Goal: Information Seeking & Learning: Learn about a topic

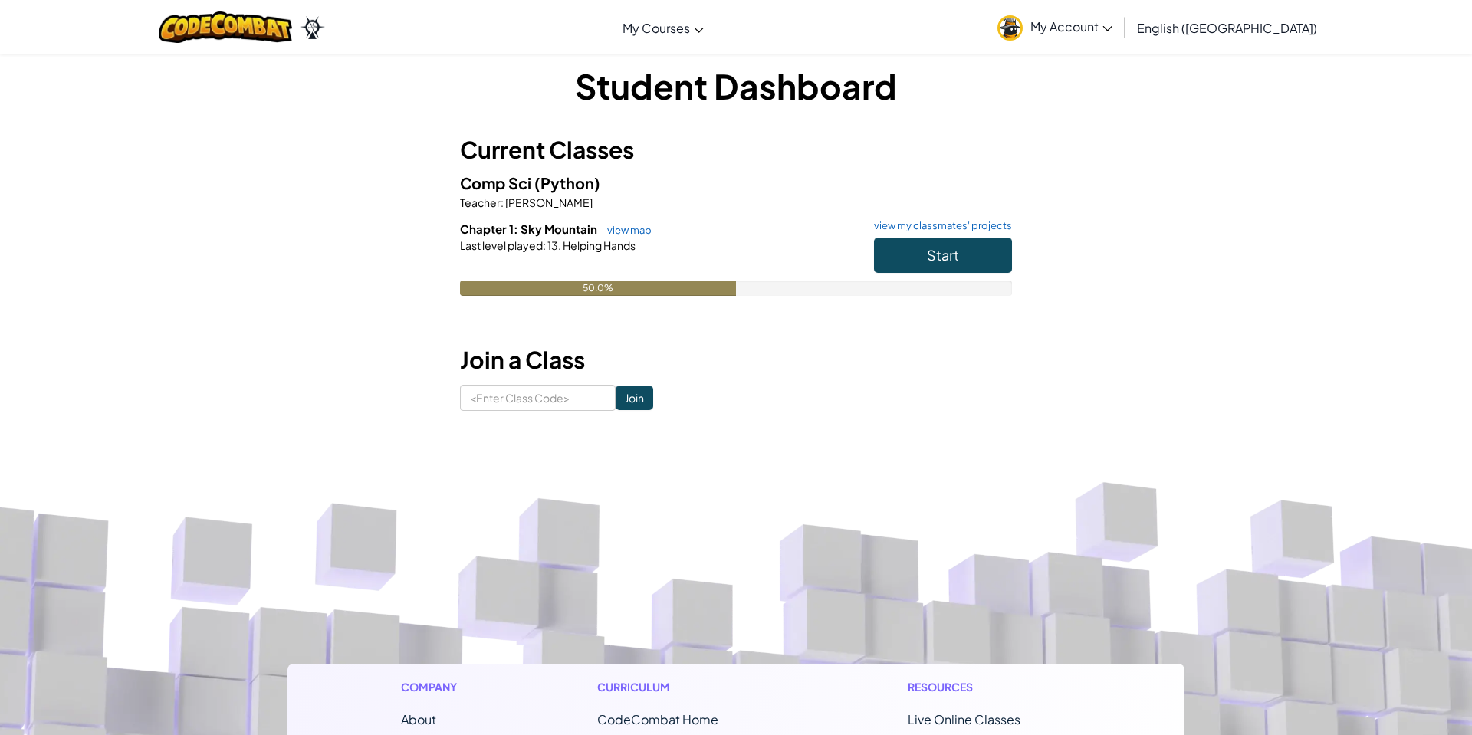
scroll to position [15, 0]
click at [925, 239] on button "Start" at bounding box center [943, 254] width 138 height 35
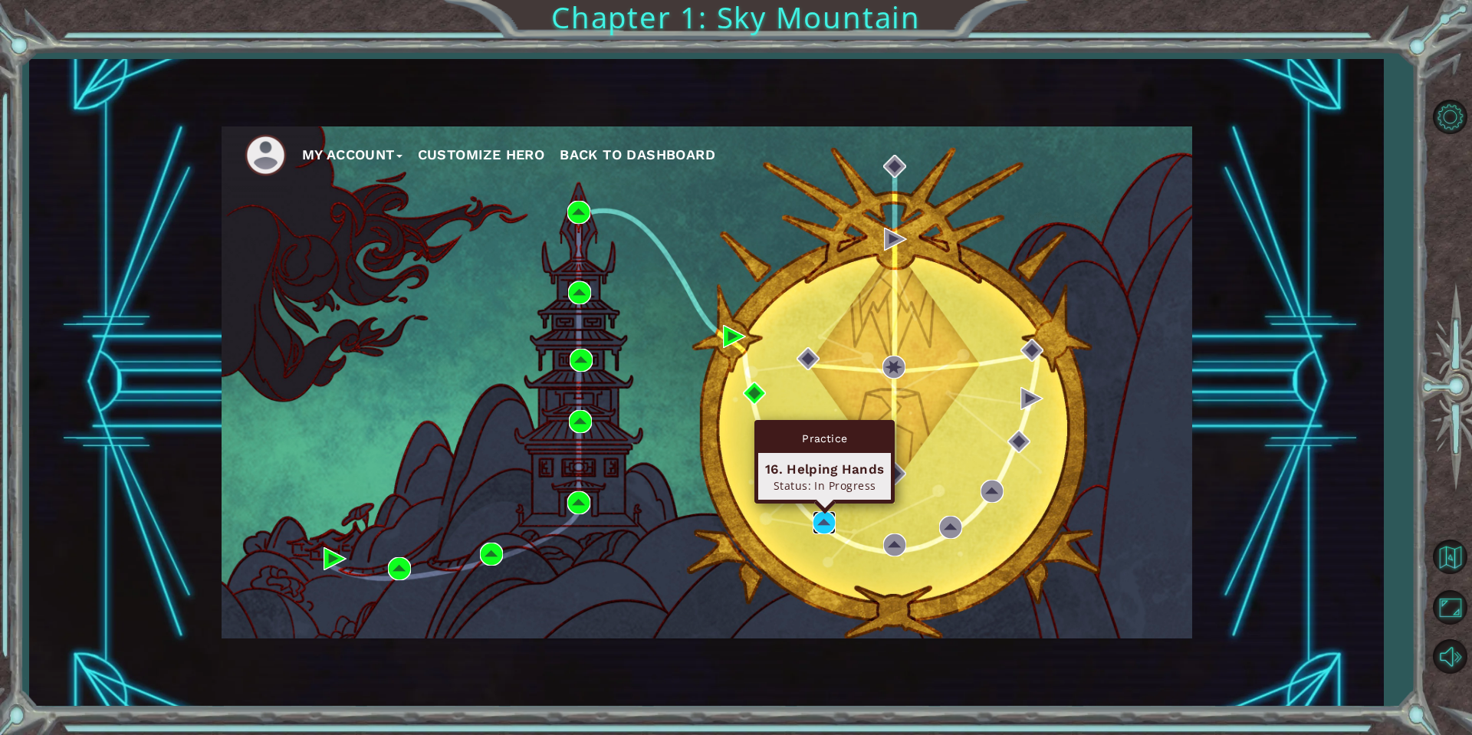
click at [831, 524] on img at bounding box center [824, 522] width 23 height 23
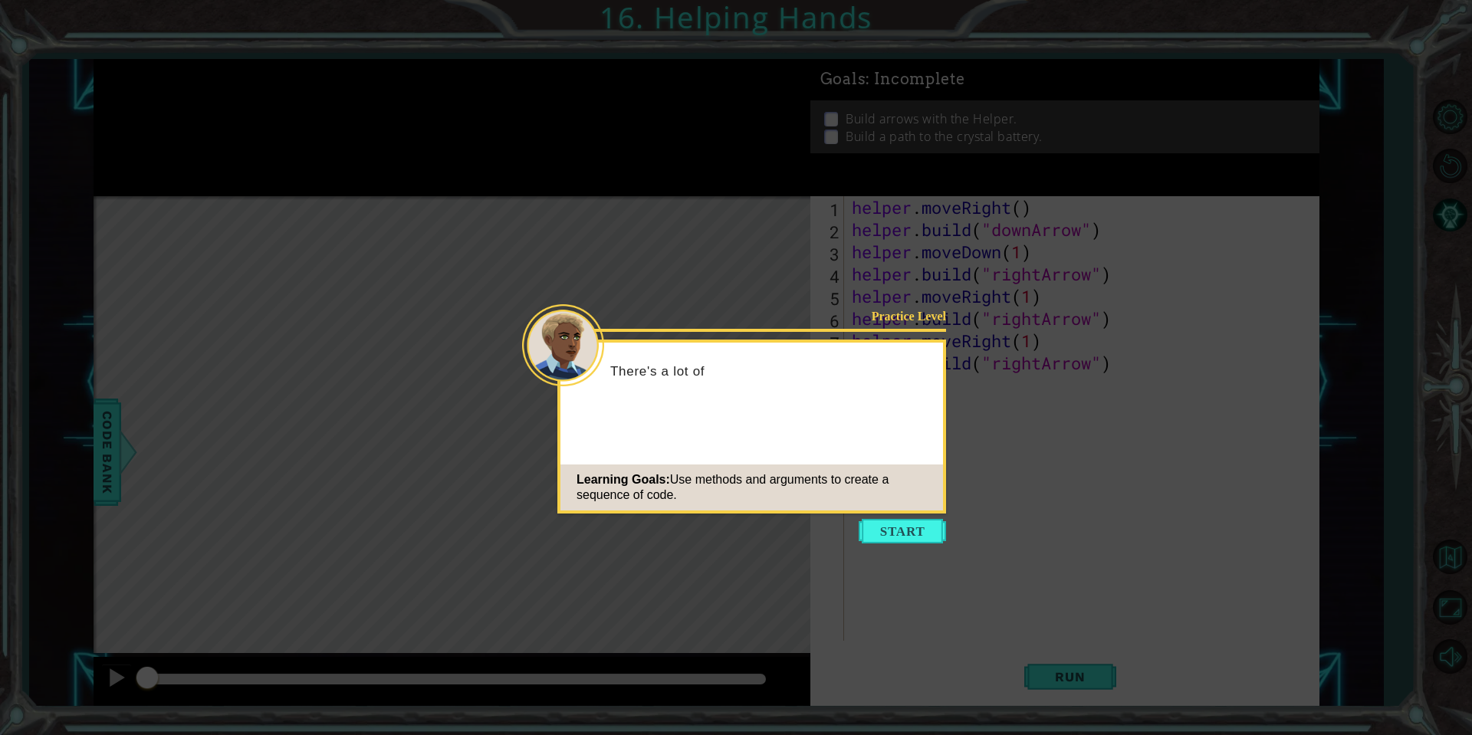
click at [882, 560] on icon at bounding box center [736, 367] width 1472 height 735
click at [888, 544] on icon at bounding box center [736, 367] width 1472 height 735
click at [889, 536] on button "Start" at bounding box center [902, 531] width 87 height 25
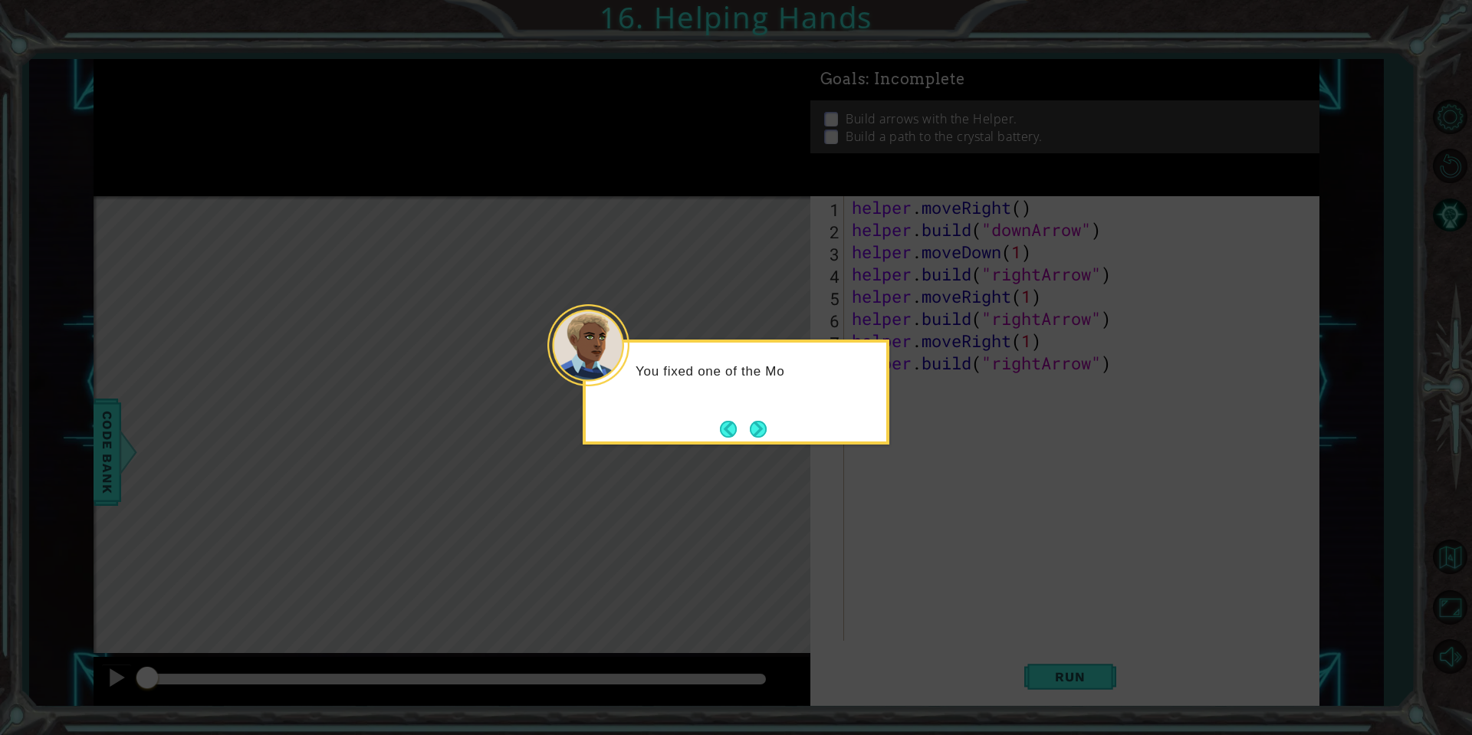
click at [753, 412] on div "You fixed one of the Mo" at bounding box center [736, 392] width 307 height 105
click at [753, 421] on button "Next" at bounding box center [758, 429] width 17 height 17
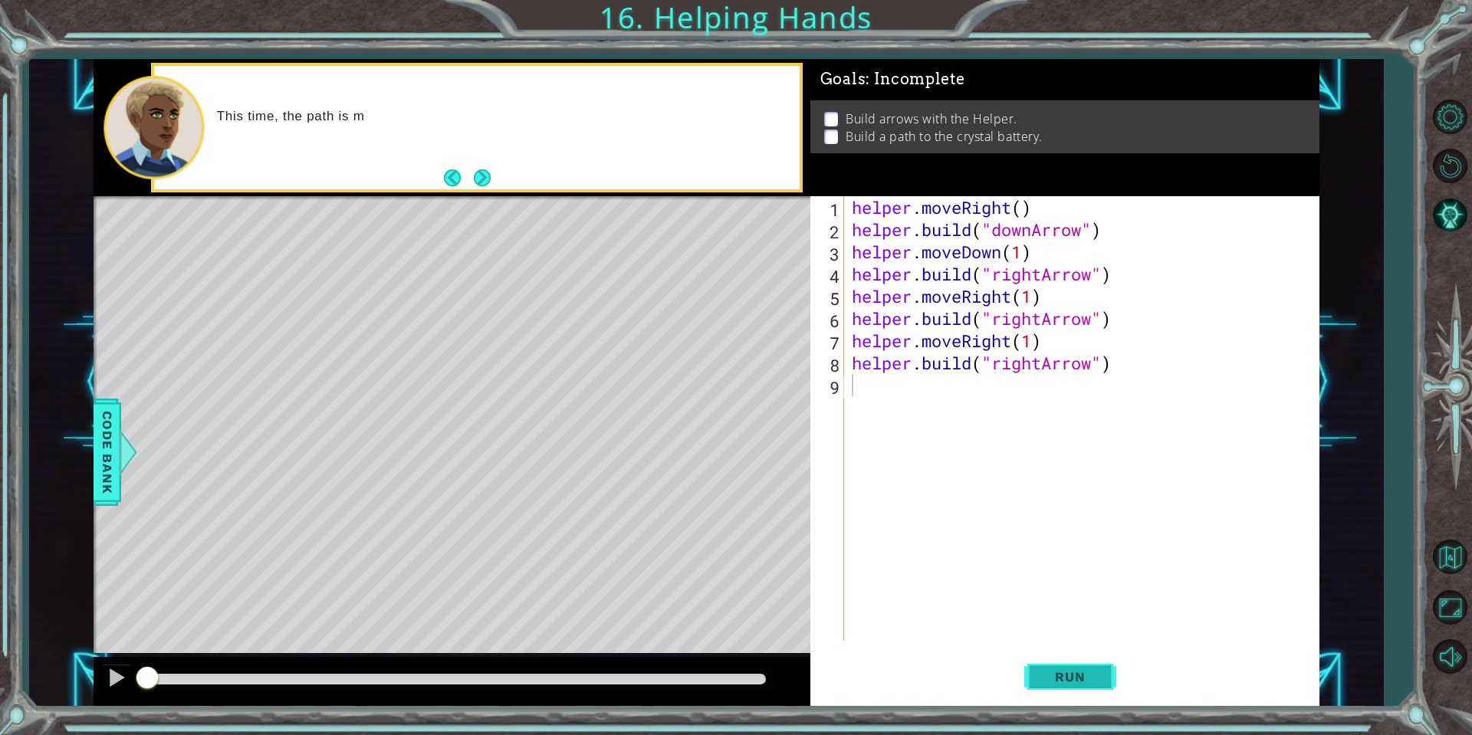
click at [1090, 685] on button "Run" at bounding box center [1070, 677] width 92 height 51
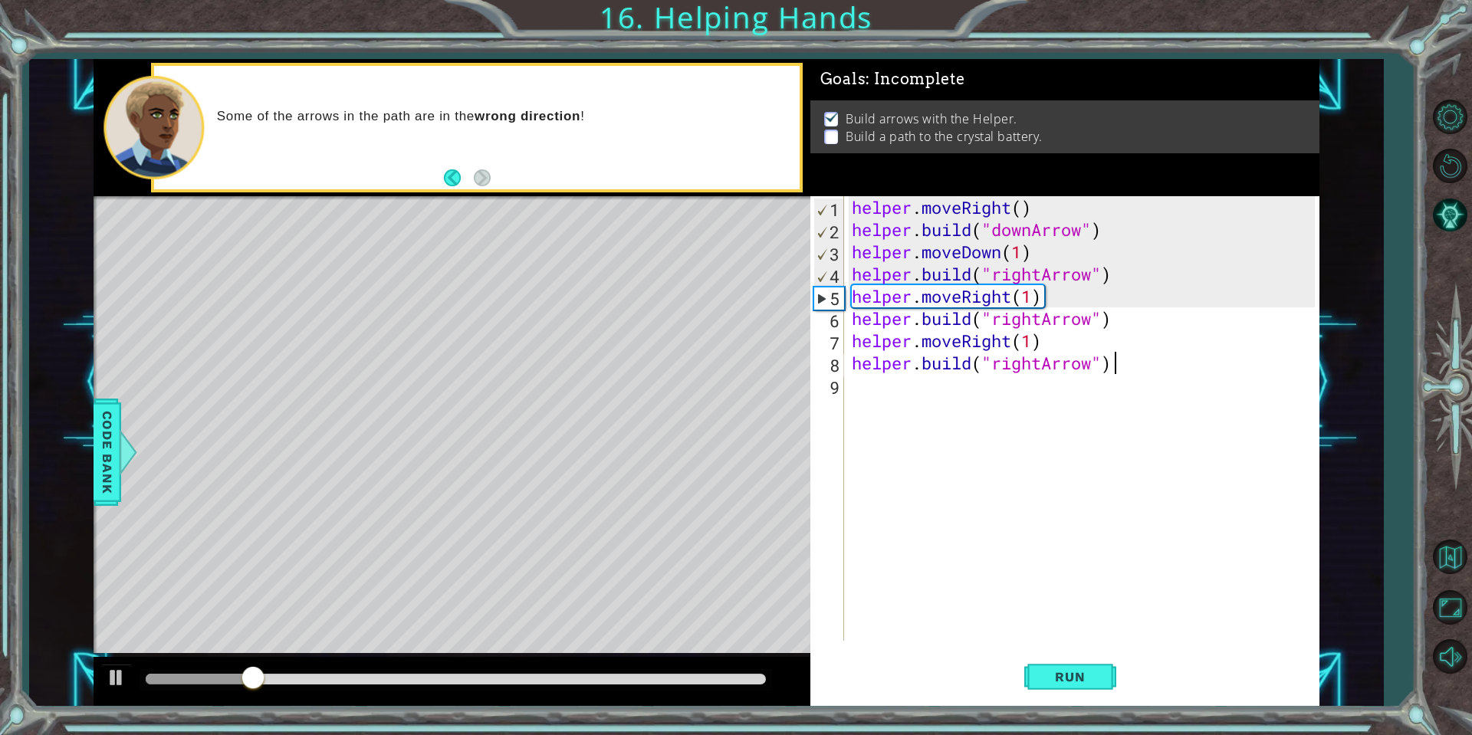
click at [1122, 360] on div "helper . moveRight ( ) helper . build ( "downArrow" ) helper . moveDown ( 1 ) h…" at bounding box center [1086, 440] width 474 height 489
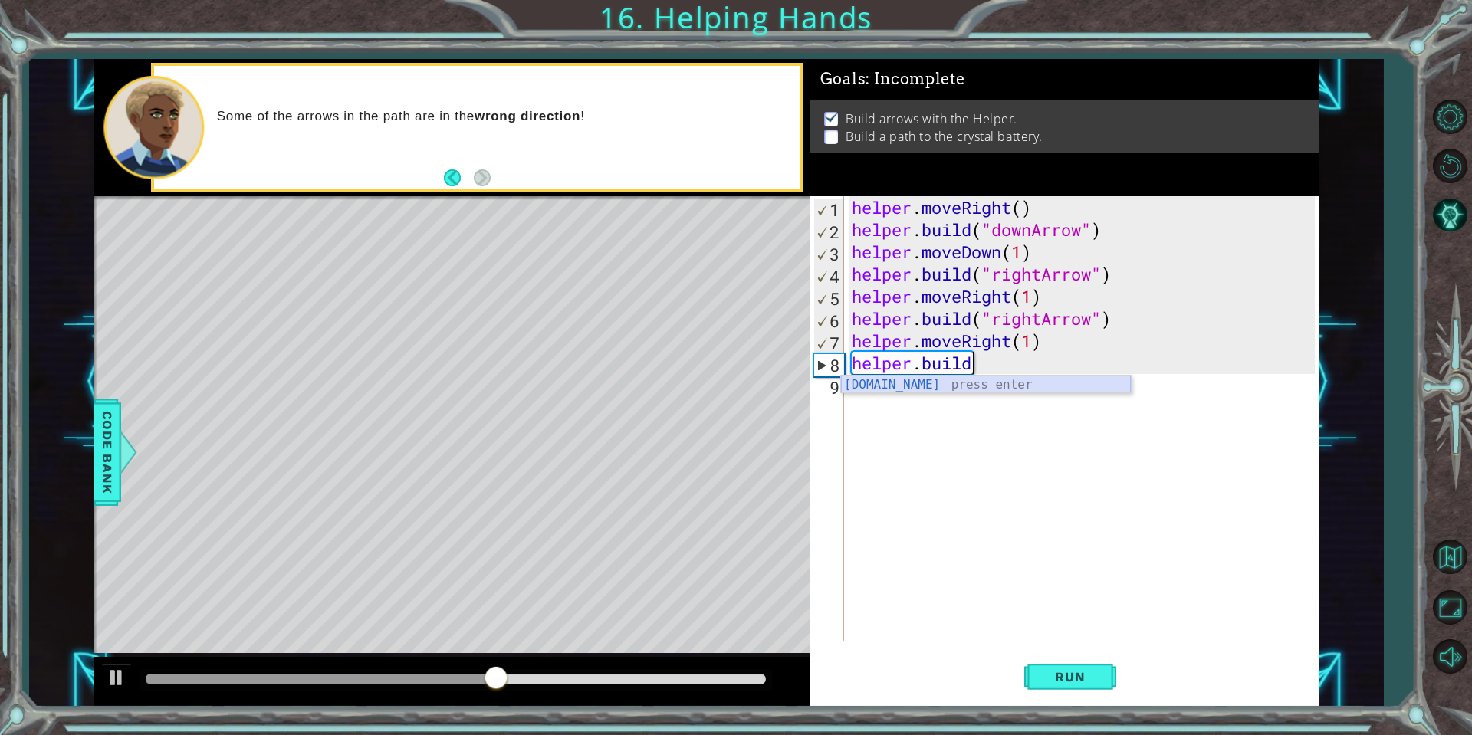
click at [1015, 379] on div "[DOMAIN_NAME] press enter" at bounding box center [986, 403] width 290 height 55
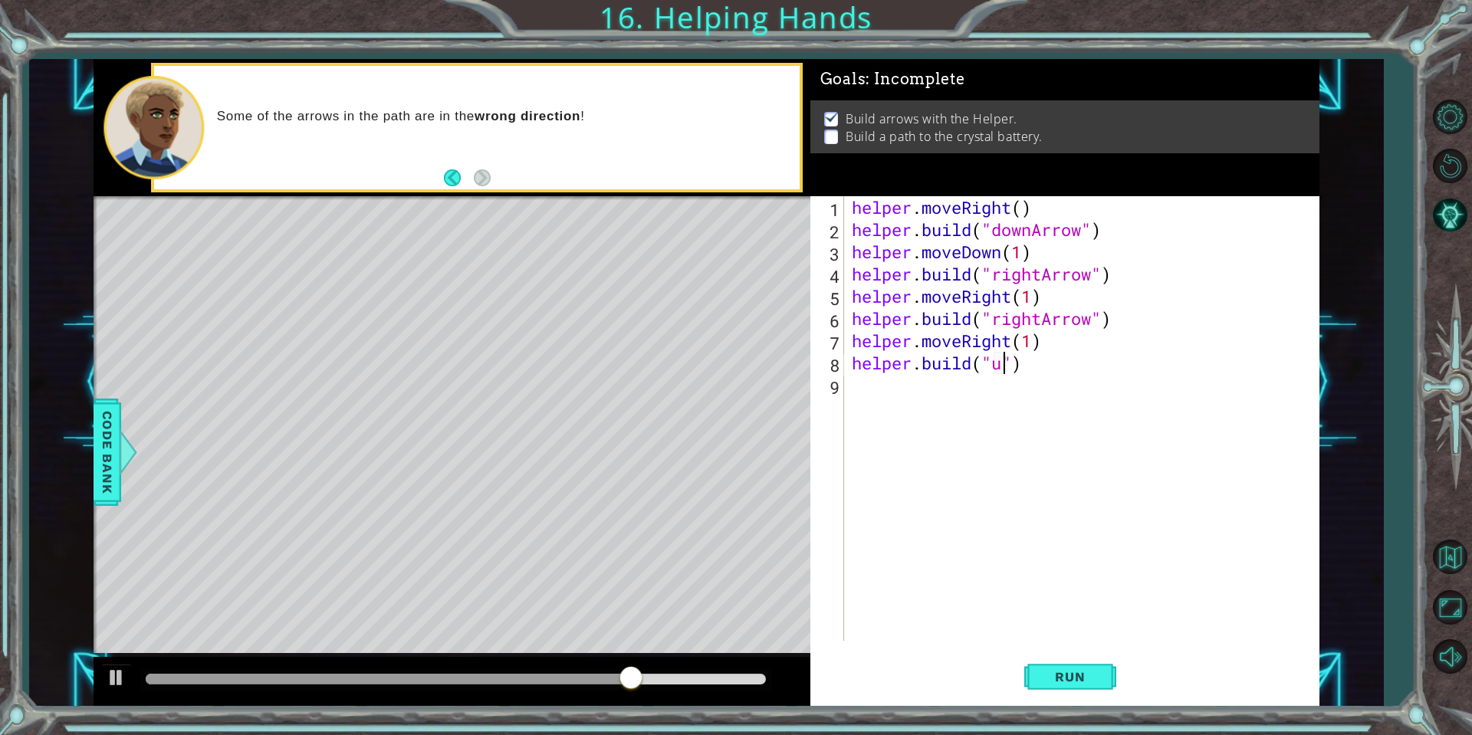
scroll to position [0, 7]
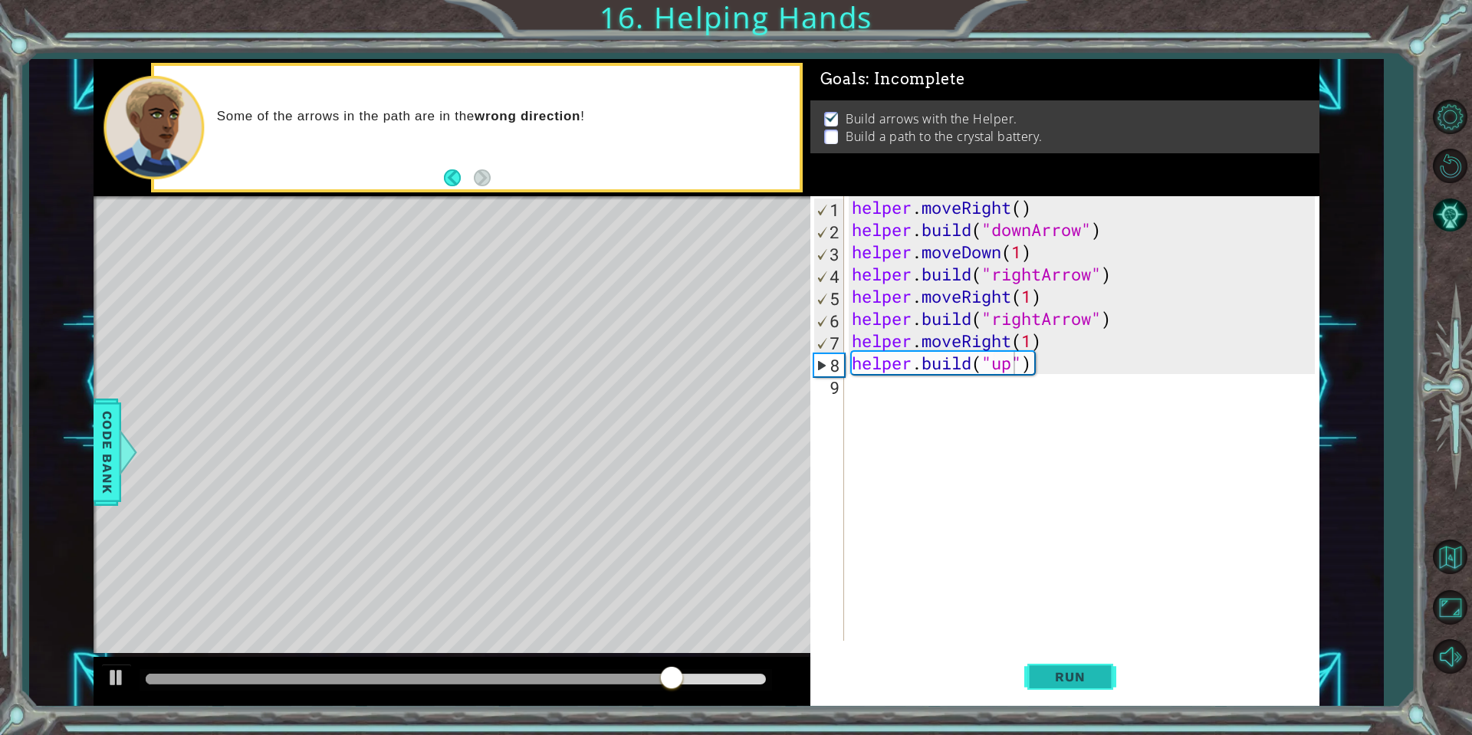
click at [1102, 667] on button "Run" at bounding box center [1070, 677] width 92 height 51
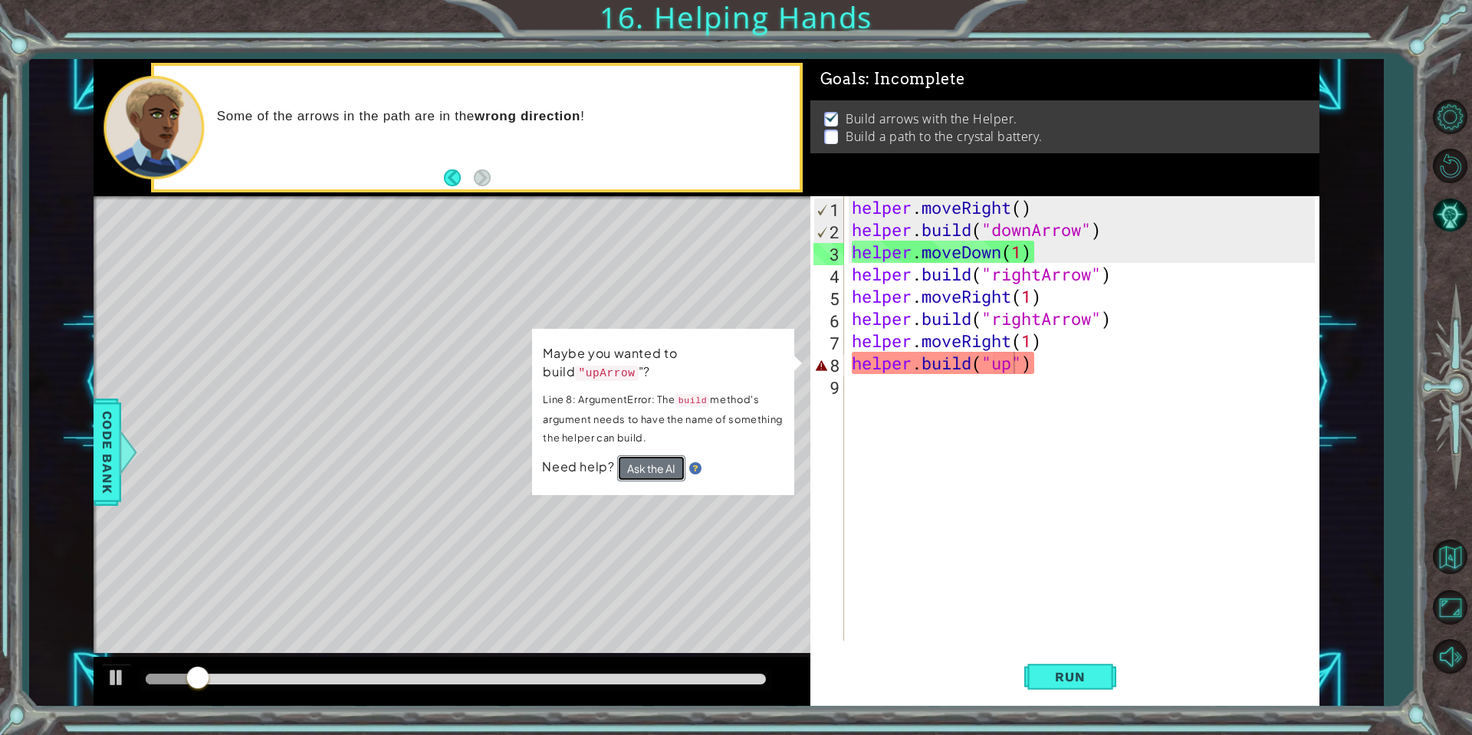
click at [665, 455] on button "Ask the AI" at bounding box center [651, 468] width 68 height 26
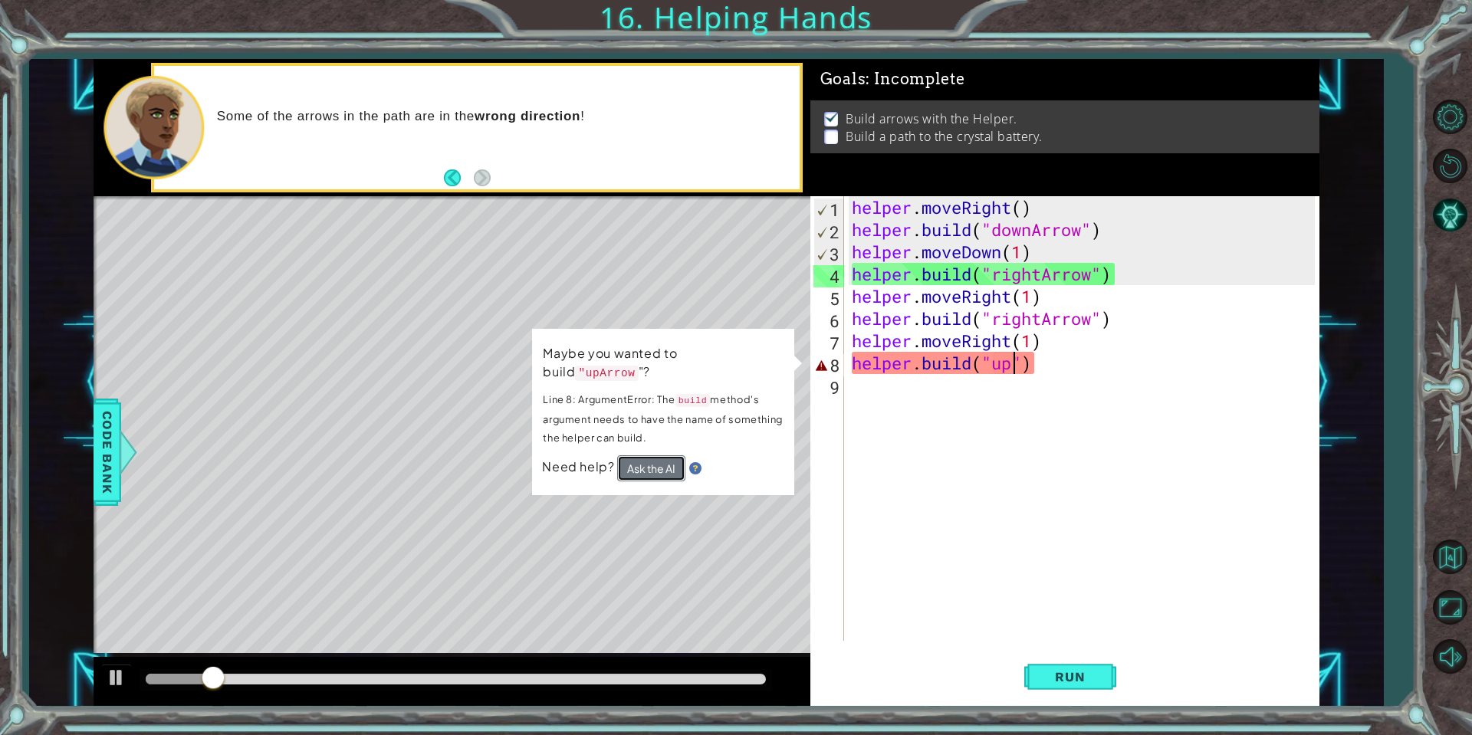
click at [666, 455] on button "Ask the AI" at bounding box center [651, 468] width 68 height 26
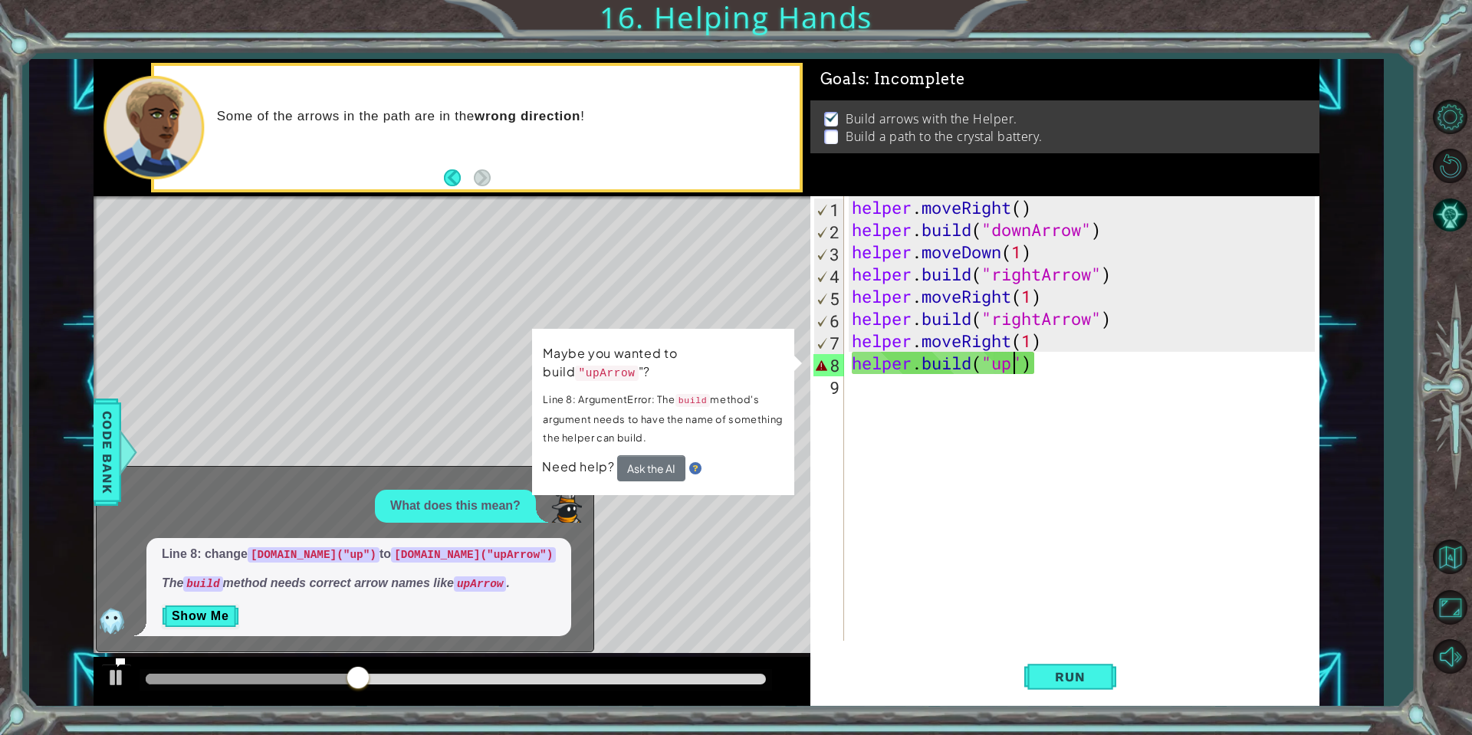
click at [1018, 362] on div "helper . moveRight ( ) helper . build ( "downArrow" ) helper . moveDown ( 1 ) h…" at bounding box center [1086, 440] width 474 height 489
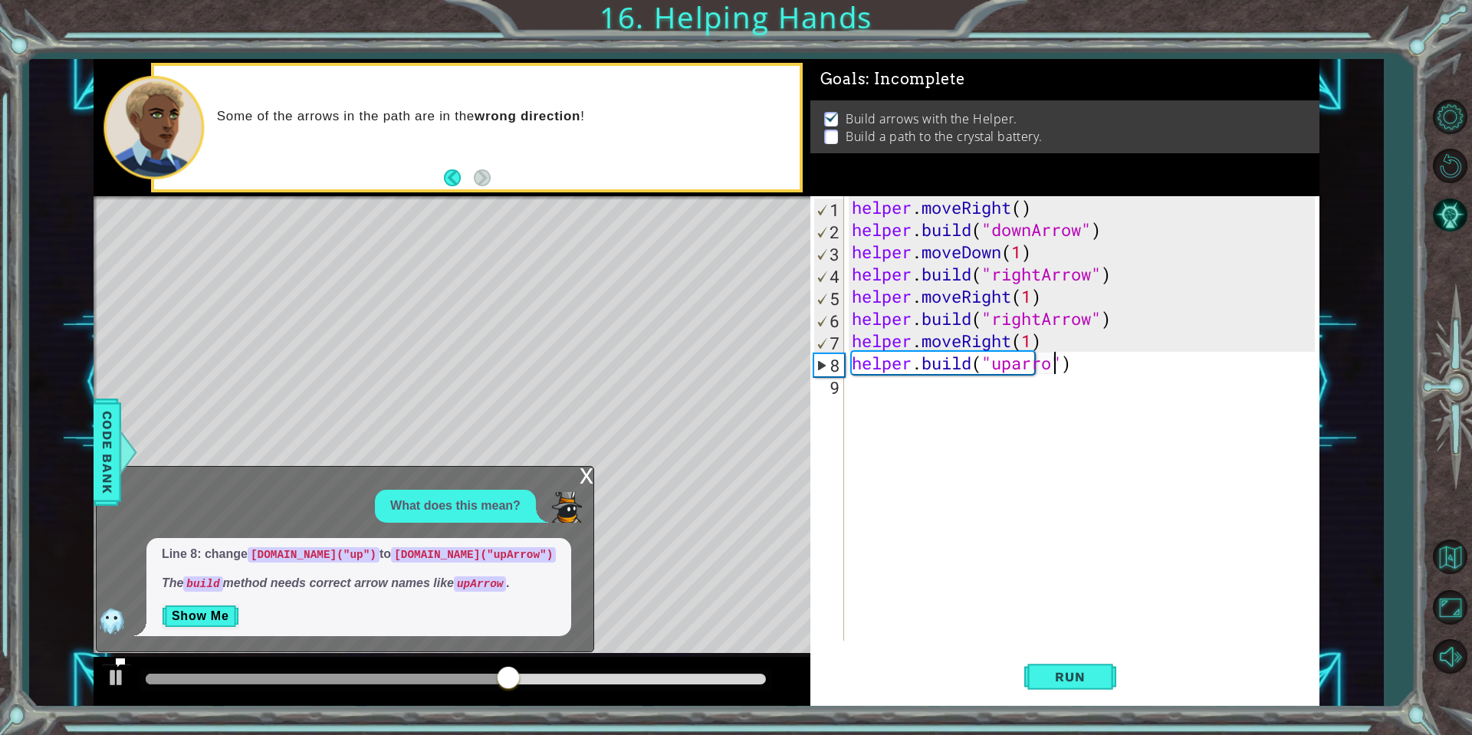
scroll to position [0, 9]
click at [1087, 688] on button "Run" at bounding box center [1070, 677] width 92 height 51
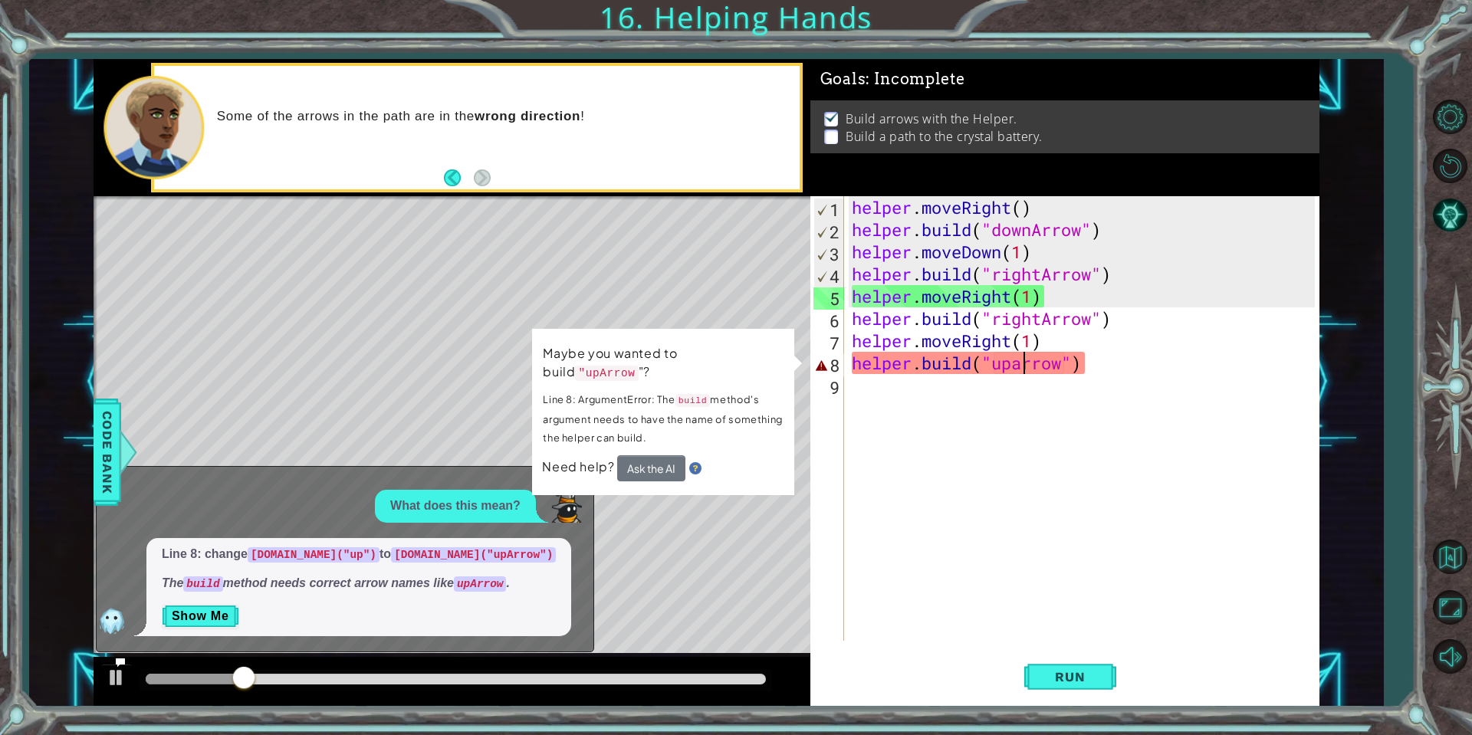
click at [1024, 364] on div "helper . moveRight ( ) helper . build ( "downArrow" ) helper . moveDown ( 1 ) h…" at bounding box center [1086, 440] width 474 height 489
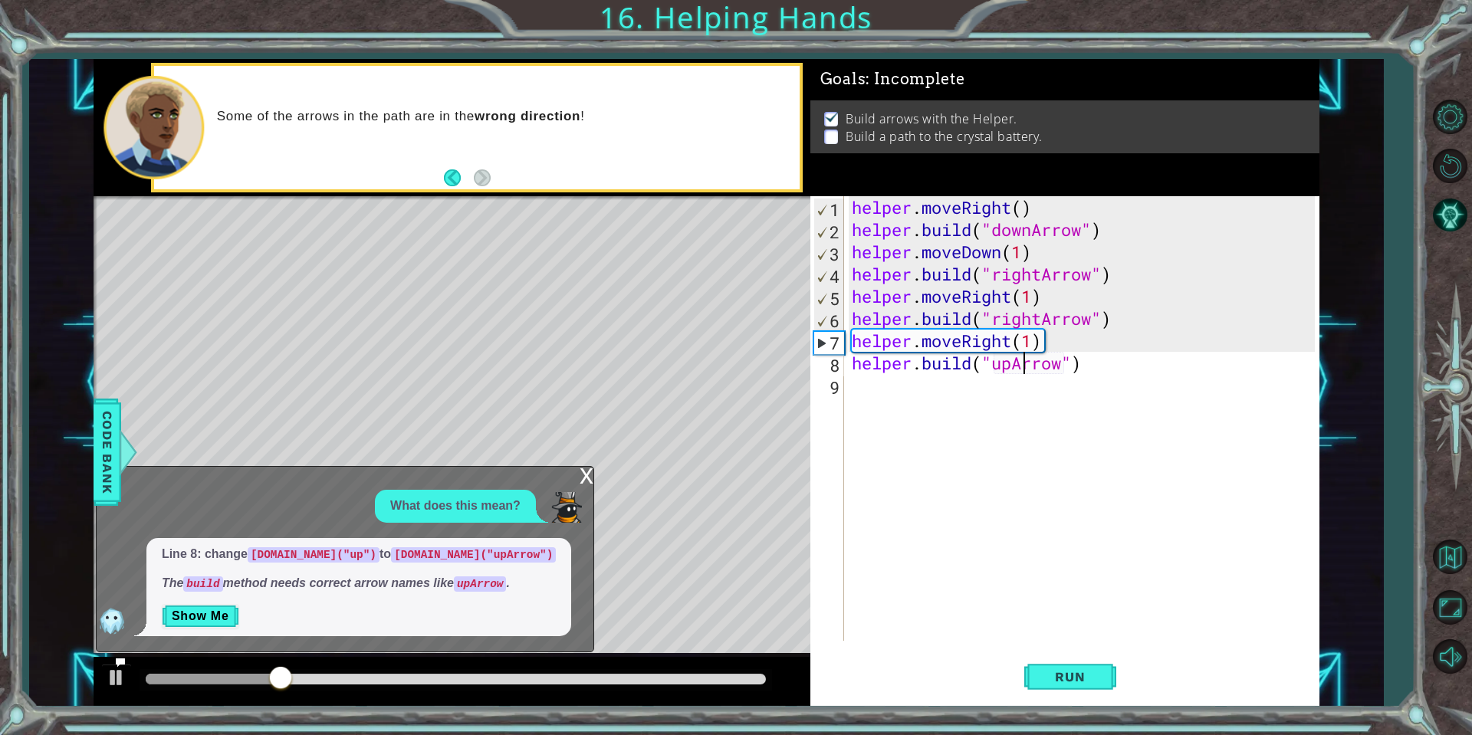
scroll to position [0, 8]
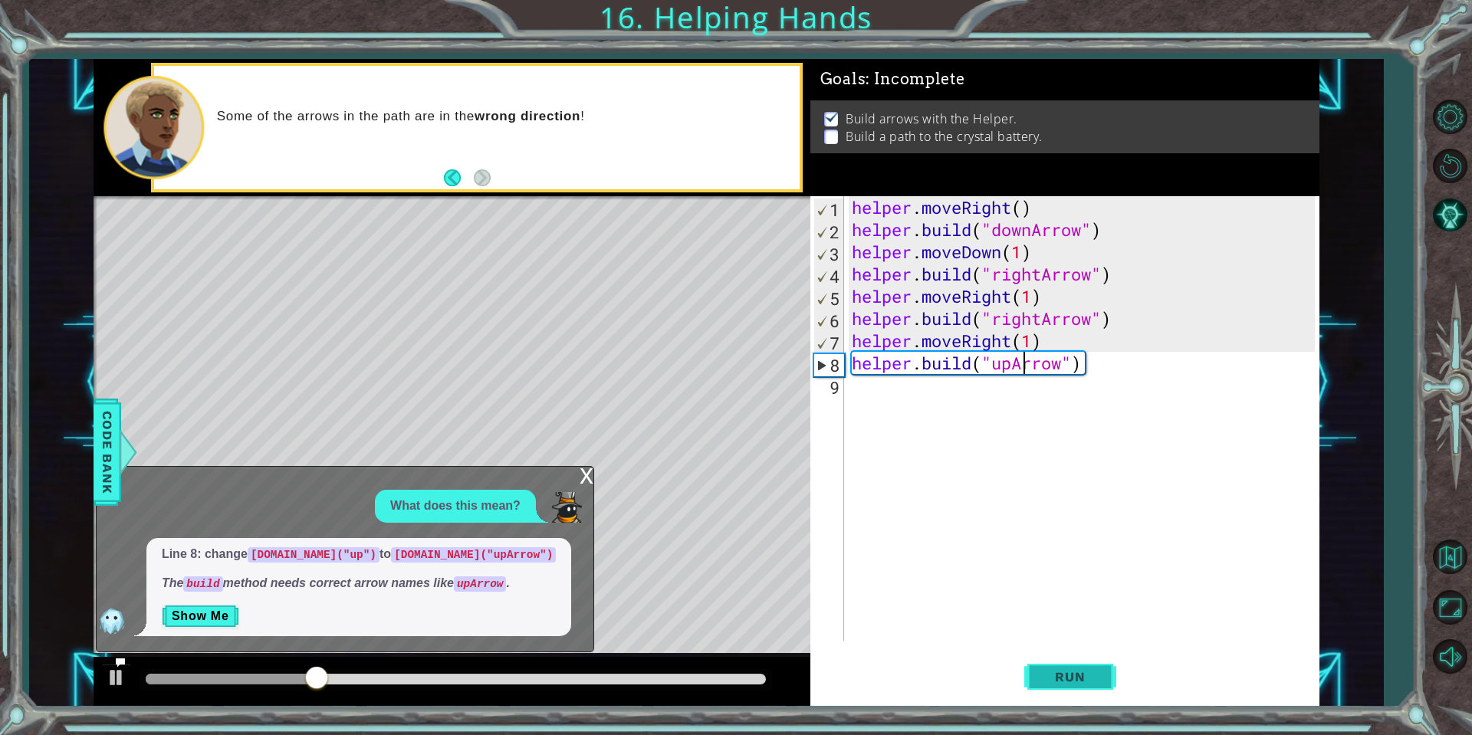
type textarea "[DOMAIN_NAME]("upArrow")"
click at [1066, 677] on span "Run" at bounding box center [1070, 676] width 61 height 15
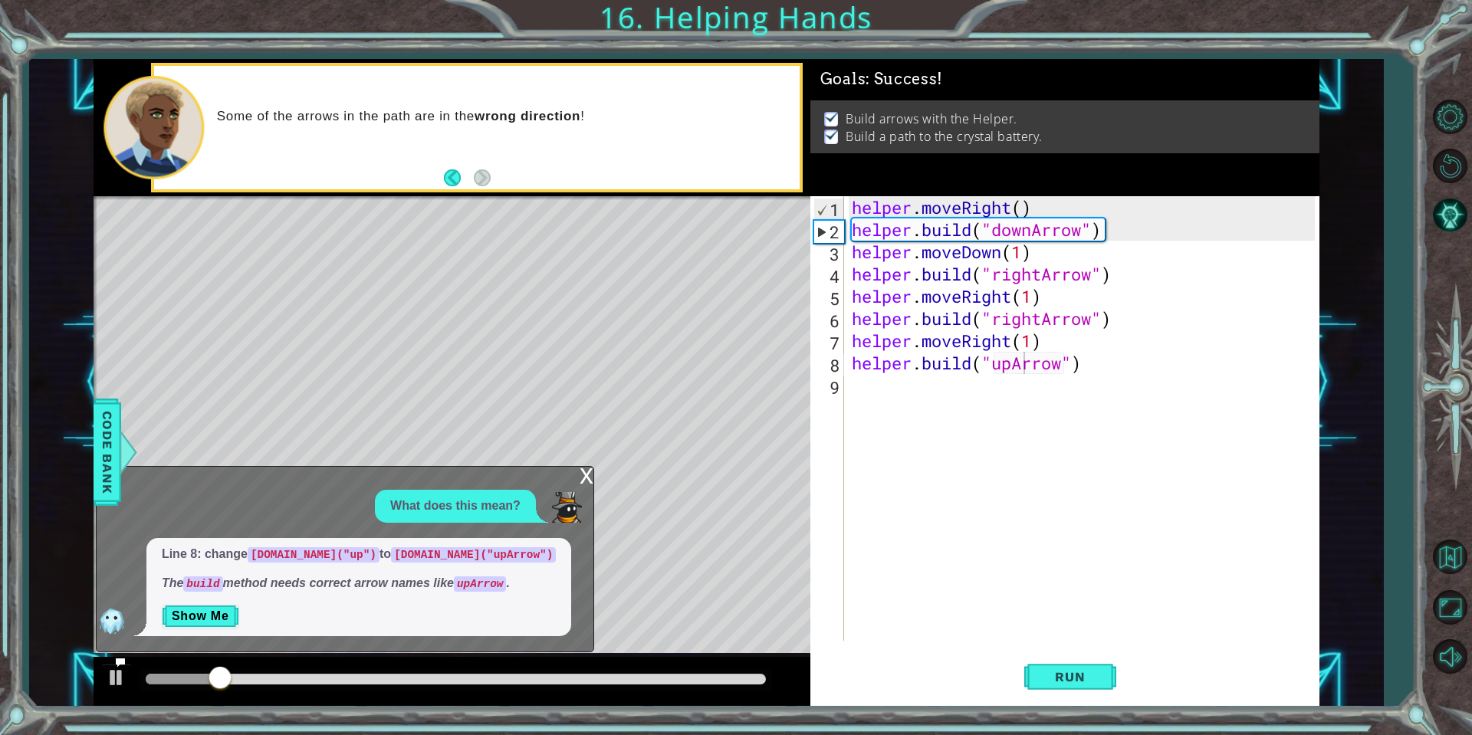
click at [582, 482] on div "x" at bounding box center [587, 474] width 14 height 15
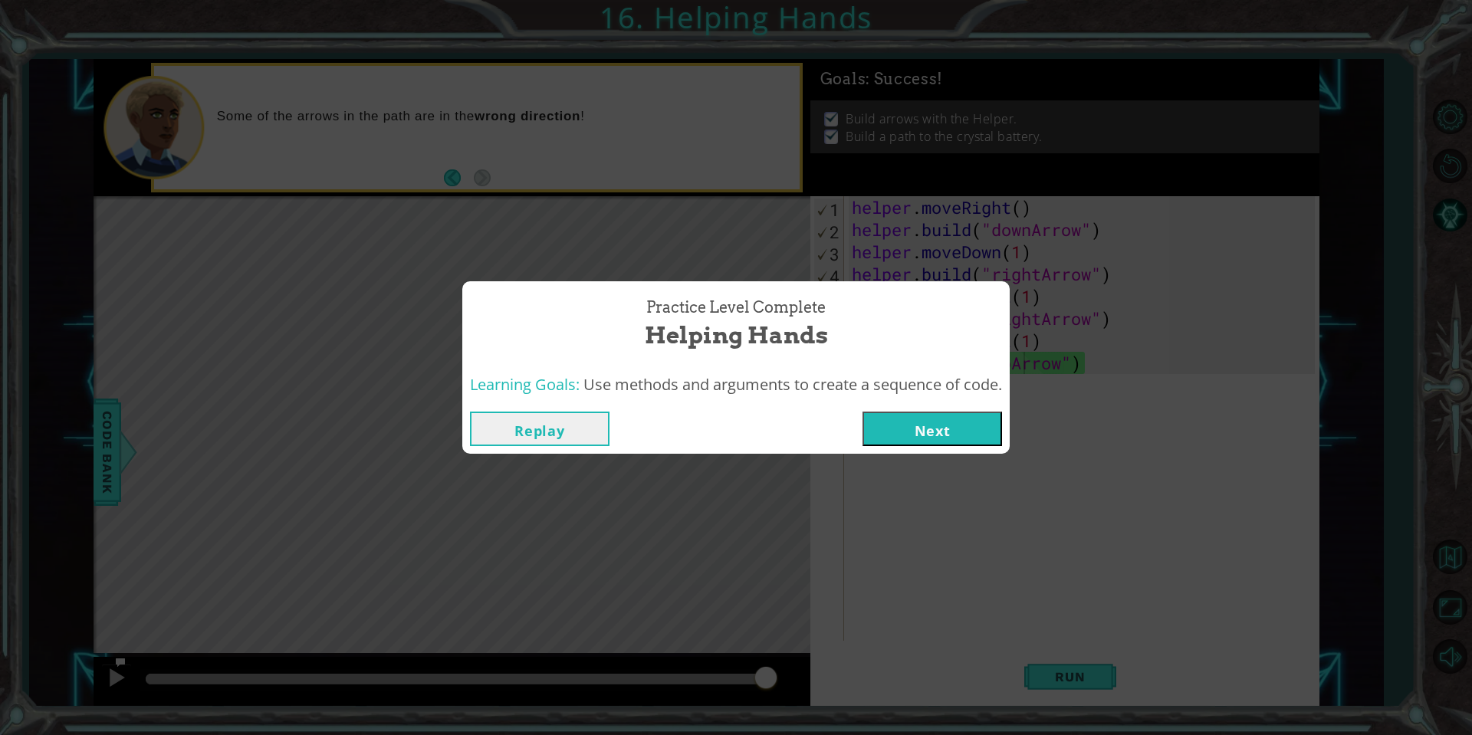
click at [892, 424] on button "Next" at bounding box center [933, 429] width 140 height 35
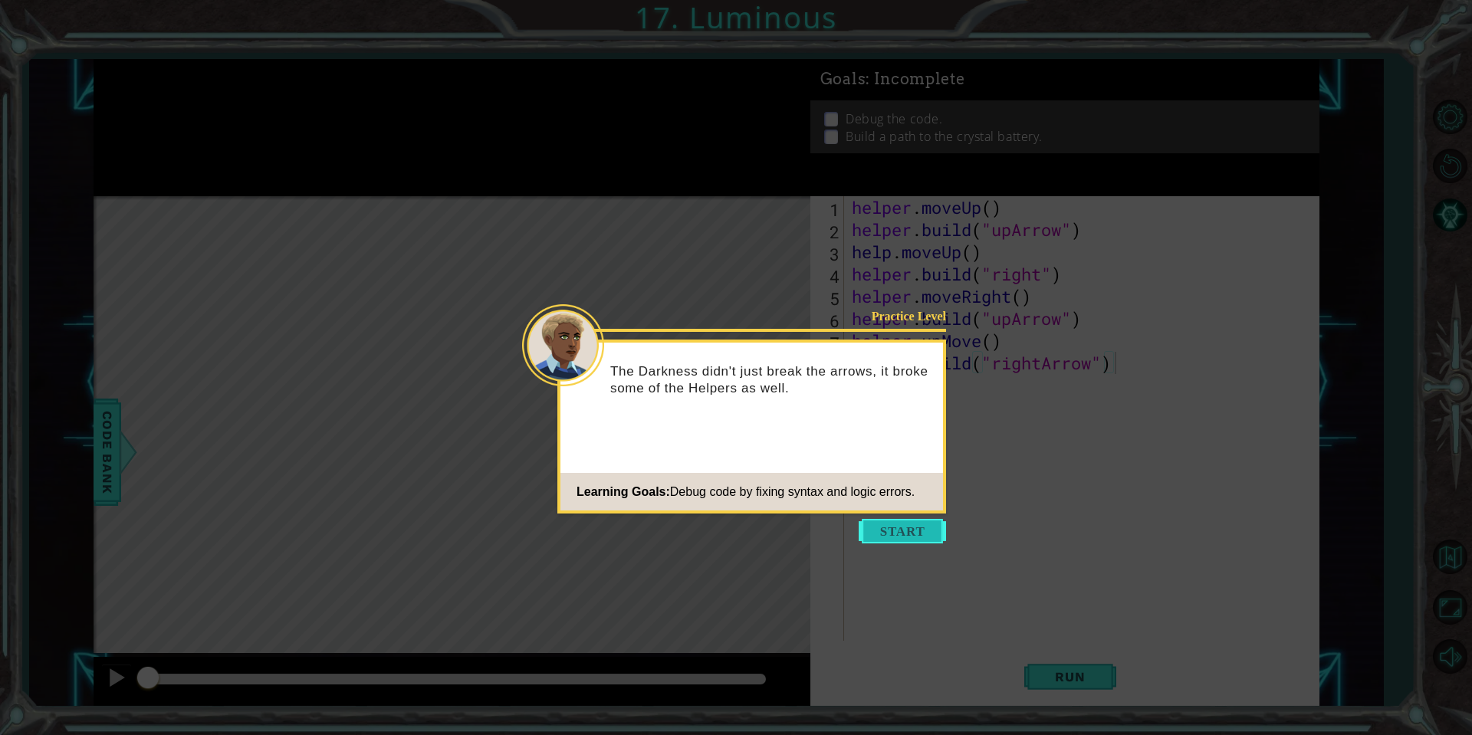
click at [892, 537] on button "Start" at bounding box center [902, 531] width 87 height 25
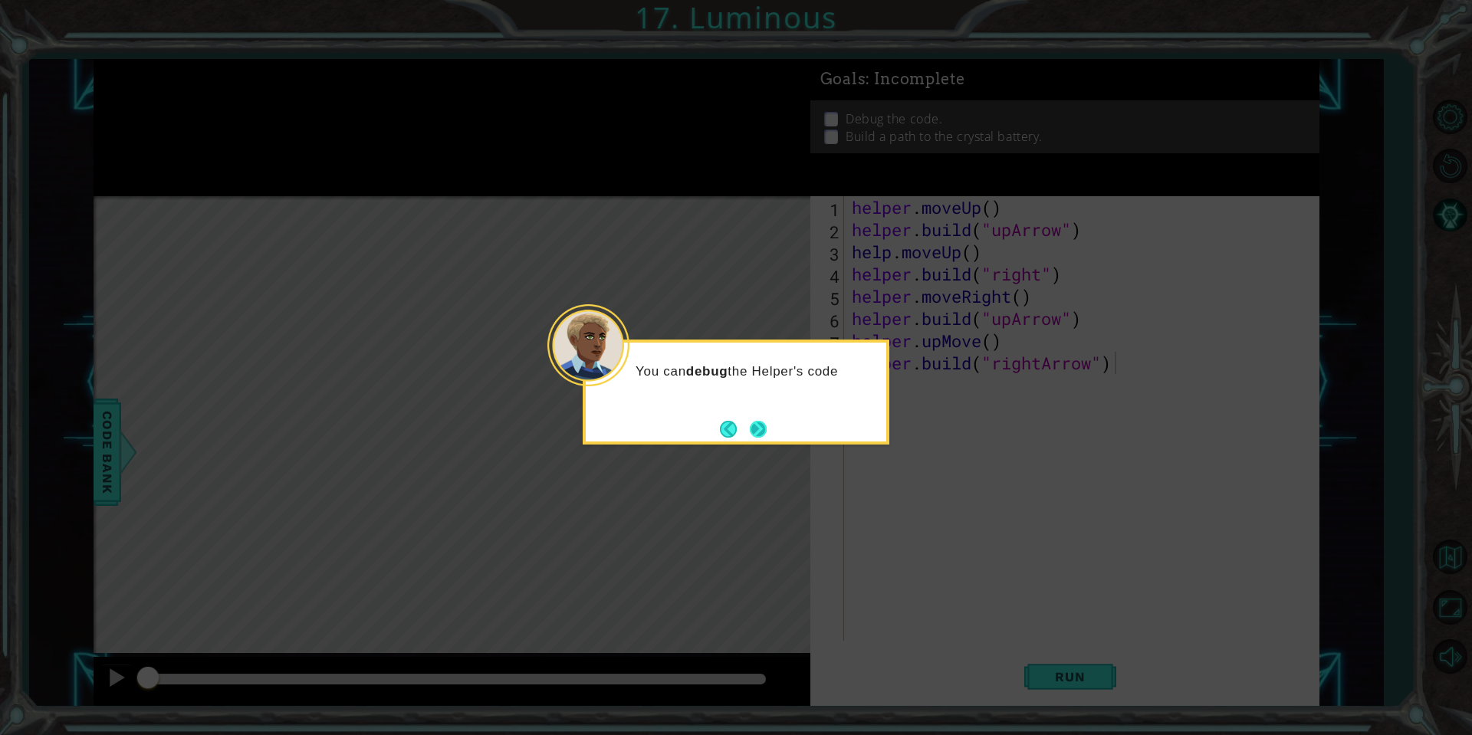
click at [757, 431] on button "Next" at bounding box center [758, 429] width 17 height 17
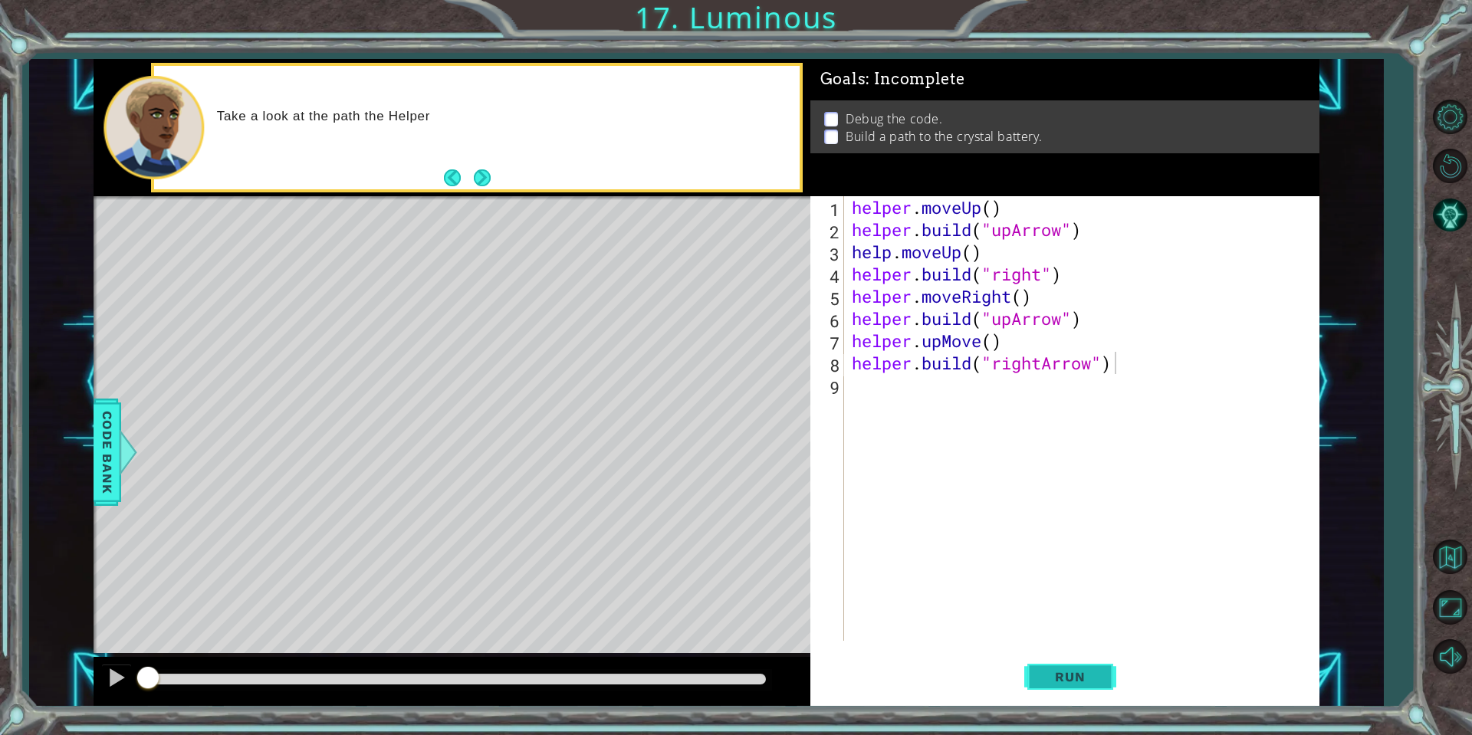
click at [1037, 669] on button "Run" at bounding box center [1070, 677] width 92 height 51
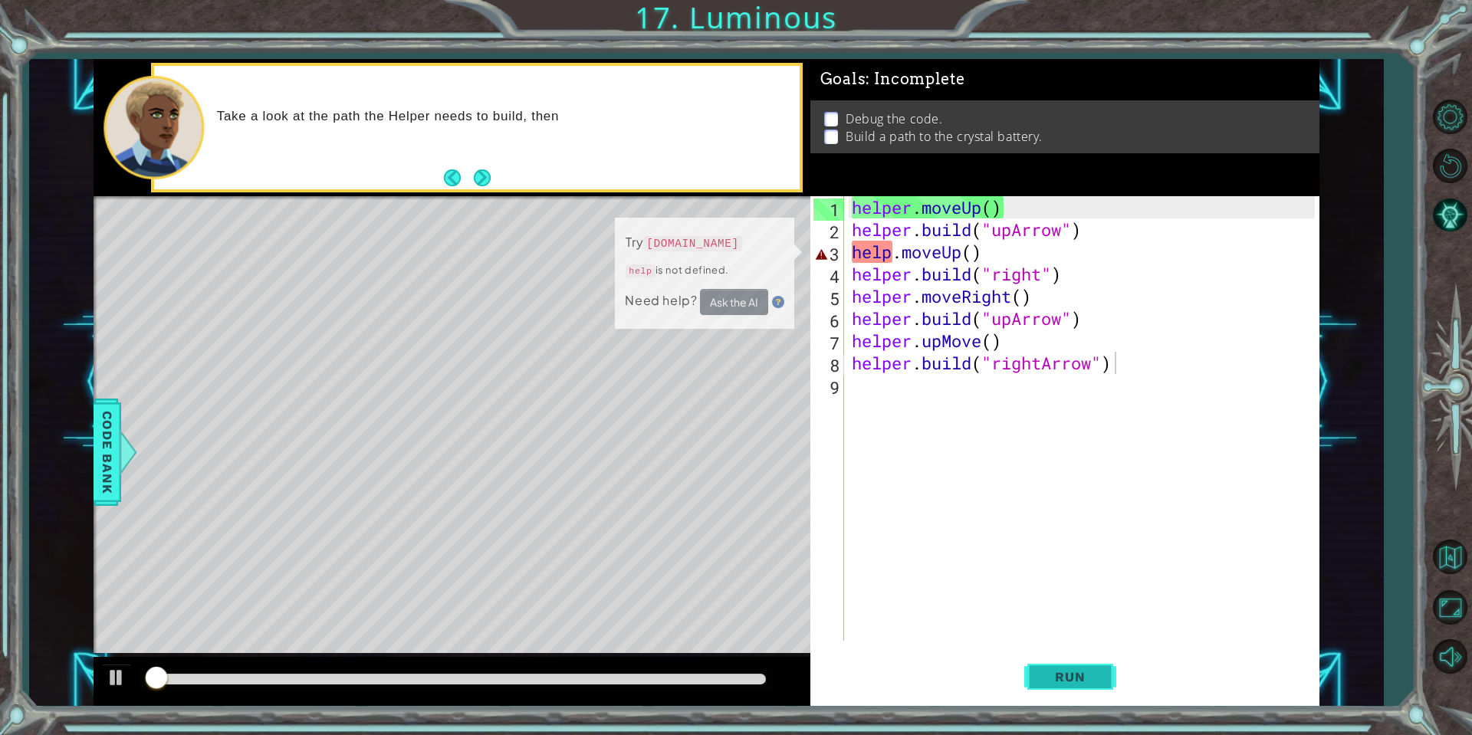
click at [1037, 669] on button "Run" at bounding box center [1070, 677] width 92 height 51
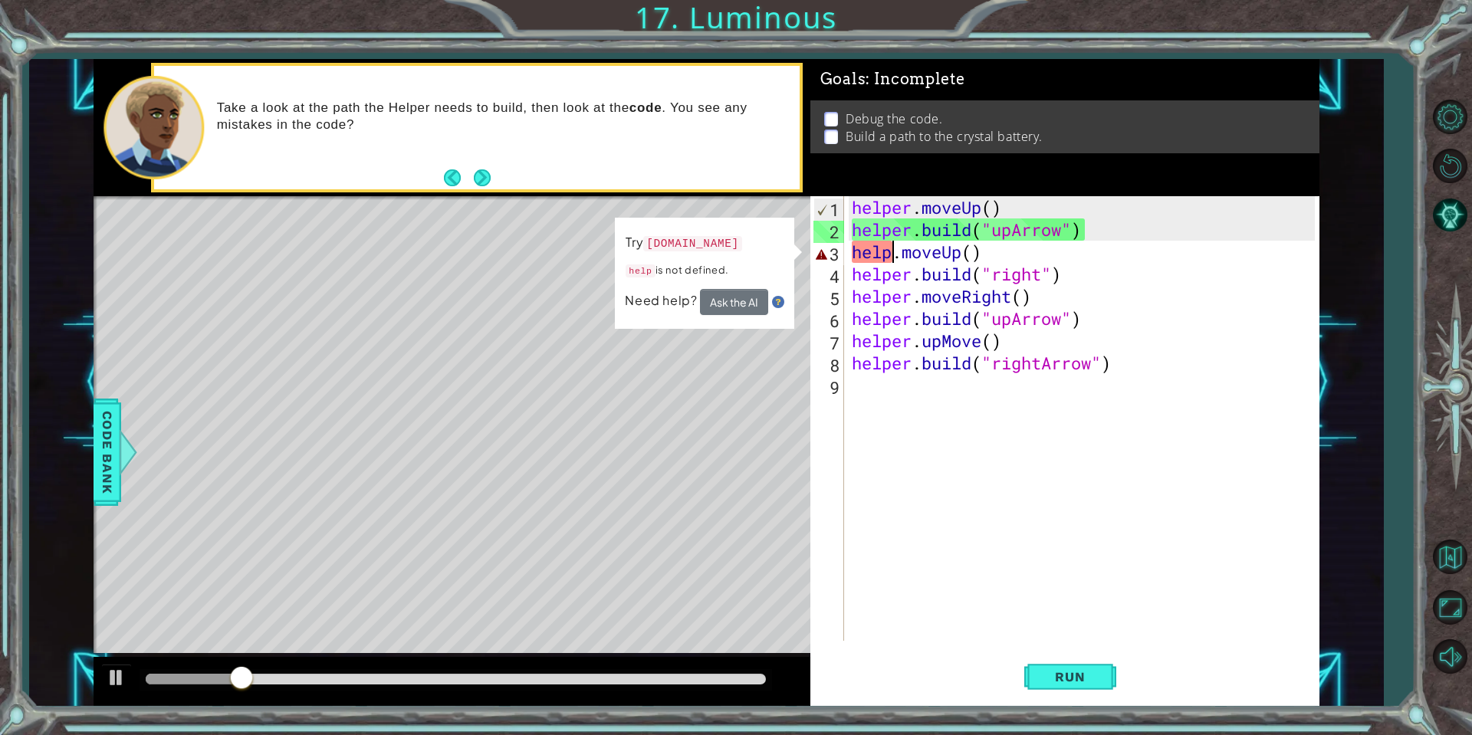
click at [889, 251] on div "helper . moveUp ( ) helper . build ( "upArrow" ) help . moveUp ( ) helper . bui…" at bounding box center [1086, 440] width 474 height 489
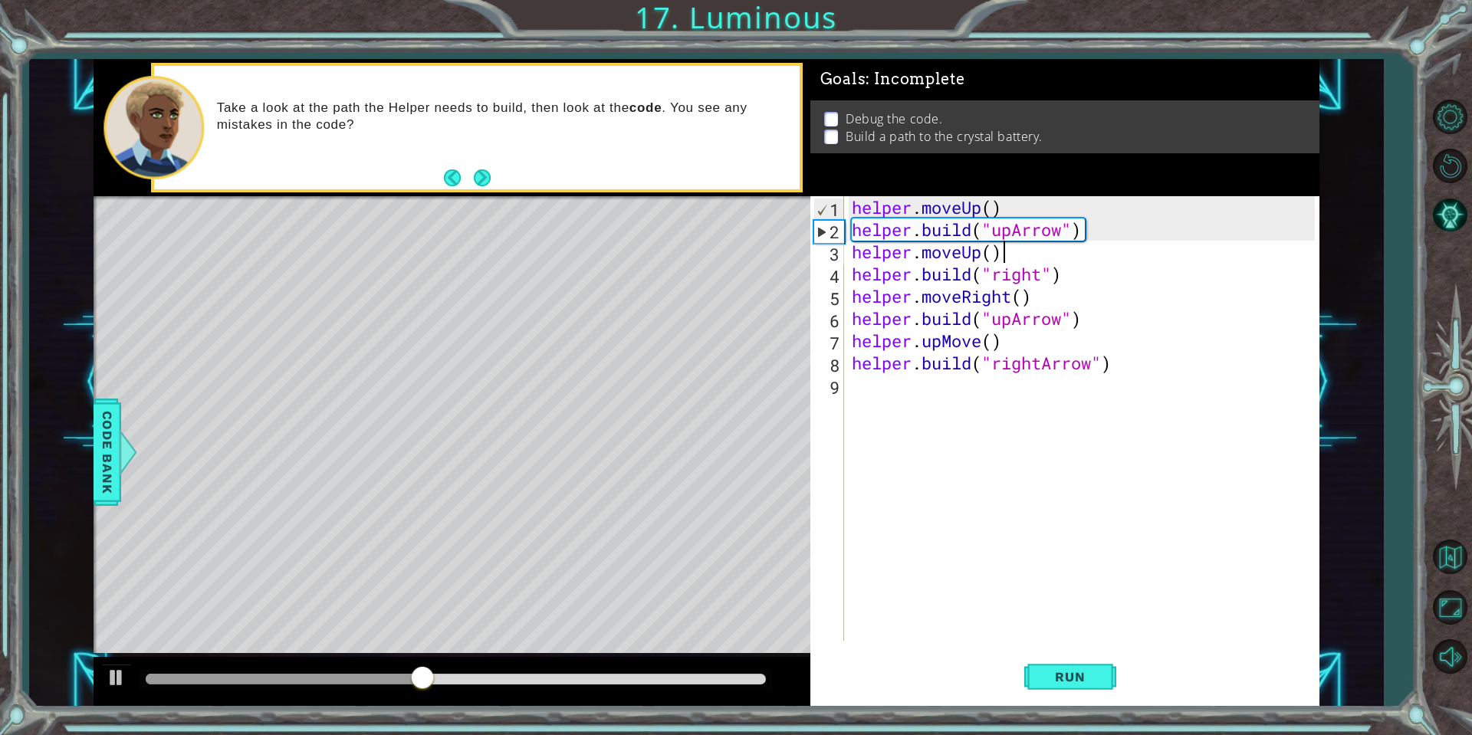
click at [1013, 252] on div "helper . moveUp ( ) helper . build ( "upArrow" ) helper . moveUp ( ) helper . b…" at bounding box center [1086, 440] width 474 height 489
drag, startPoint x: 1074, startPoint y: 657, endPoint x: 1079, endPoint y: 675, distance: 18.2
click at [1074, 658] on button "Run" at bounding box center [1070, 677] width 92 height 51
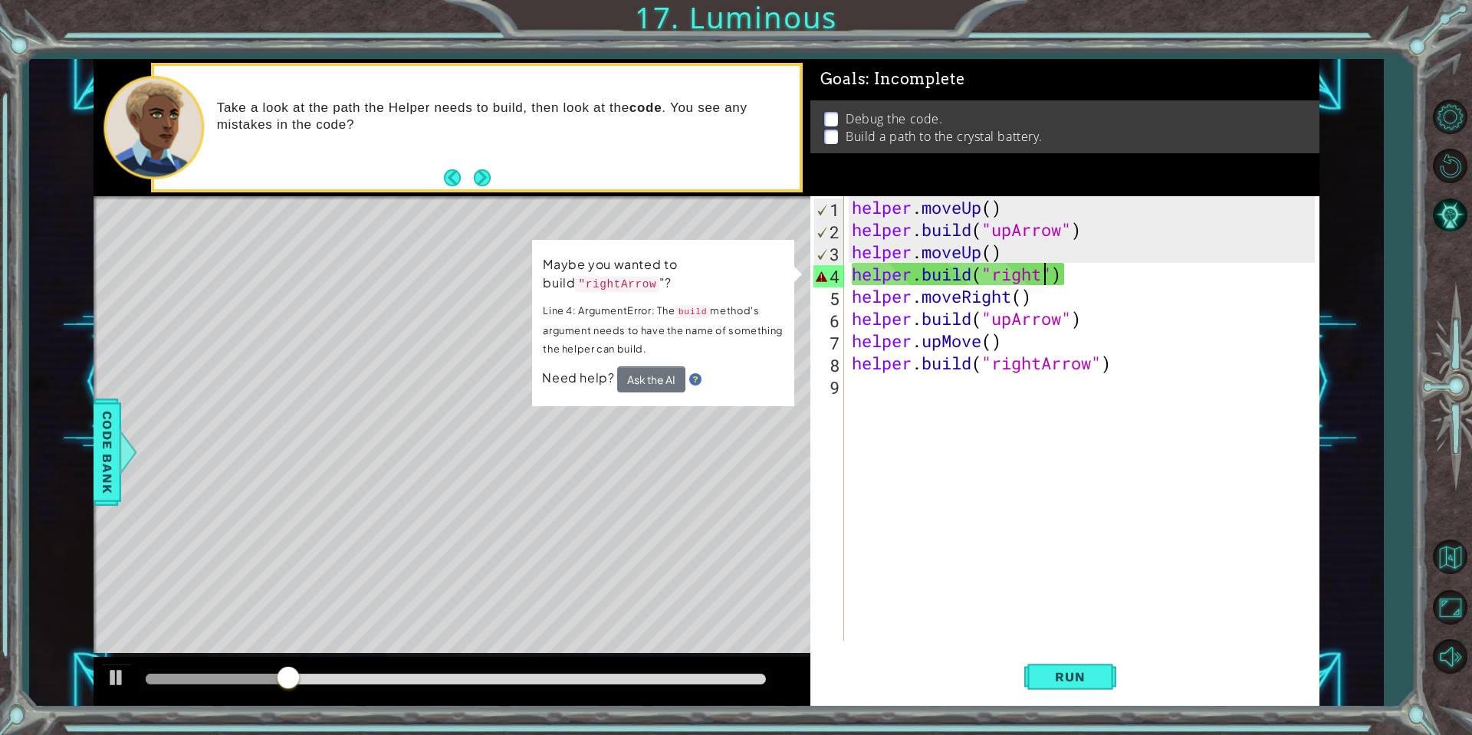
click at [1044, 274] on div "helper . moveUp ( ) helper . build ( "upArrow" ) helper . moveUp ( ) helper . b…" at bounding box center [1086, 440] width 474 height 489
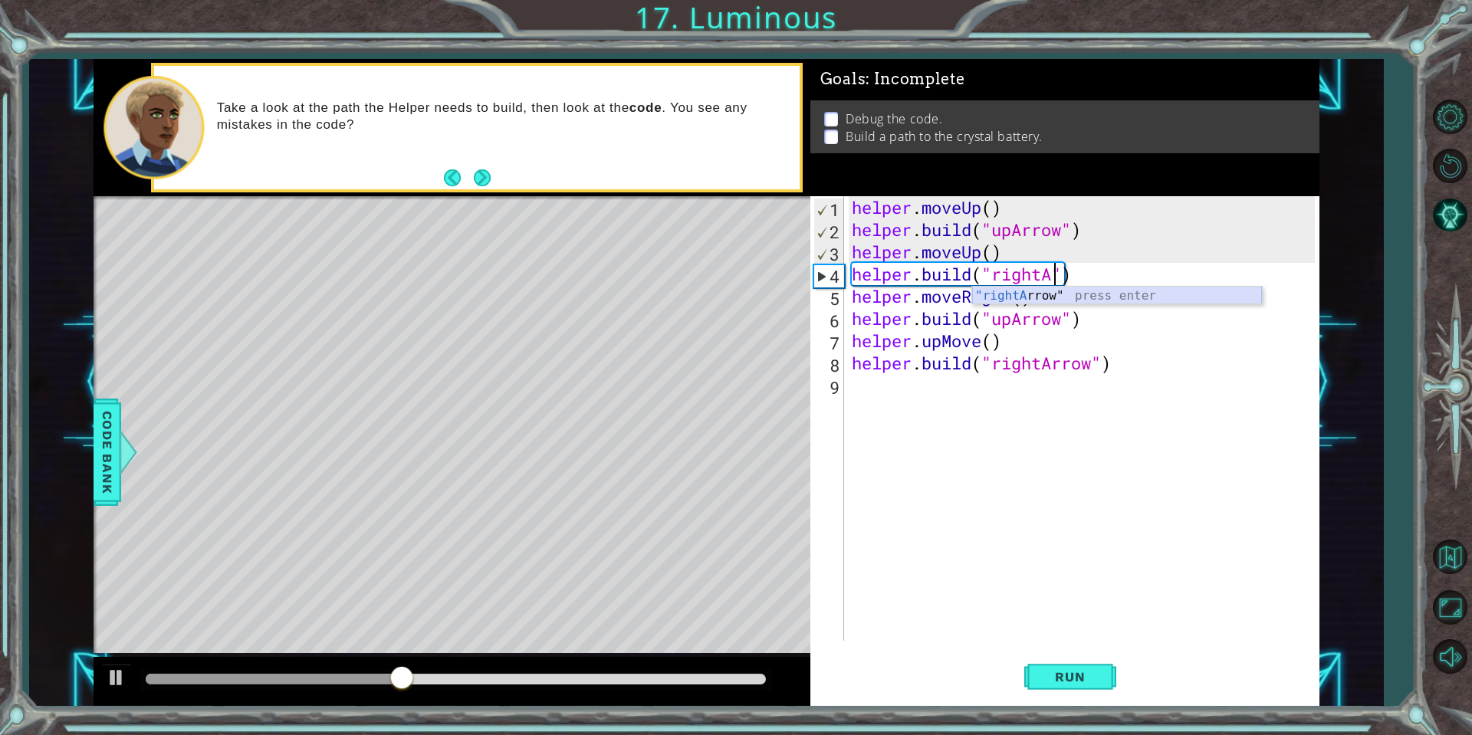
click at [1016, 298] on div ""rightA rrow" press enter" at bounding box center [1117, 314] width 290 height 55
type textarea "[DOMAIN_NAME]("rightArrow")"
drag, startPoint x: 1084, startPoint y: 657, endPoint x: 1079, endPoint y: 682, distance: 25.9
click at [1083, 659] on button "Run" at bounding box center [1070, 677] width 92 height 51
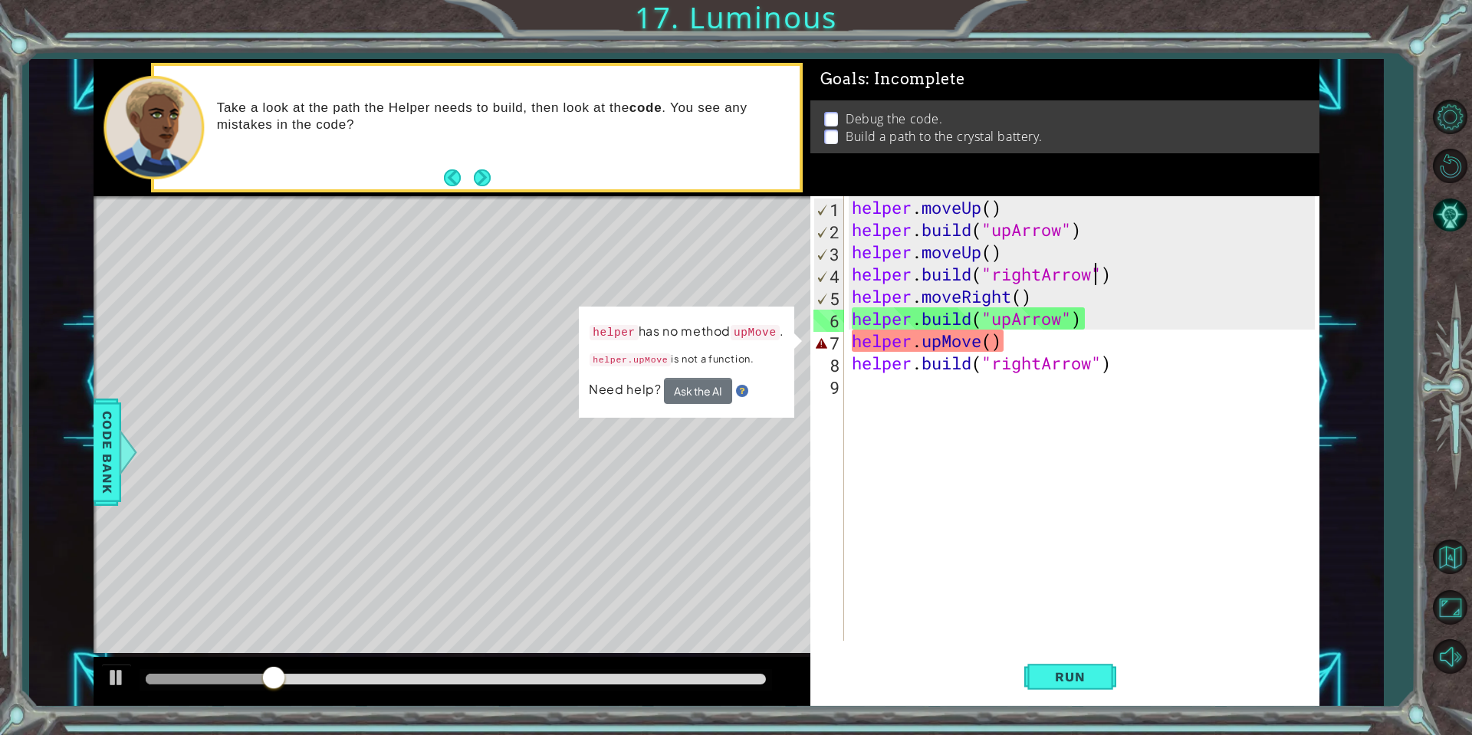
drag, startPoint x: 881, startPoint y: 524, endPoint x: 908, endPoint y: 494, distance: 40.8
click at [894, 501] on div "helper . moveUp ( ) helper . build ( "upArrow" ) helper . moveUp ( ) helper . b…" at bounding box center [1086, 440] width 474 height 489
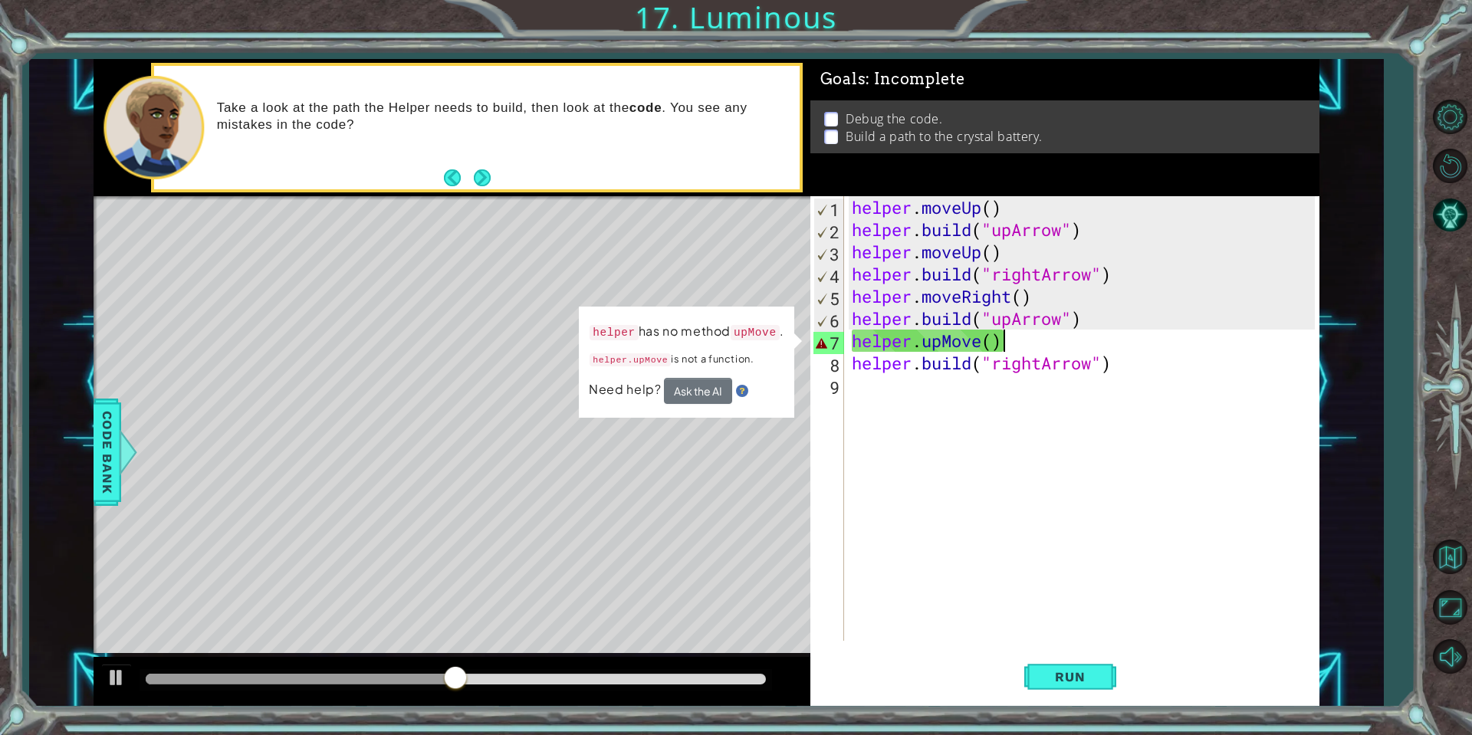
click at [1012, 340] on div "helper . moveUp ( ) helper . build ( "upArrow" ) helper . moveUp ( ) helper . b…" at bounding box center [1086, 440] width 474 height 489
click at [1002, 347] on div "helper . moveUp ( ) helper . build ( "upArrow" ) helper . moveUp ( ) helper . b…" at bounding box center [1086, 440] width 474 height 489
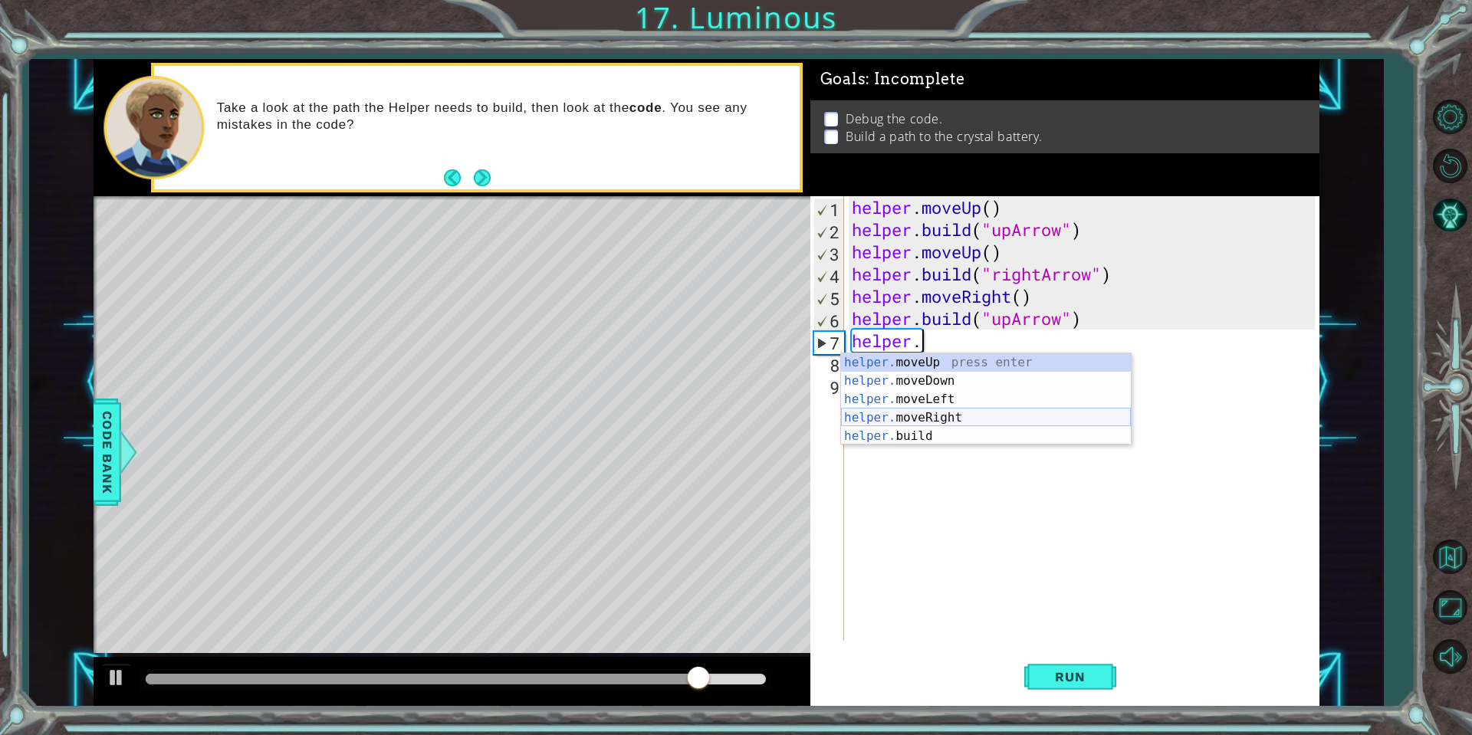
click at [949, 416] on div "helper. moveUp press enter helper. moveDown press enter helper. moveLeft press …" at bounding box center [986, 417] width 290 height 129
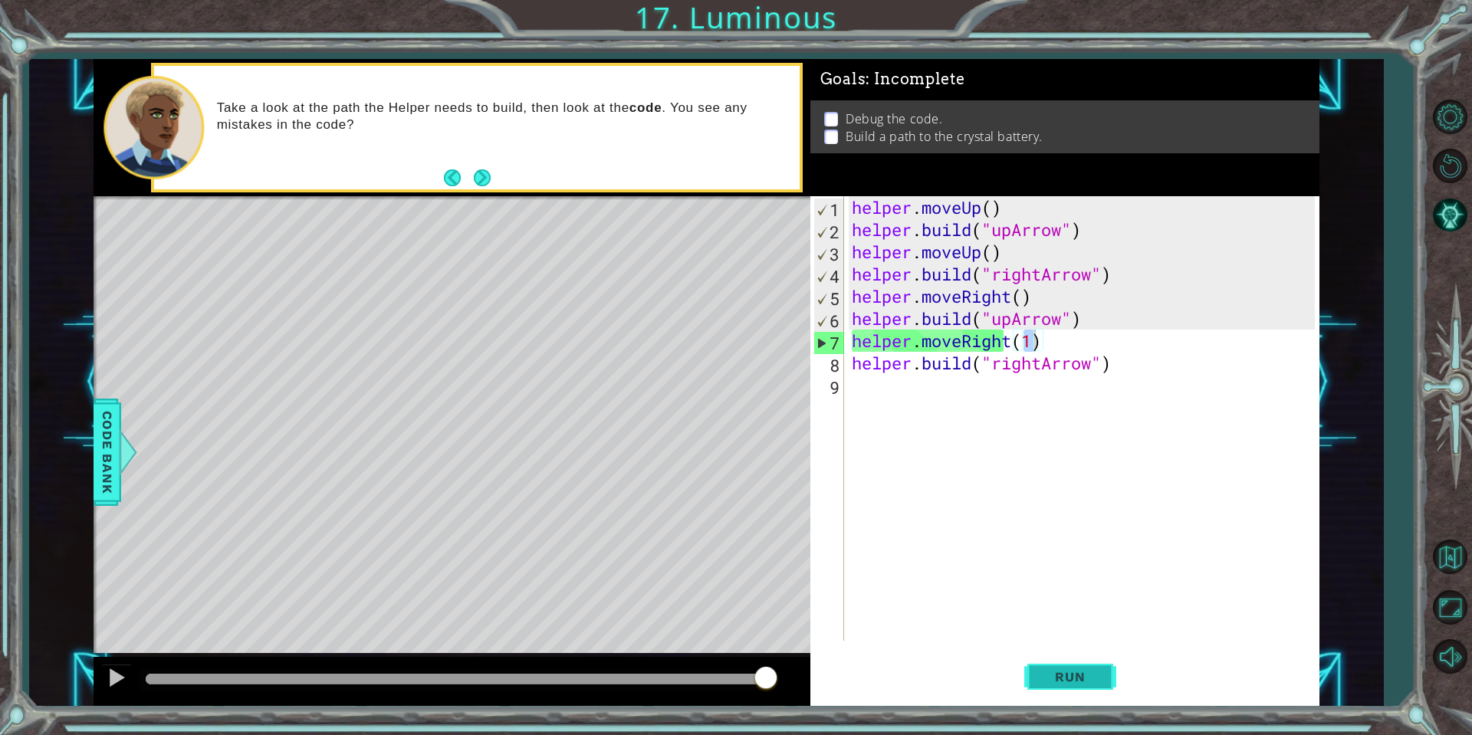
drag, startPoint x: 1087, startPoint y: 643, endPoint x: 1089, endPoint y: 659, distance: 16.9
click at [1087, 646] on div "helper.moveRight(1) 1 2 3 4 5 6 7 8 9 helper . moveUp ( ) helper . build ( "upA…" at bounding box center [1065, 450] width 510 height 509
click at [1093, 672] on span "Run" at bounding box center [1070, 676] width 61 height 15
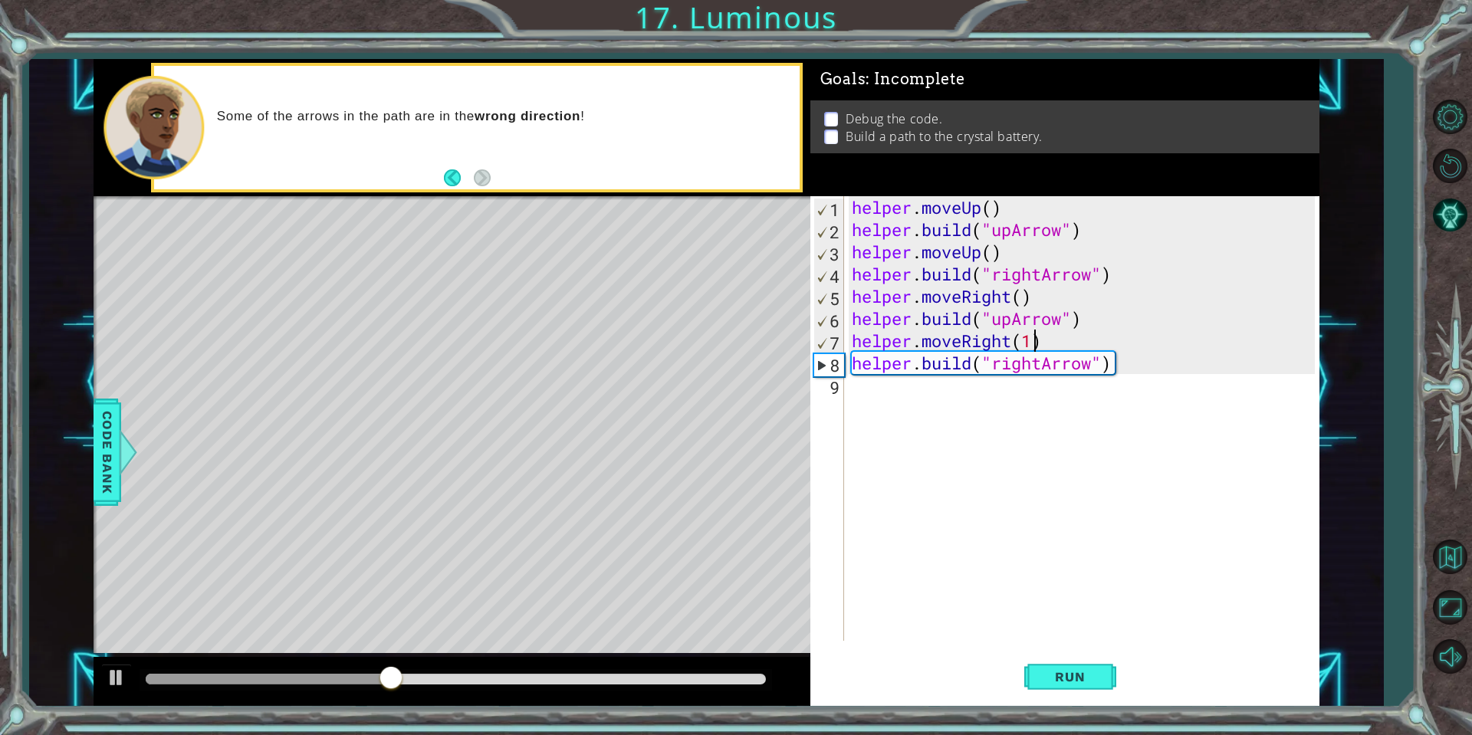
click at [1016, 318] on div "helper . moveUp ( ) helper . build ( "upArrow" ) helper . moveUp ( ) helper . b…" at bounding box center [1086, 440] width 474 height 489
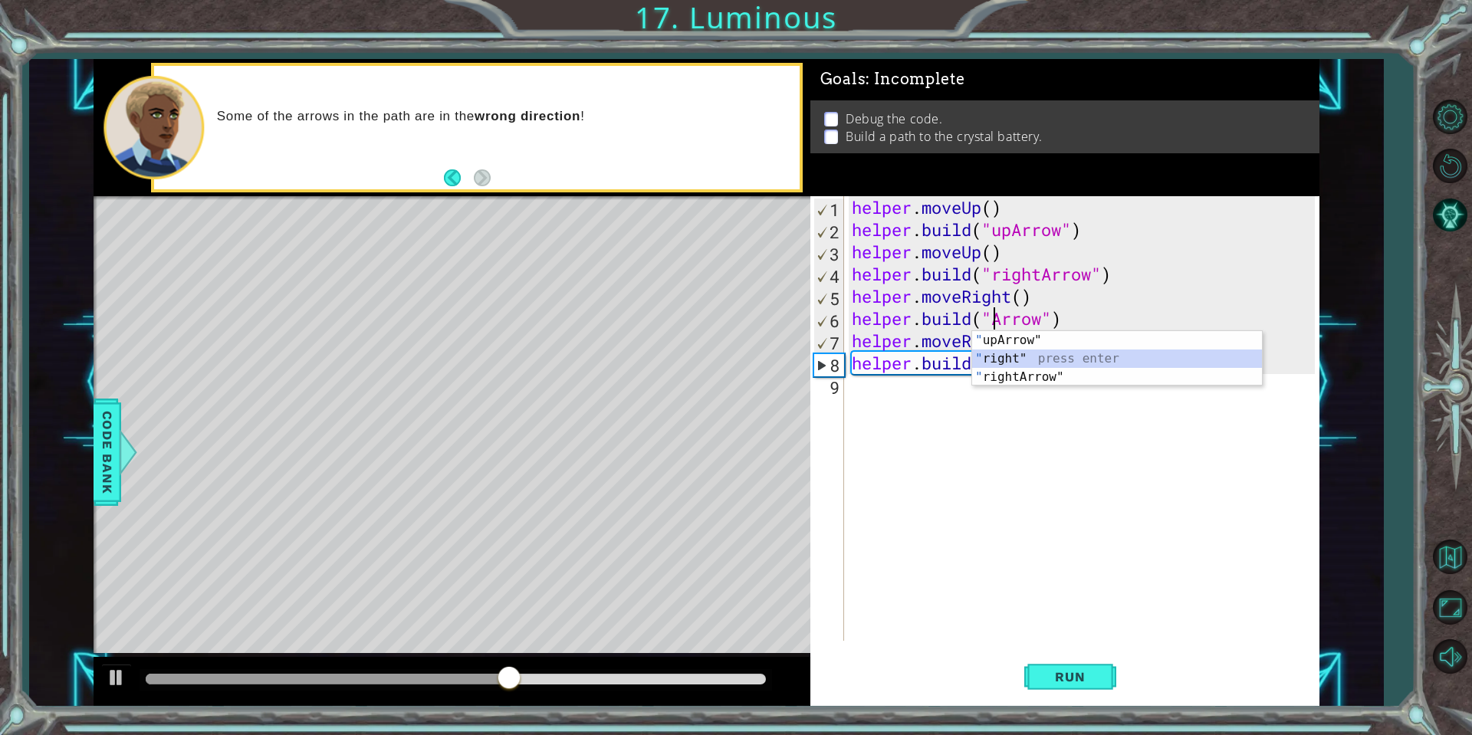
click at [1022, 357] on div "" upArrow" press enter " right" press enter " rightArrow" press enter" at bounding box center [1117, 377] width 290 height 92
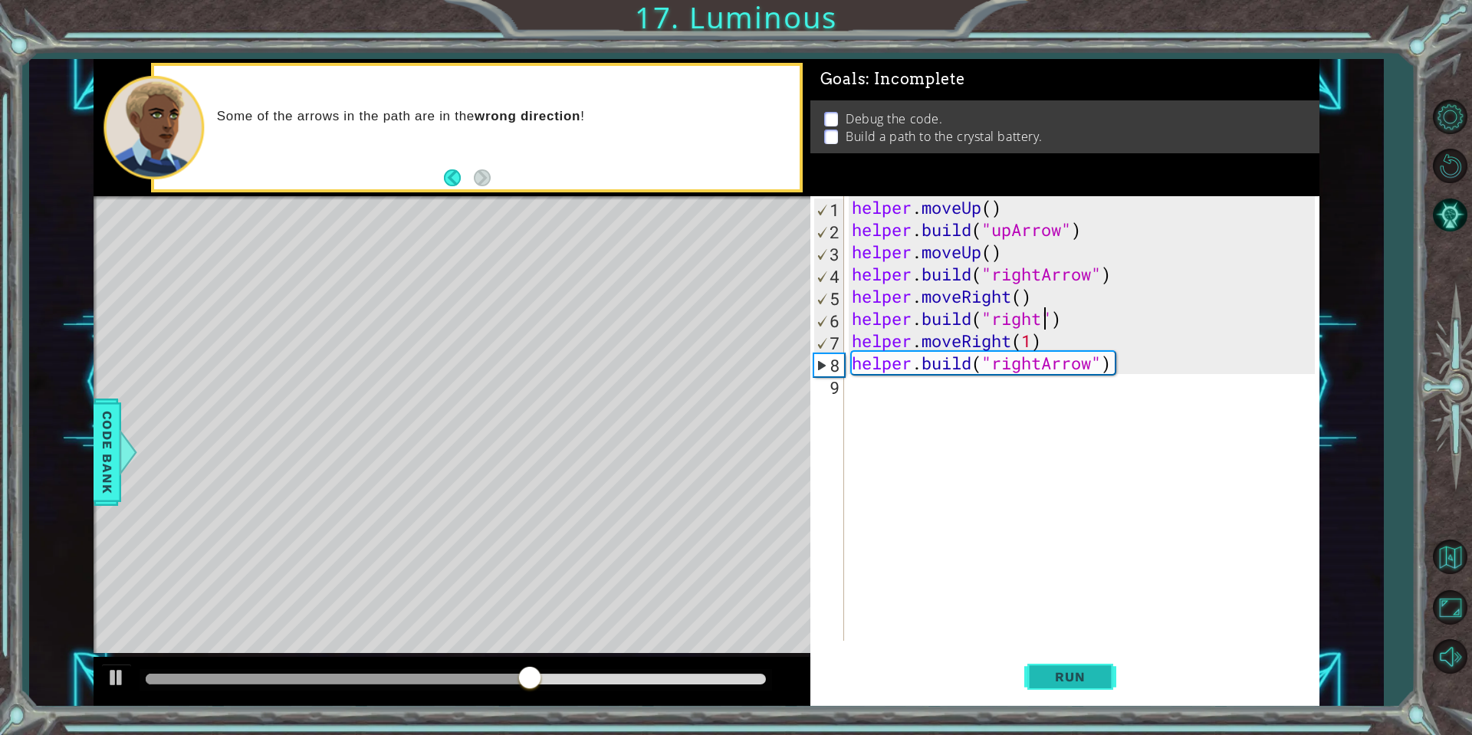
click at [1070, 666] on button "Run" at bounding box center [1070, 677] width 92 height 51
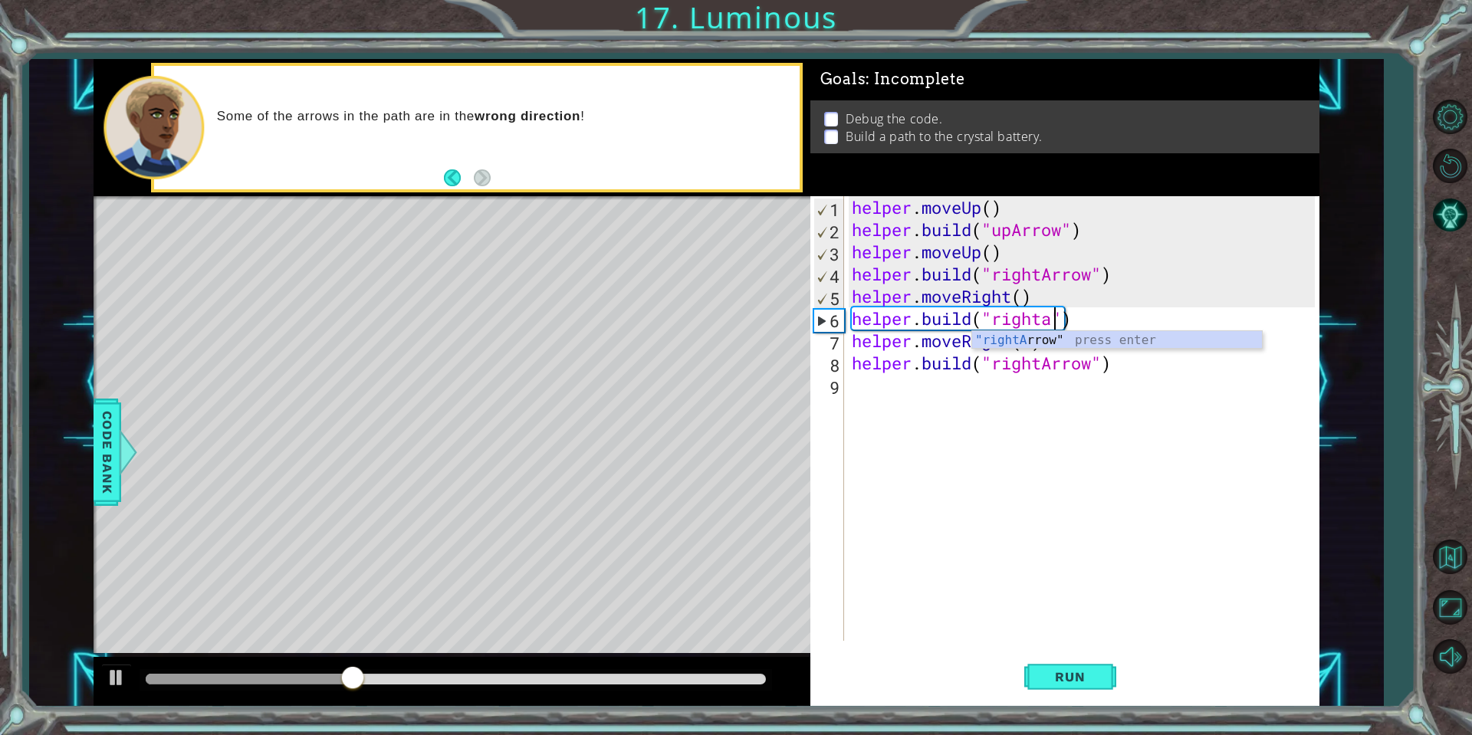
scroll to position [0, 9]
click at [1063, 343] on div ""rightA rrow" press enter" at bounding box center [1117, 358] width 290 height 55
click at [1080, 661] on button "Run" at bounding box center [1070, 677] width 92 height 51
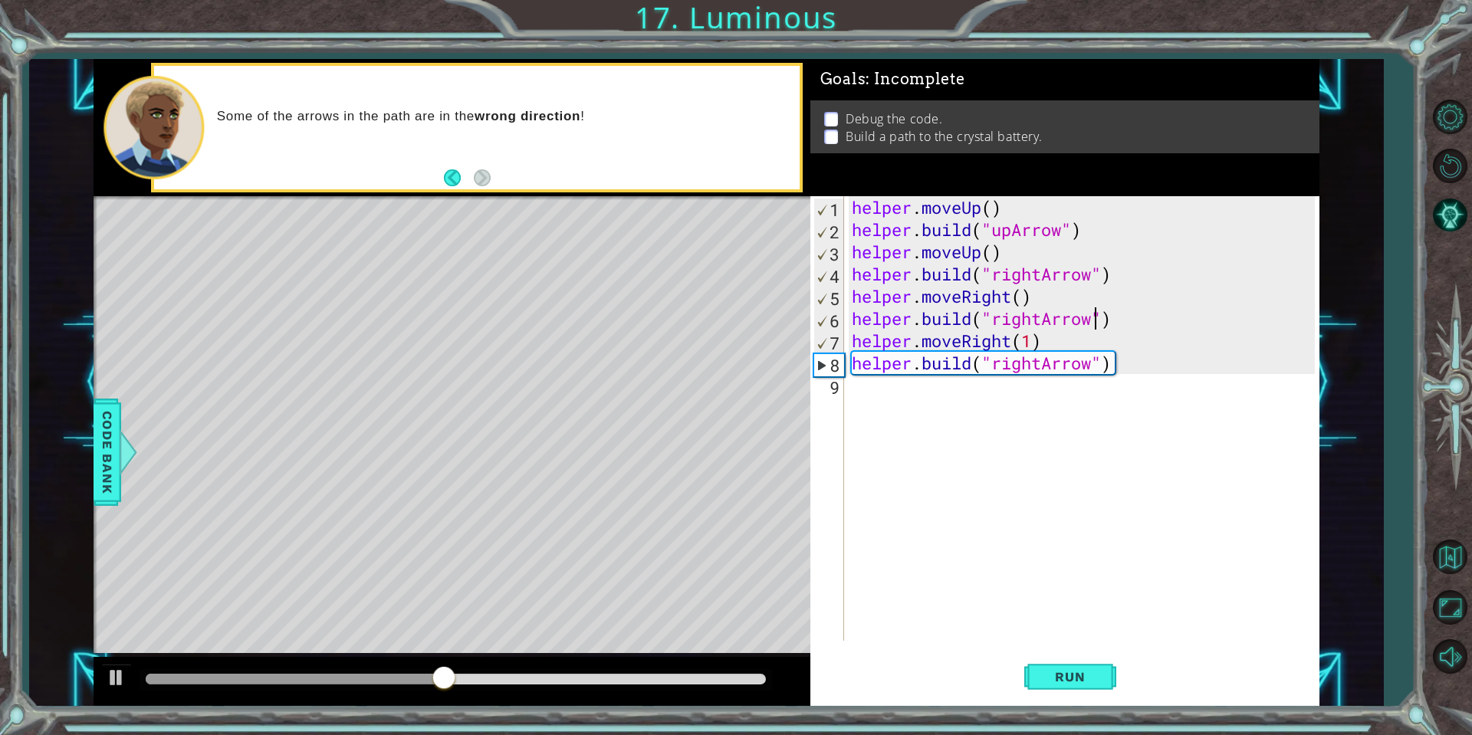
click at [1038, 359] on div "helper . moveUp ( ) helper . build ( "upArrow" ) helper . moveUp ( ) helper . b…" at bounding box center [1086, 440] width 474 height 489
click at [1039, 368] on div "helper . moveUp ( ) helper . build ( "upArrow" ) helper . moveUp ( ) helper . b…" at bounding box center [1086, 440] width 474 height 489
click at [1038, 359] on div "helper . moveUp ( ) helper . build ( "upArrow" ) helper . moveUp ( ) helper . b…" at bounding box center [1086, 440] width 474 height 489
click at [1041, 362] on div "helper . moveUp ( ) helper . build ( "upArrow" ) helper . moveUp ( ) helper . b…" at bounding box center [1086, 440] width 474 height 489
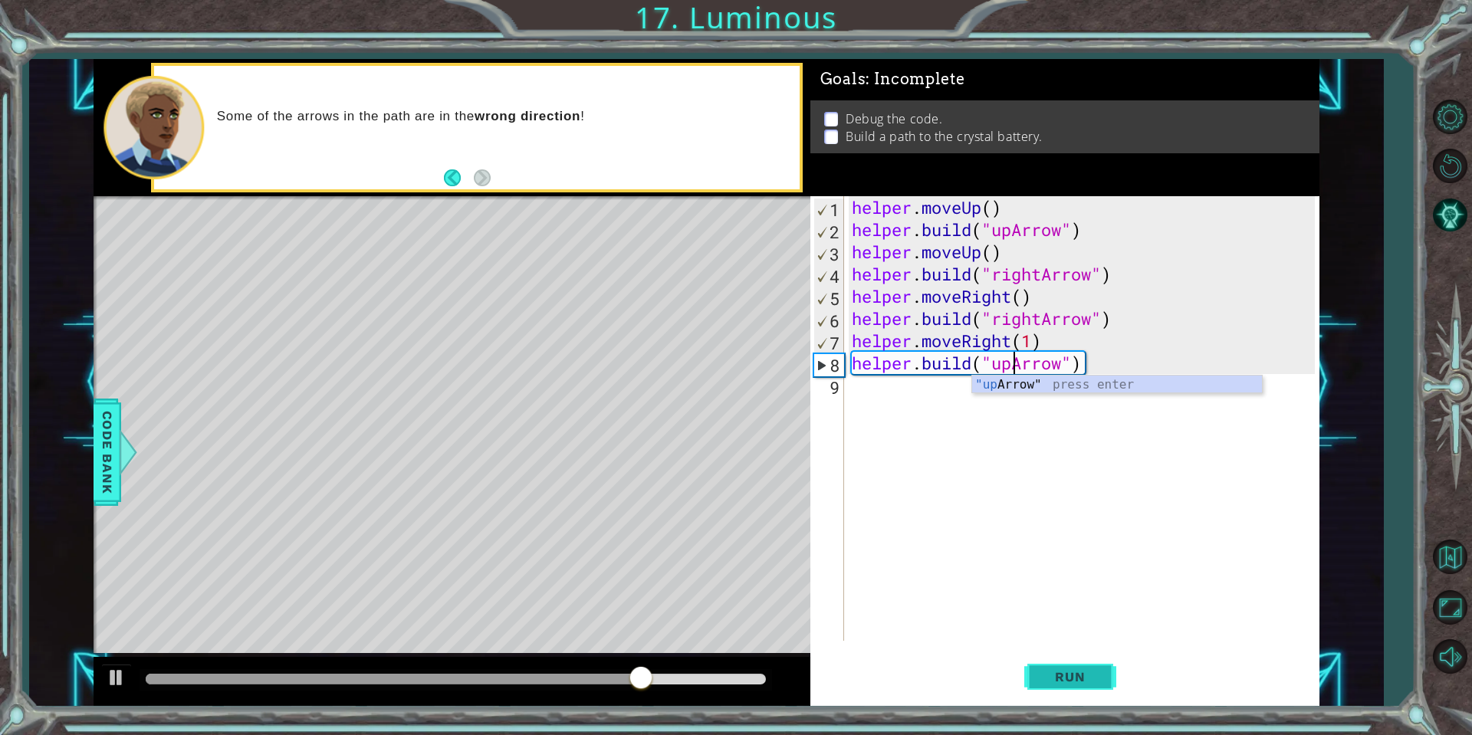
type textarea "[DOMAIN_NAME]("upArrow")"
click at [1068, 668] on button "Run" at bounding box center [1070, 677] width 92 height 51
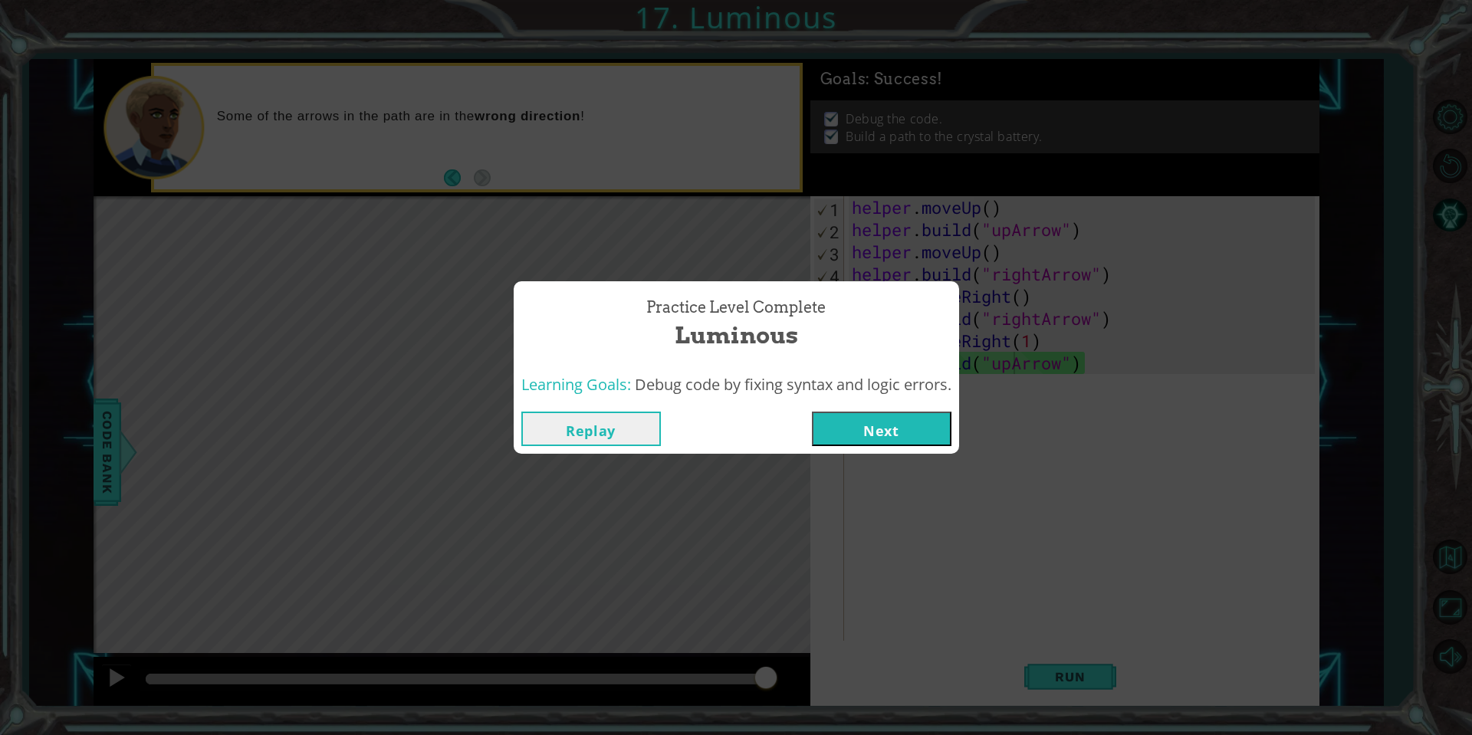
click at [921, 410] on div "Replay Next" at bounding box center [736, 429] width 445 height 50
click at [911, 434] on button "Next" at bounding box center [882, 429] width 140 height 35
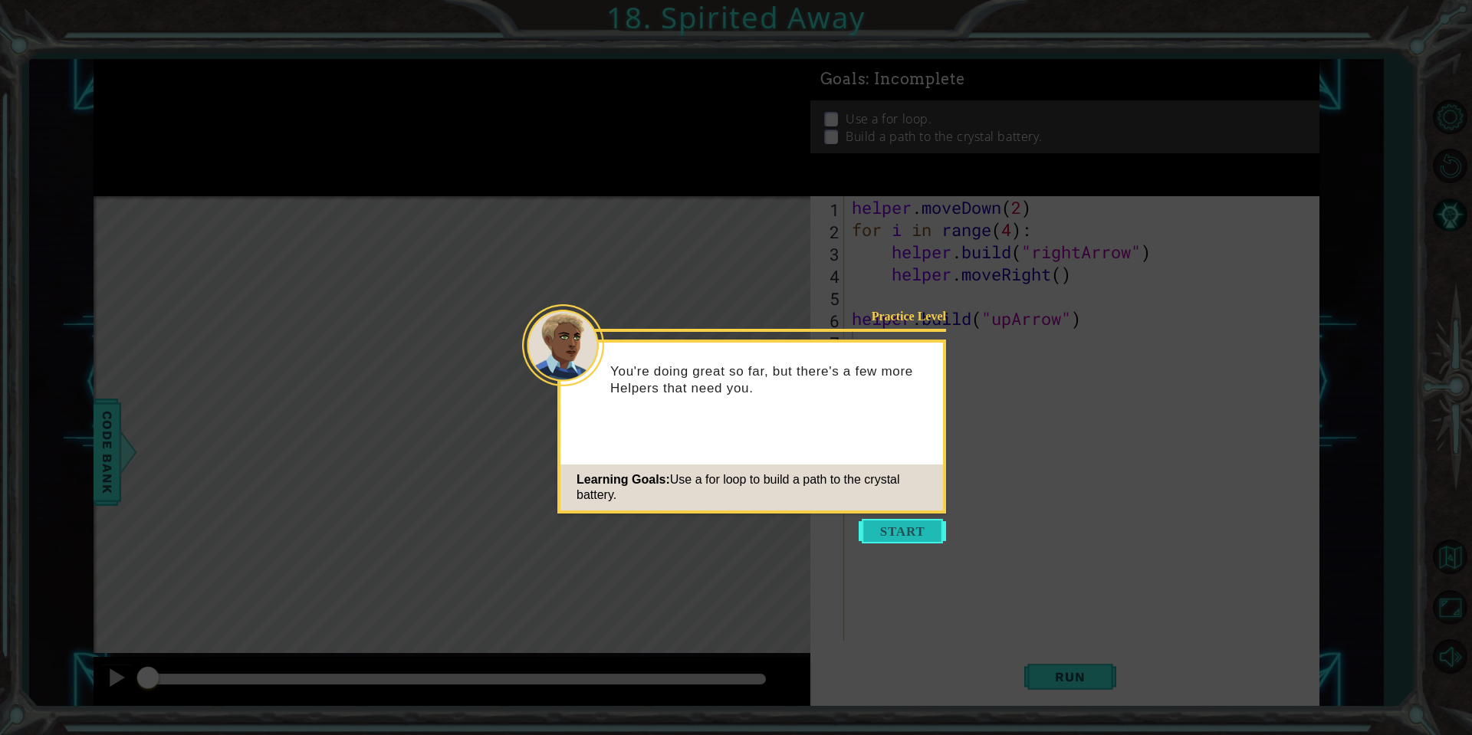
click at [914, 519] on button "Start" at bounding box center [902, 531] width 87 height 25
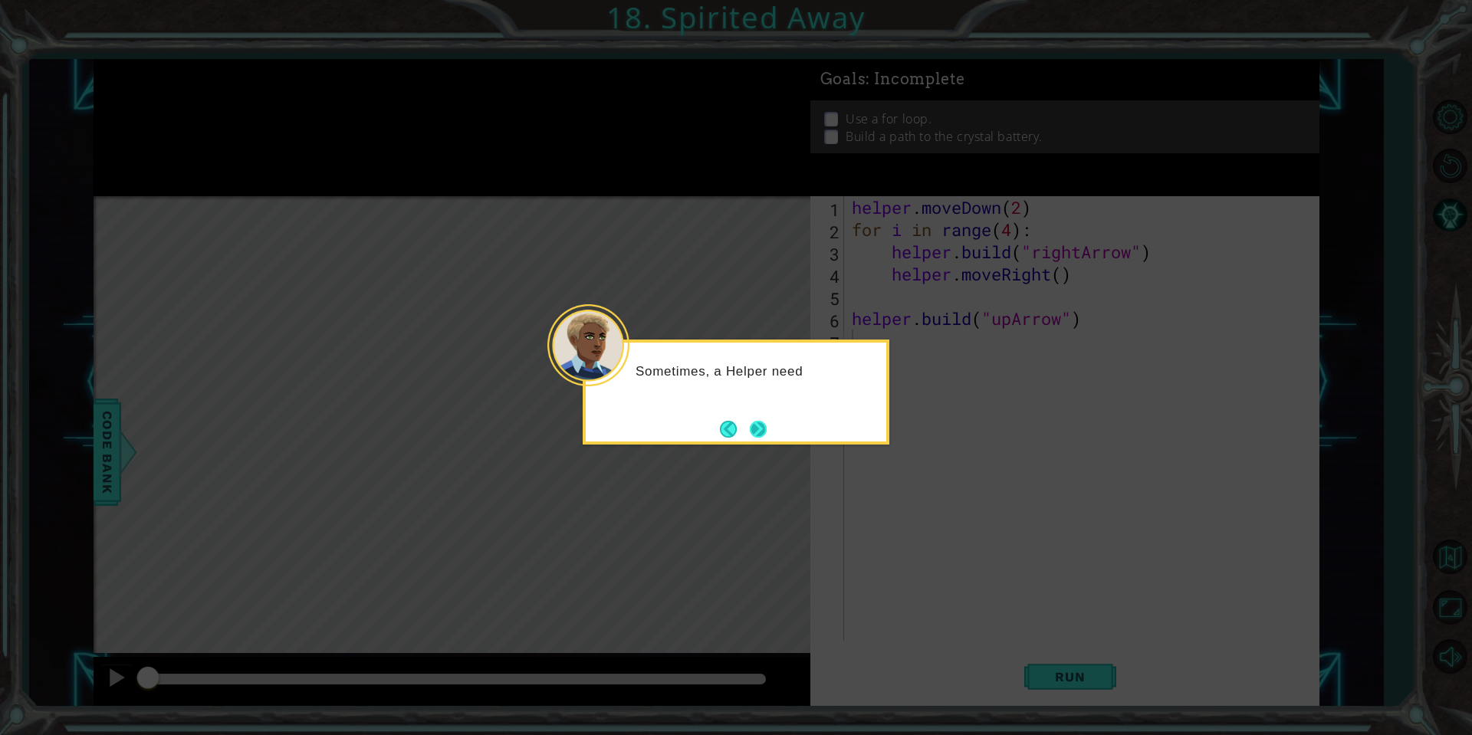
drag, startPoint x: 761, startPoint y: 442, endPoint x: 756, endPoint y: 432, distance: 10.3
click at [756, 432] on button "Next" at bounding box center [758, 429] width 17 height 17
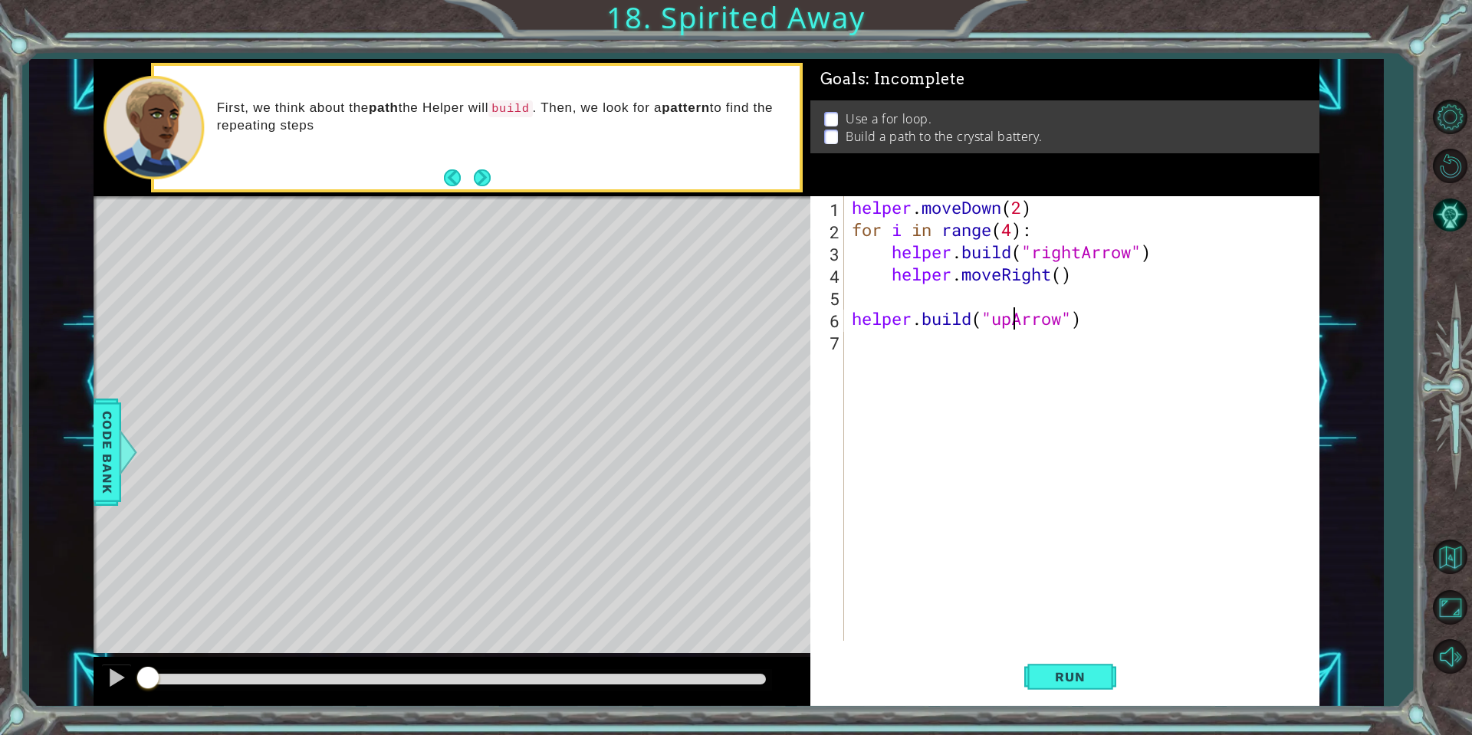
click at [1015, 319] on div "helper . moveDown ( 2 ) for i in range ( 4 ) : helper . build ( "rightArrow" ) …" at bounding box center [1086, 440] width 474 height 489
drag, startPoint x: 1103, startPoint y: 668, endPoint x: 1113, endPoint y: 656, distance: 16.3
click at [1105, 660] on button "Run" at bounding box center [1070, 677] width 92 height 51
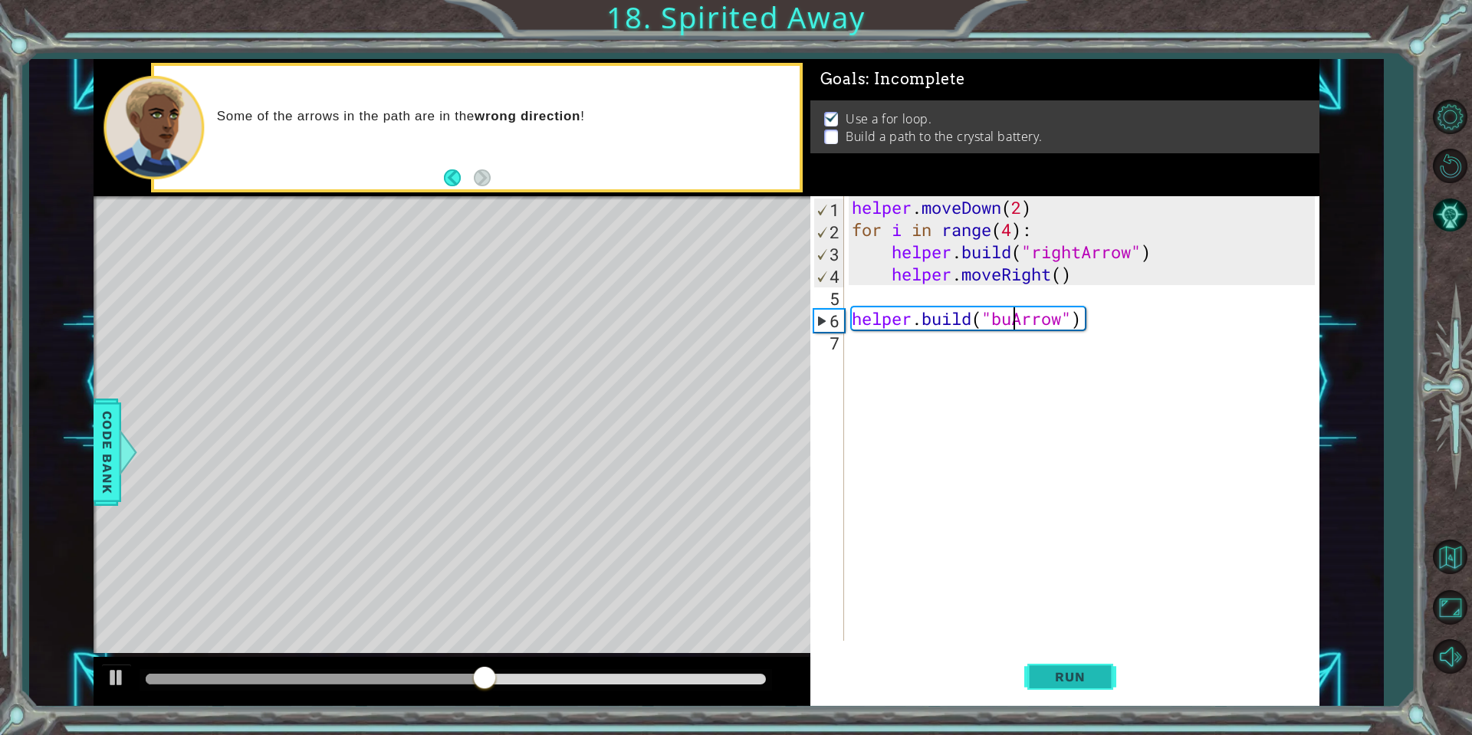
scroll to position [0, 7]
type textarea "[DOMAIN_NAME]("upArrow")"
click at [1066, 337] on div ""up Arrow" press enter" at bounding box center [1117, 358] width 290 height 55
click at [842, 342] on div "7" at bounding box center [828, 343] width 31 height 22
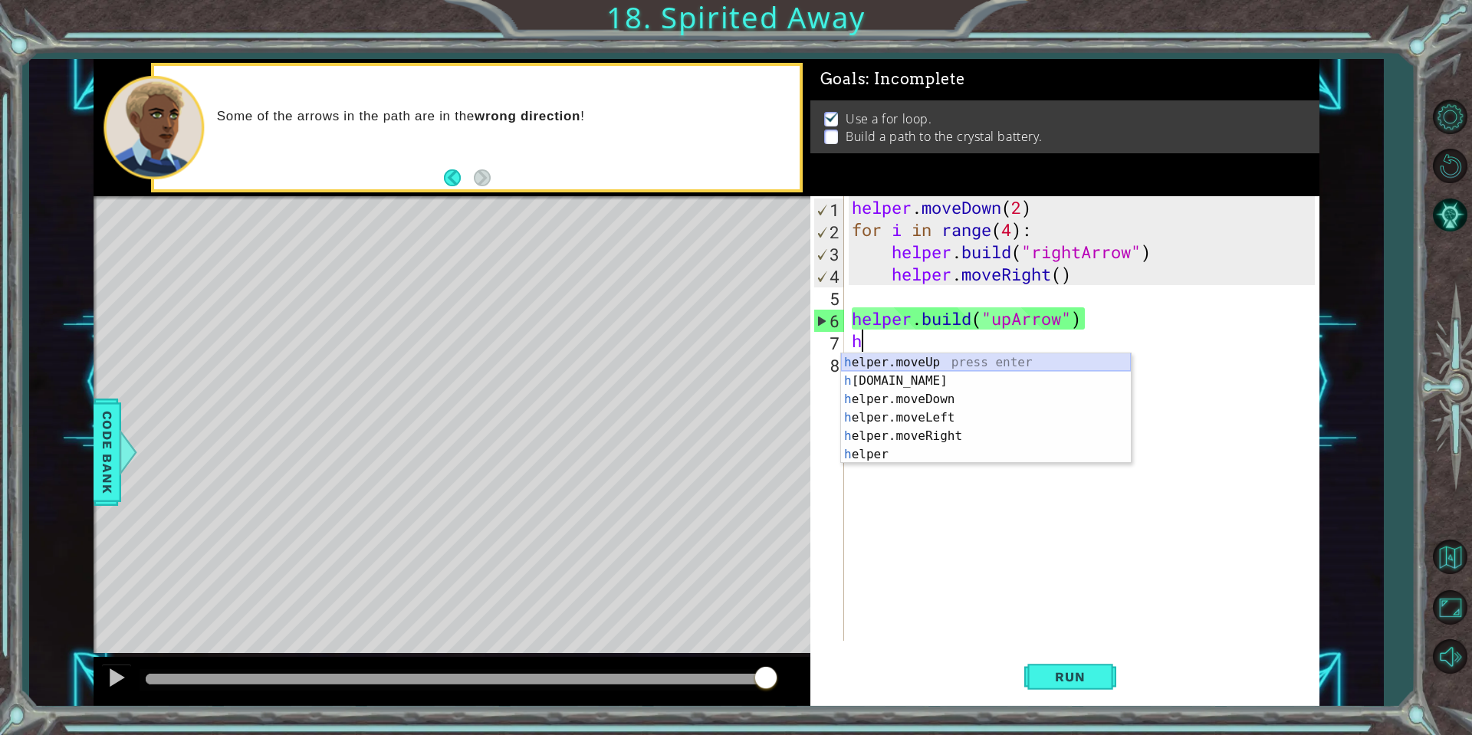
click at [950, 365] on div "h elper.moveUp press enter h [DOMAIN_NAME] press enter h elper.moveDown press e…" at bounding box center [986, 426] width 290 height 147
type textarea "helper.moveUp(1)"
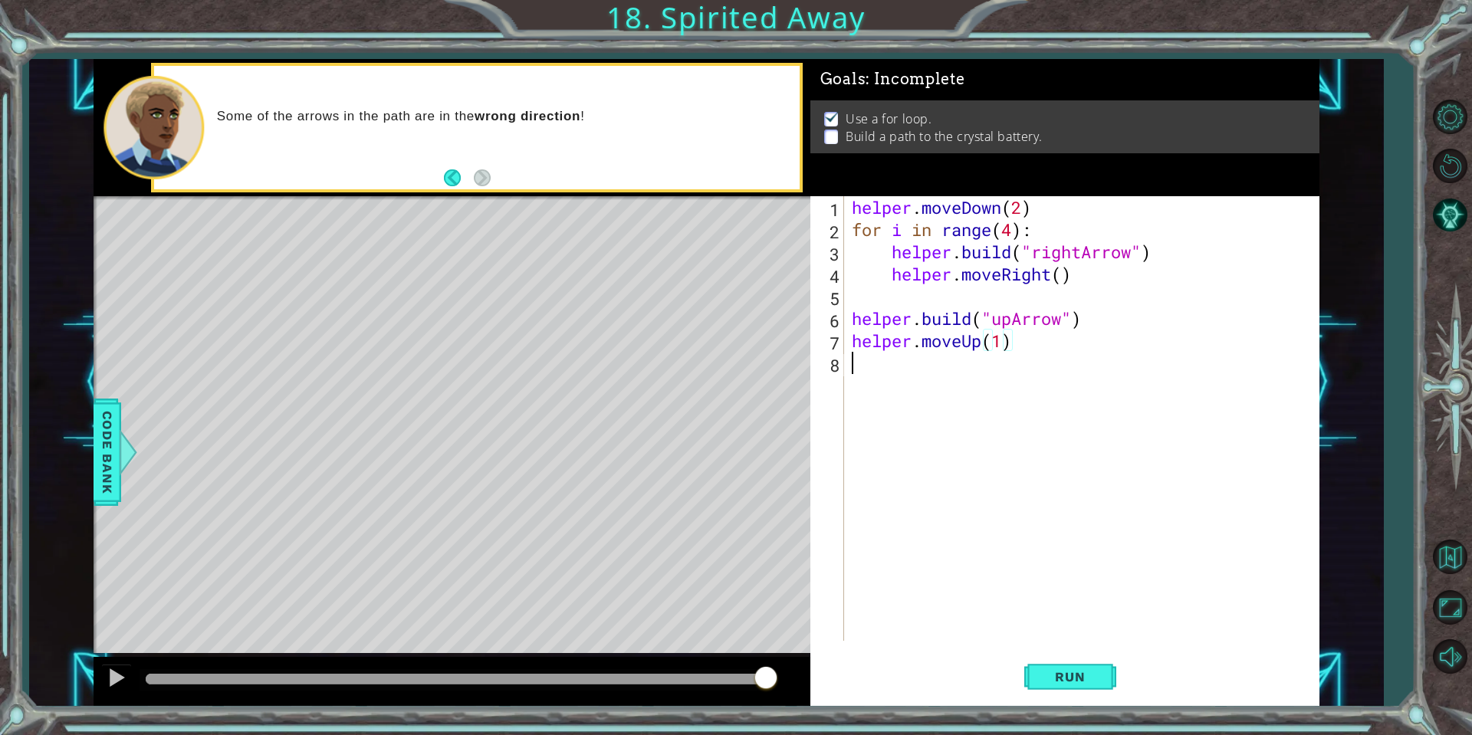
click at [855, 382] on div "helper . moveDown ( 2 ) for i in range ( 4 ) : helper . build ( "rightArrow" ) …" at bounding box center [1086, 440] width 474 height 489
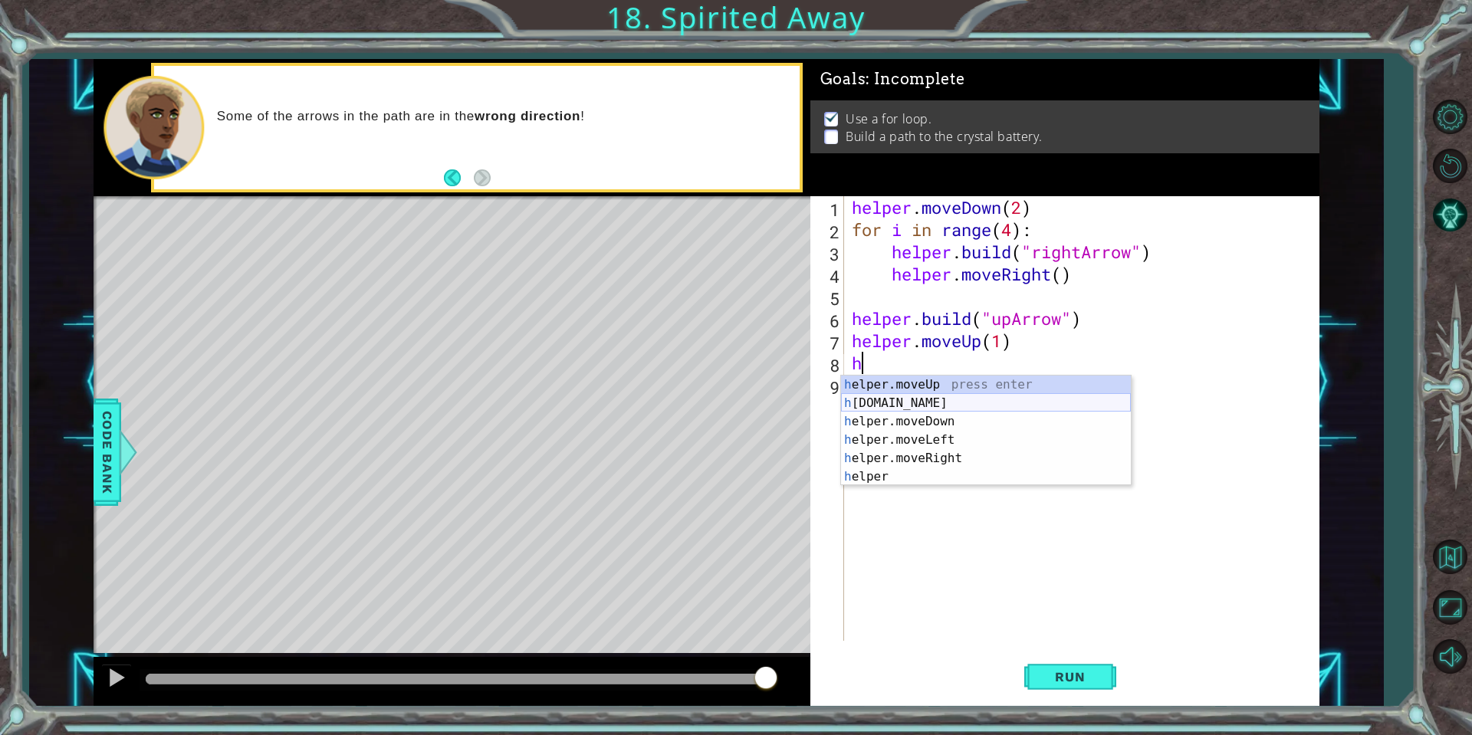
click at [953, 409] on div "h elper.moveUp press enter h [DOMAIN_NAME] press enter h elper.moveDown press e…" at bounding box center [986, 449] width 290 height 147
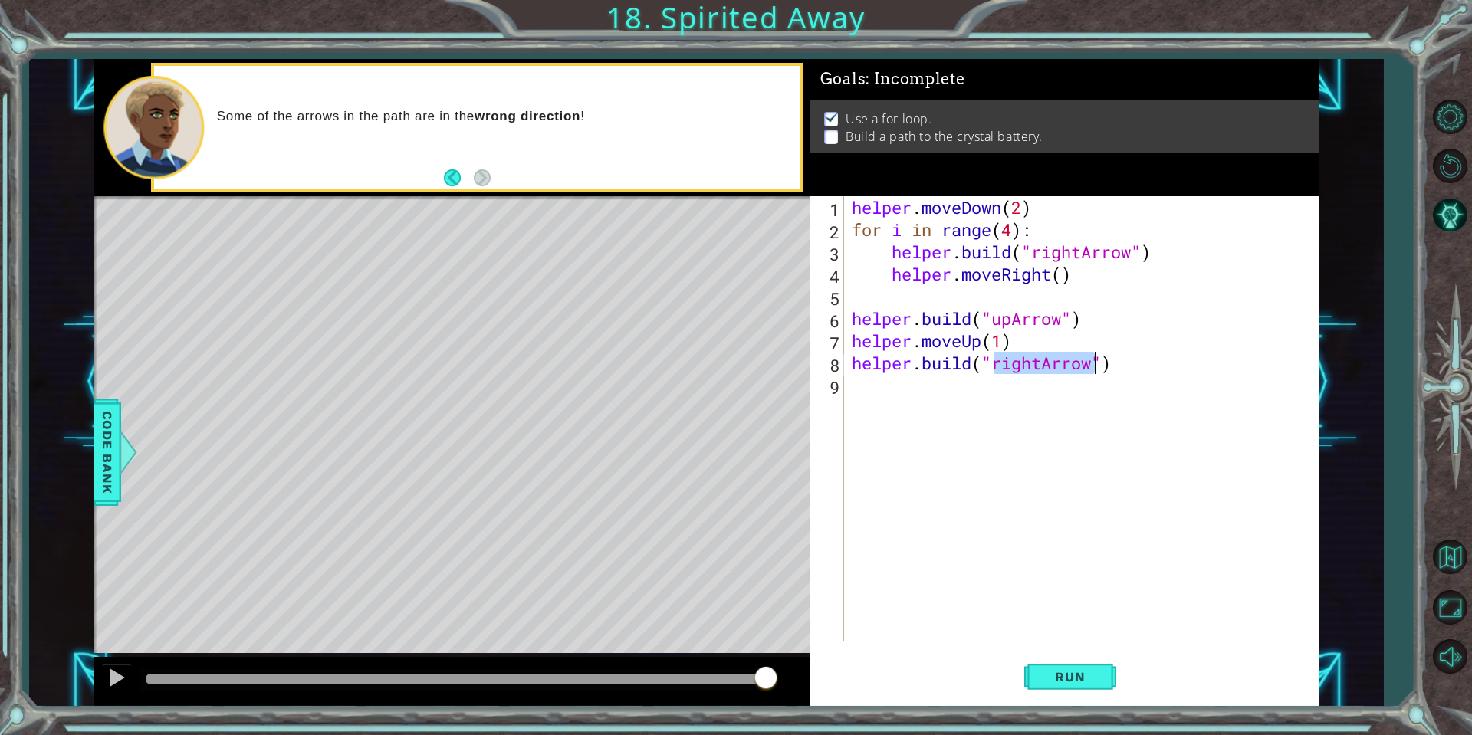
click at [1039, 363] on div "helper . moveDown ( 2 ) for i in range ( 4 ) : helper . build ( "rightArrow" ) …" at bounding box center [1082, 418] width 466 height 445
click at [1040, 365] on div "helper . moveDown ( 2 ) for i in range ( 4 ) : helper . build ( "rightArrow" ) …" at bounding box center [1086, 440] width 474 height 489
type textarea "[DOMAIN_NAME]("upArrow")"
click at [1052, 682] on span "Run" at bounding box center [1070, 676] width 61 height 15
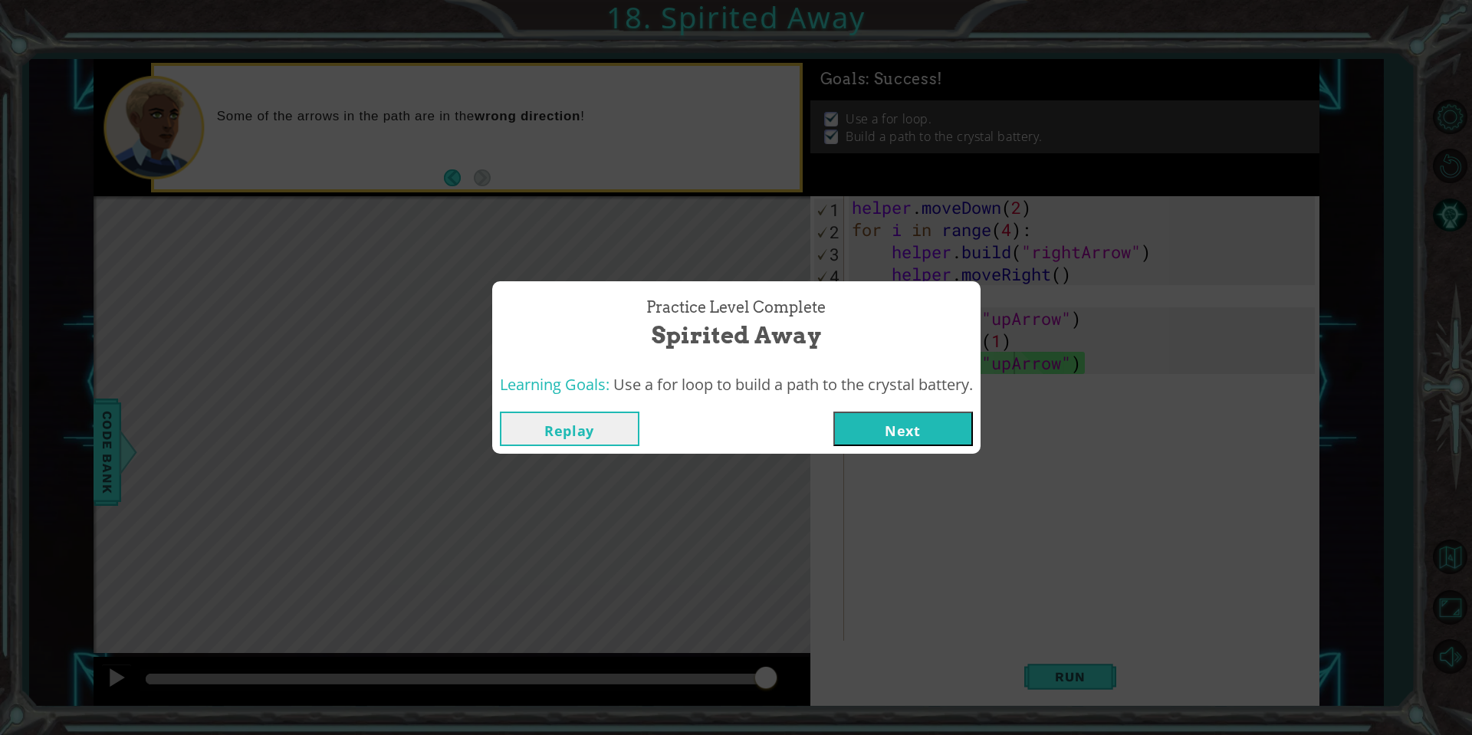
click at [953, 436] on button "Next" at bounding box center [903, 429] width 140 height 35
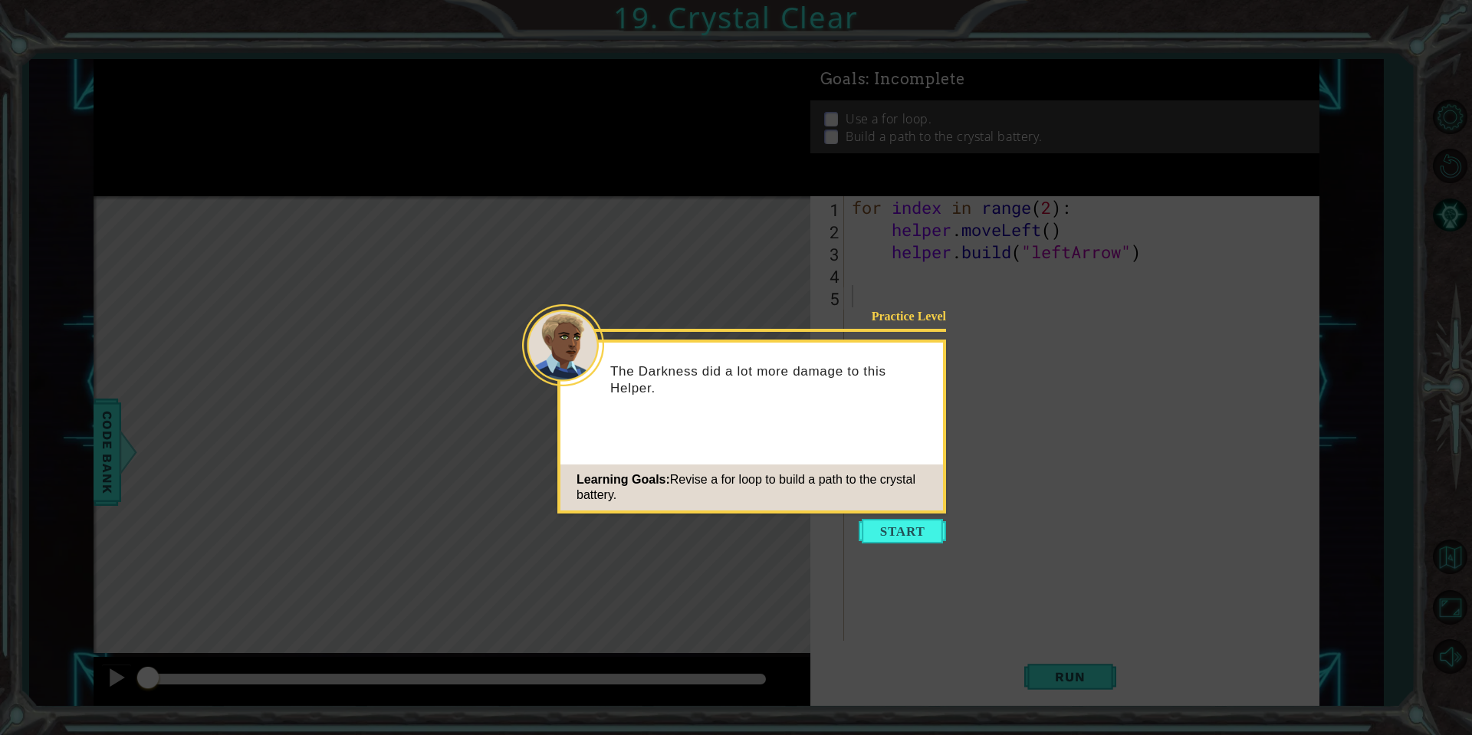
click at [911, 536] on button "Start" at bounding box center [902, 531] width 87 height 25
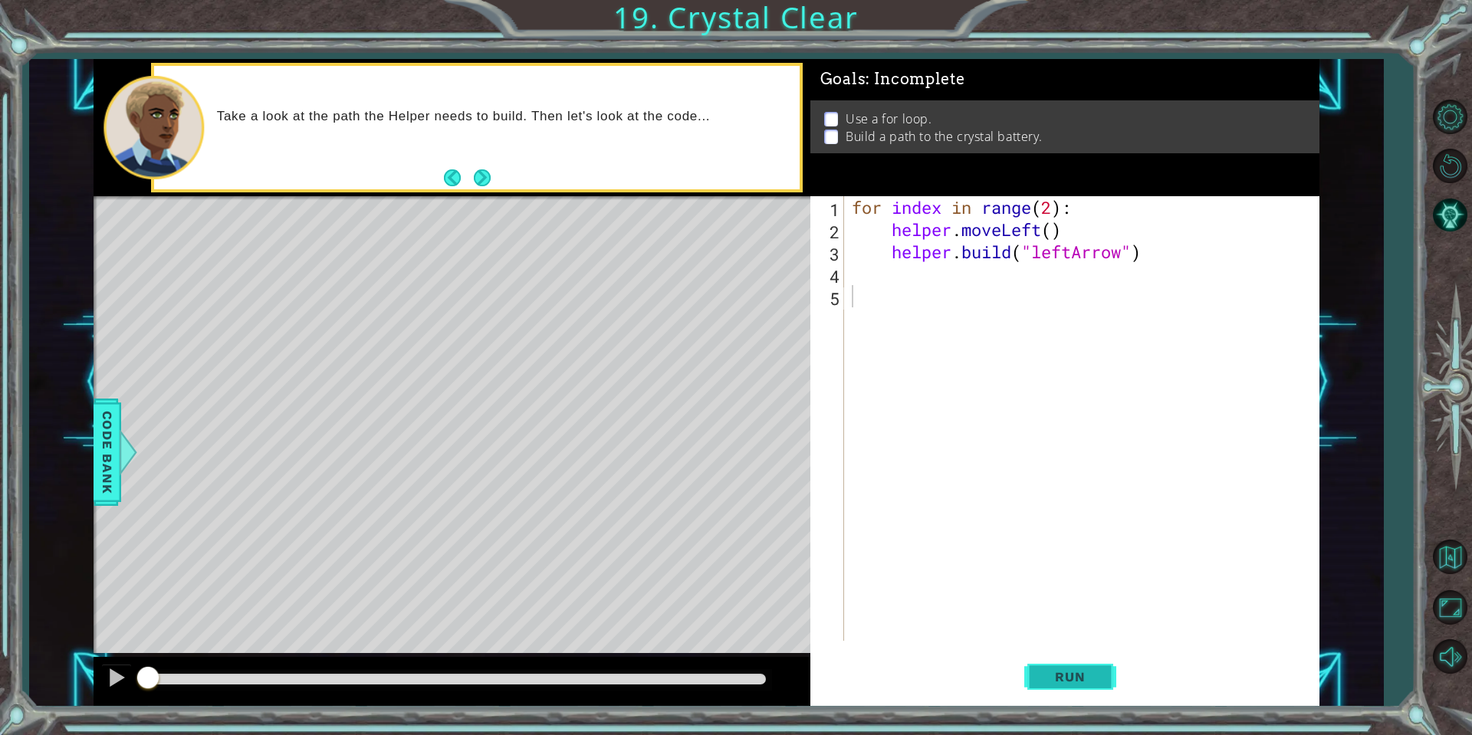
click at [1076, 675] on span "Run" at bounding box center [1070, 676] width 61 height 15
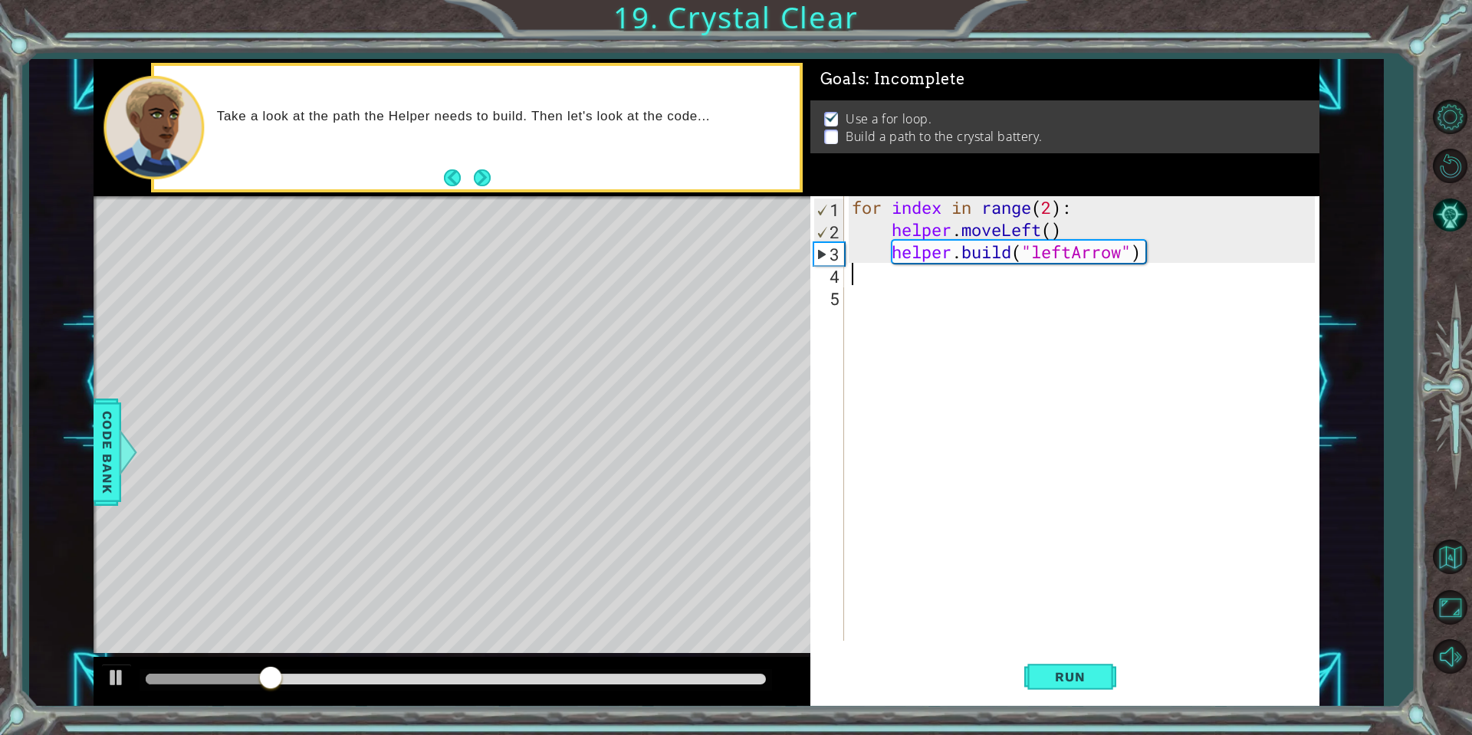
click at [931, 284] on div "for index in range ( 2 ) : helper . moveLeft ( ) helper . build ( "leftArrow" )" at bounding box center [1086, 440] width 474 height 489
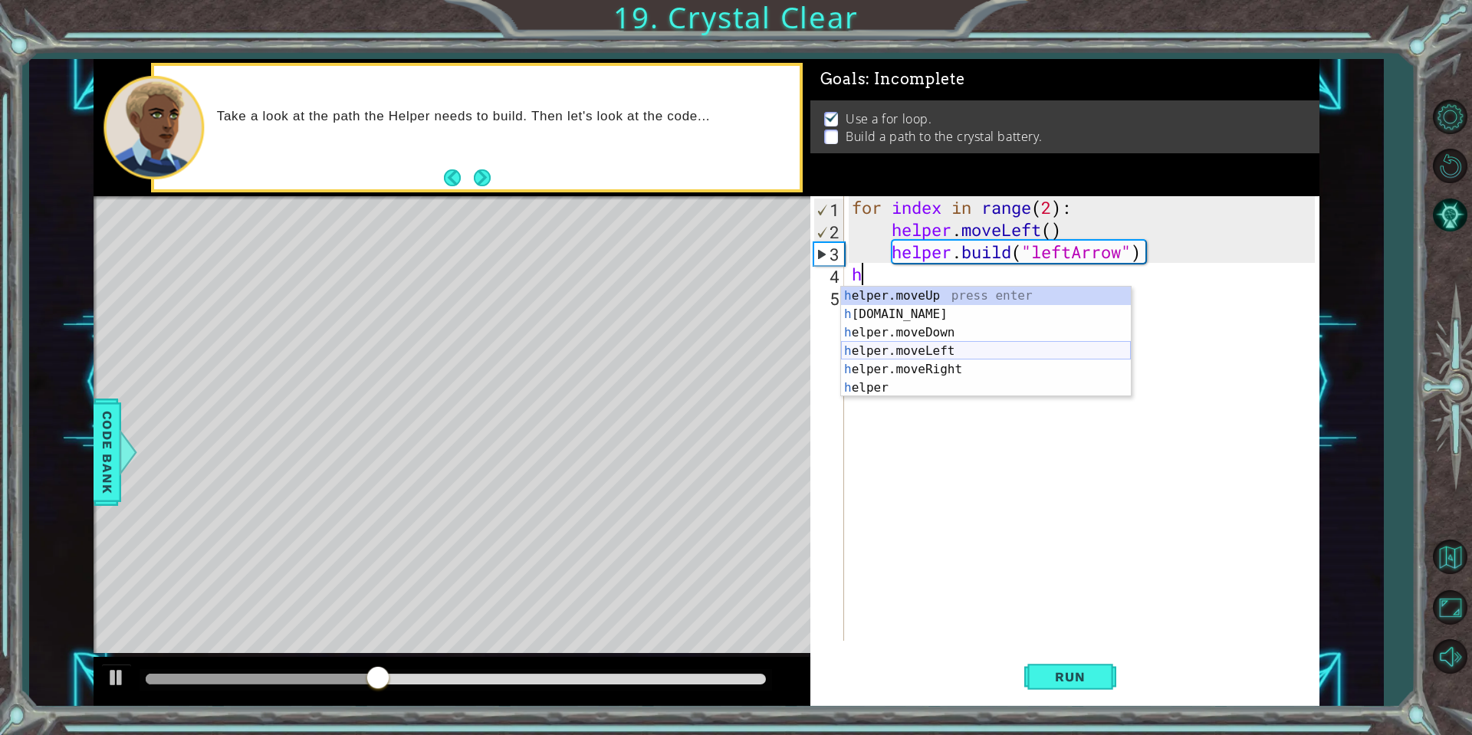
click at [911, 349] on div "h elper.moveUp press enter h [DOMAIN_NAME] press enter h elper.moveDown press e…" at bounding box center [986, 360] width 290 height 147
type textarea "helper.moveLeft(1)"
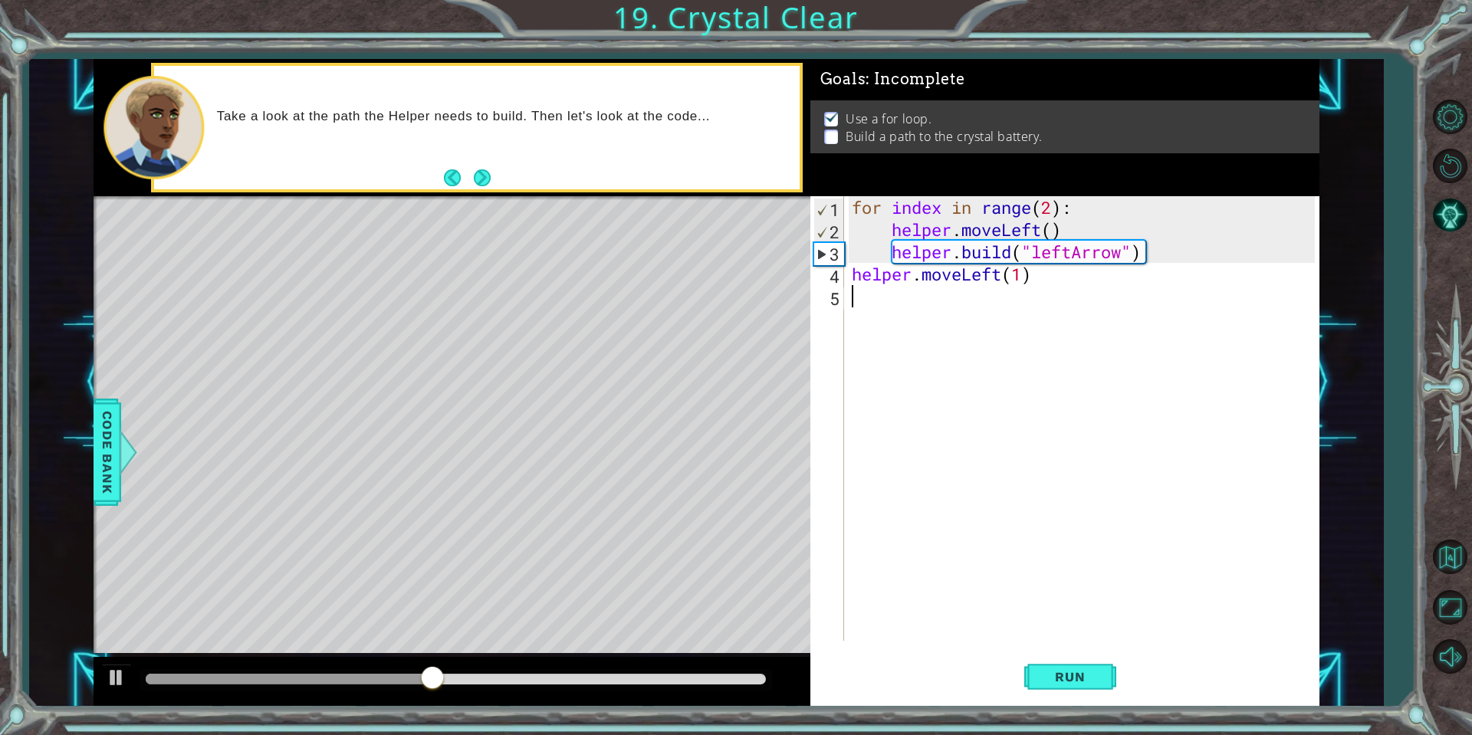
click at [879, 310] on div "for index in range ( 2 ) : helper . moveLeft ( ) helper . build ( "leftArrow" )…" at bounding box center [1086, 440] width 474 height 489
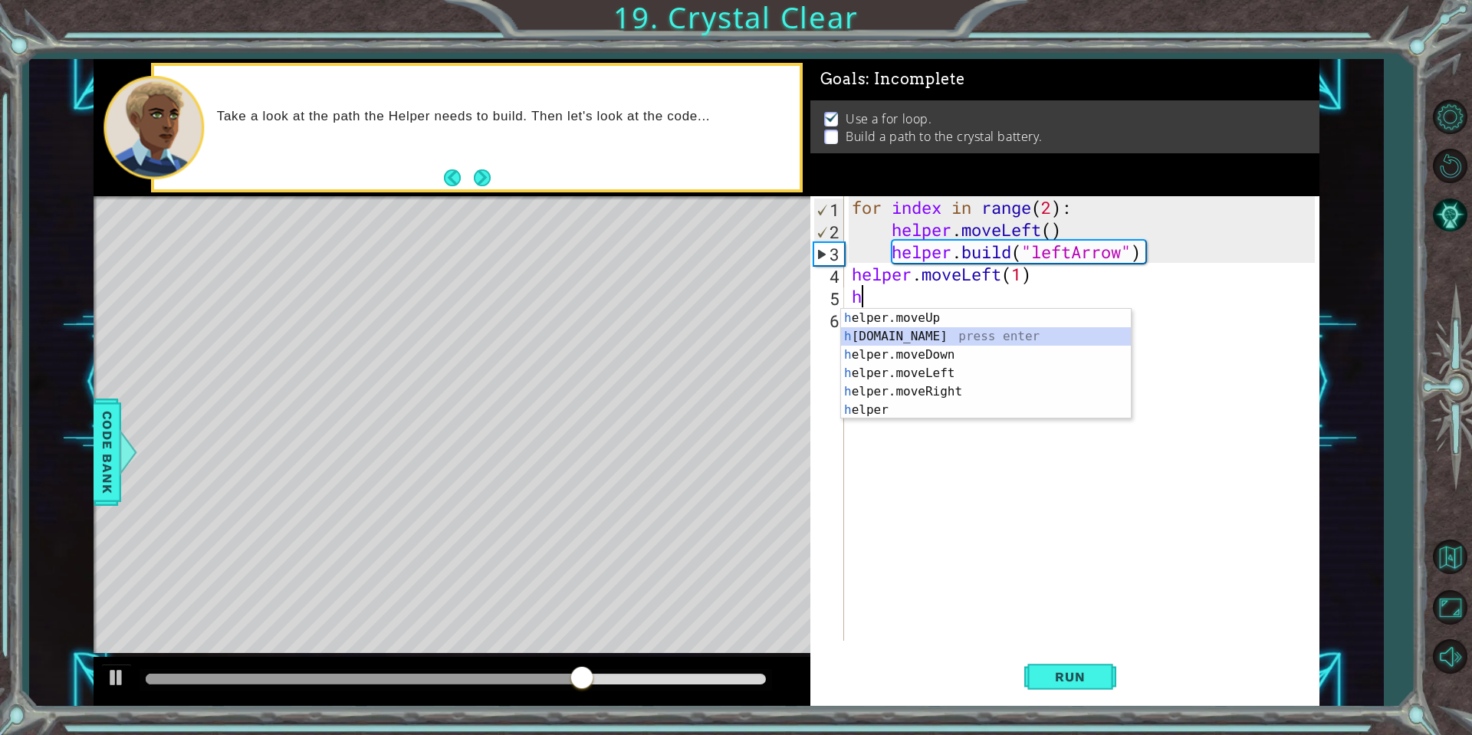
click at [891, 334] on div "h elper.moveUp press enter h [DOMAIN_NAME] press enter h elper.moveDown press e…" at bounding box center [986, 382] width 290 height 147
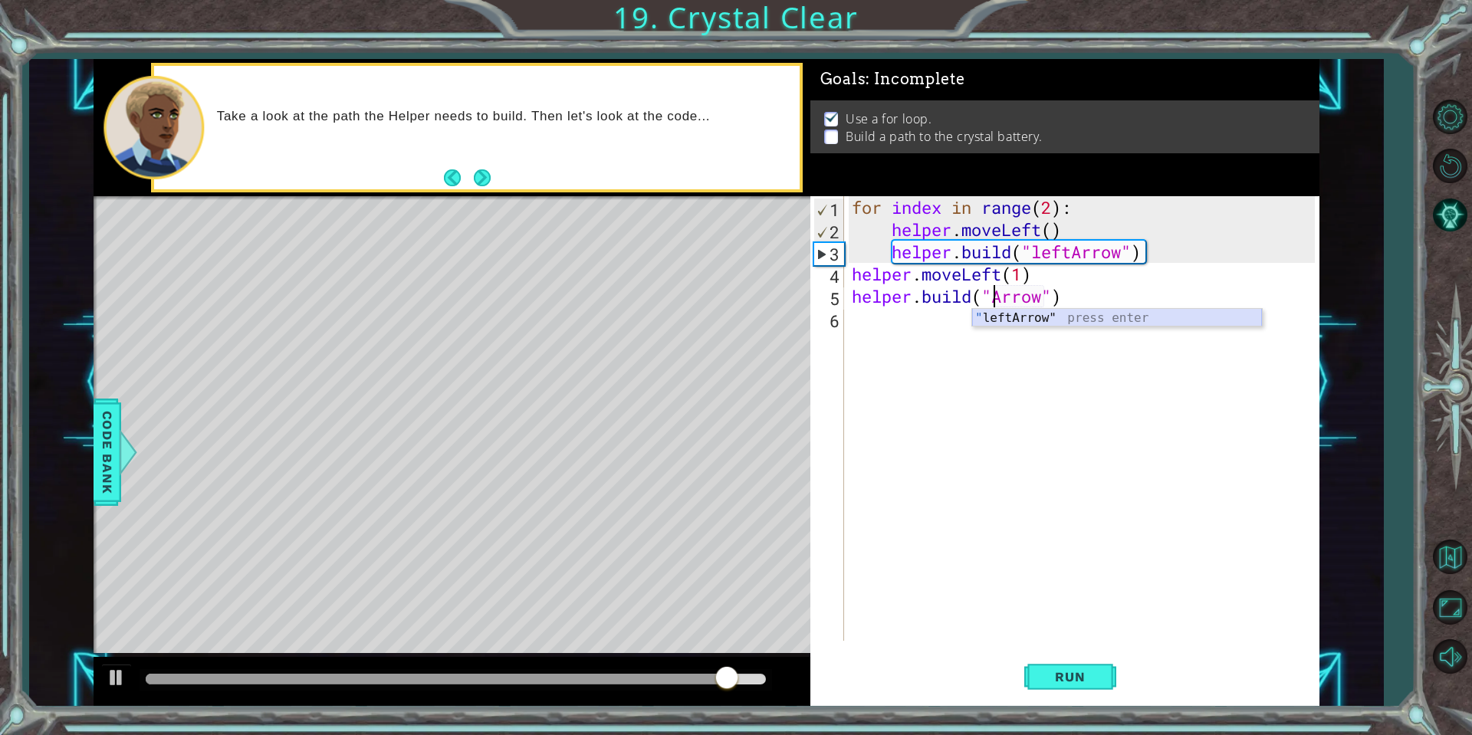
click at [1033, 324] on div "" leftArrow" press enter" at bounding box center [1117, 336] width 290 height 55
type textarea "[DOMAIN_NAME]("leftArrow")"
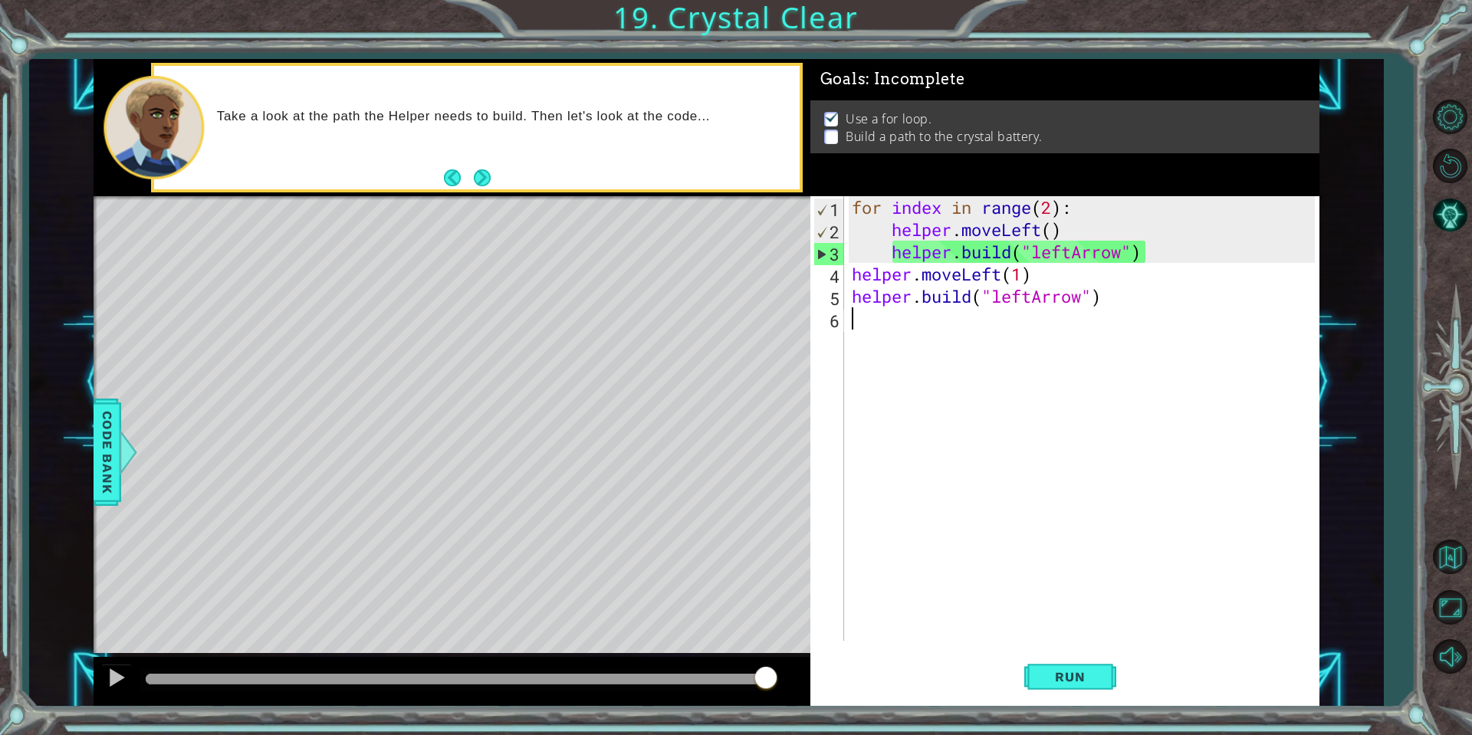
click at [865, 320] on div "for index in range ( 2 ) : helper . moveLeft ( ) helper . build ( "leftArrow" )…" at bounding box center [1086, 440] width 474 height 489
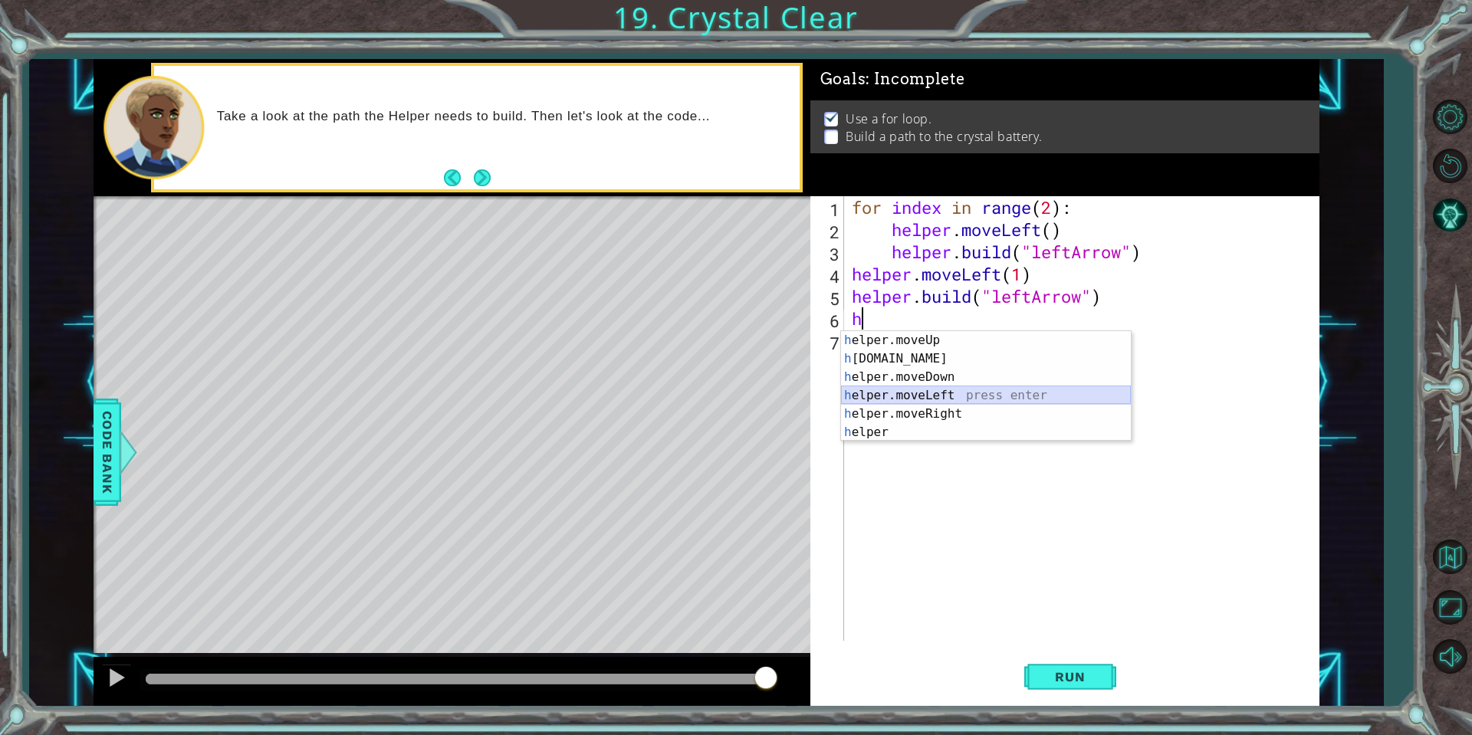
click at [957, 391] on div "h elper.moveUp press enter h [DOMAIN_NAME] press enter h elper.moveDown press e…" at bounding box center [986, 404] width 290 height 147
type textarea "helper.moveLeft(1)"
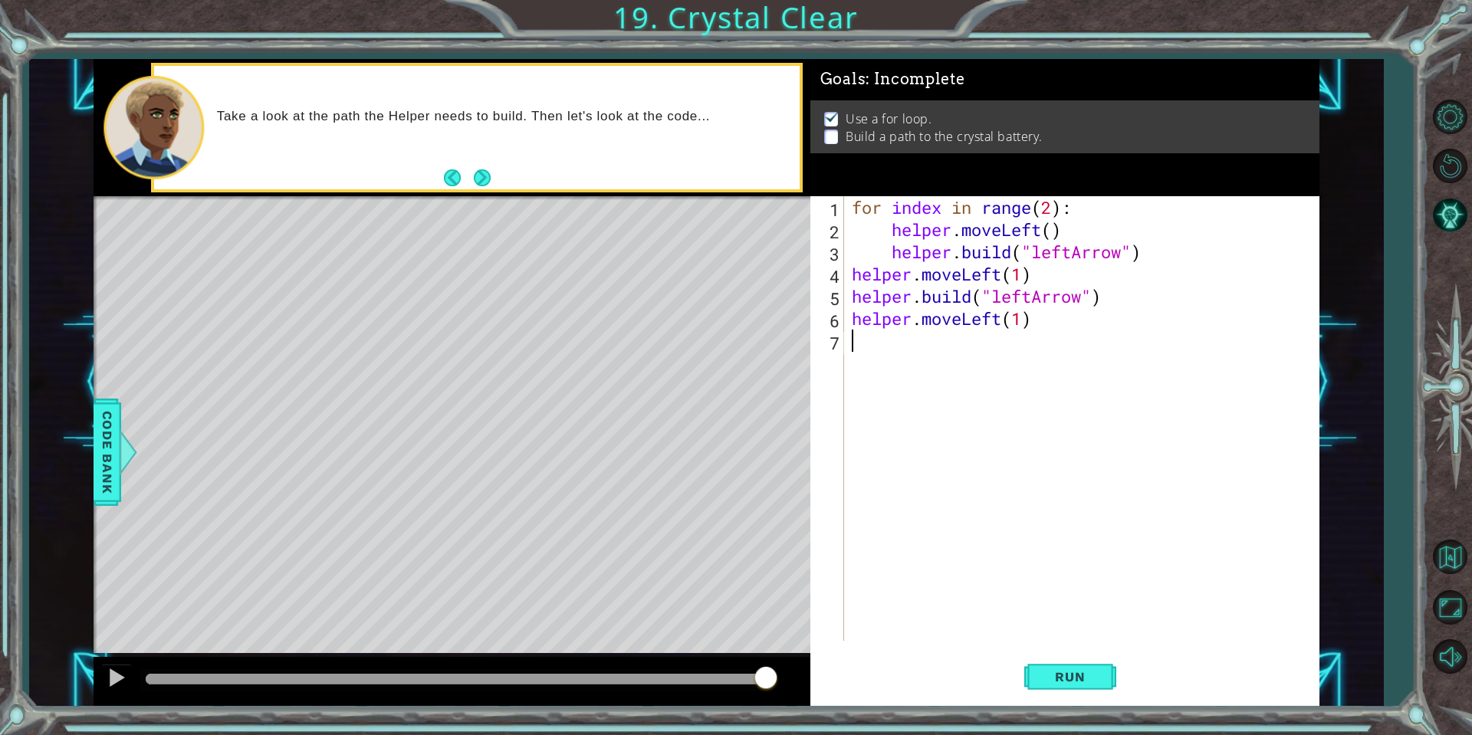
click at [907, 348] on div "for index in range ( 2 ) : helper . moveLeft ( ) helper . build ( "leftArrow" )…" at bounding box center [1086, 440] width 474 height 489
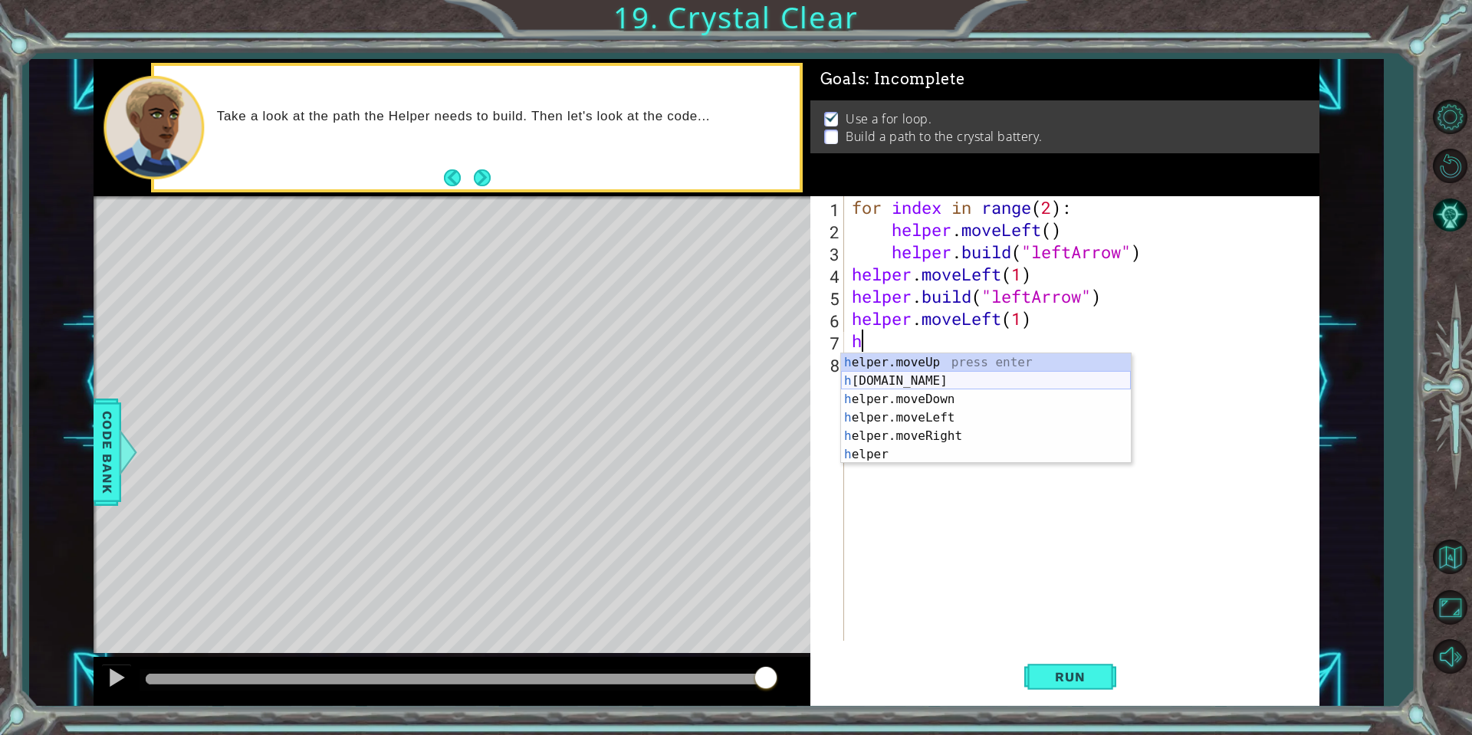
click at [928, 378] on div "h elper.moveUp press enter h [DOMAIN_NAME] press enter h elper.moveDown press e…" at bounding box center [986, 426] width 290 height 147
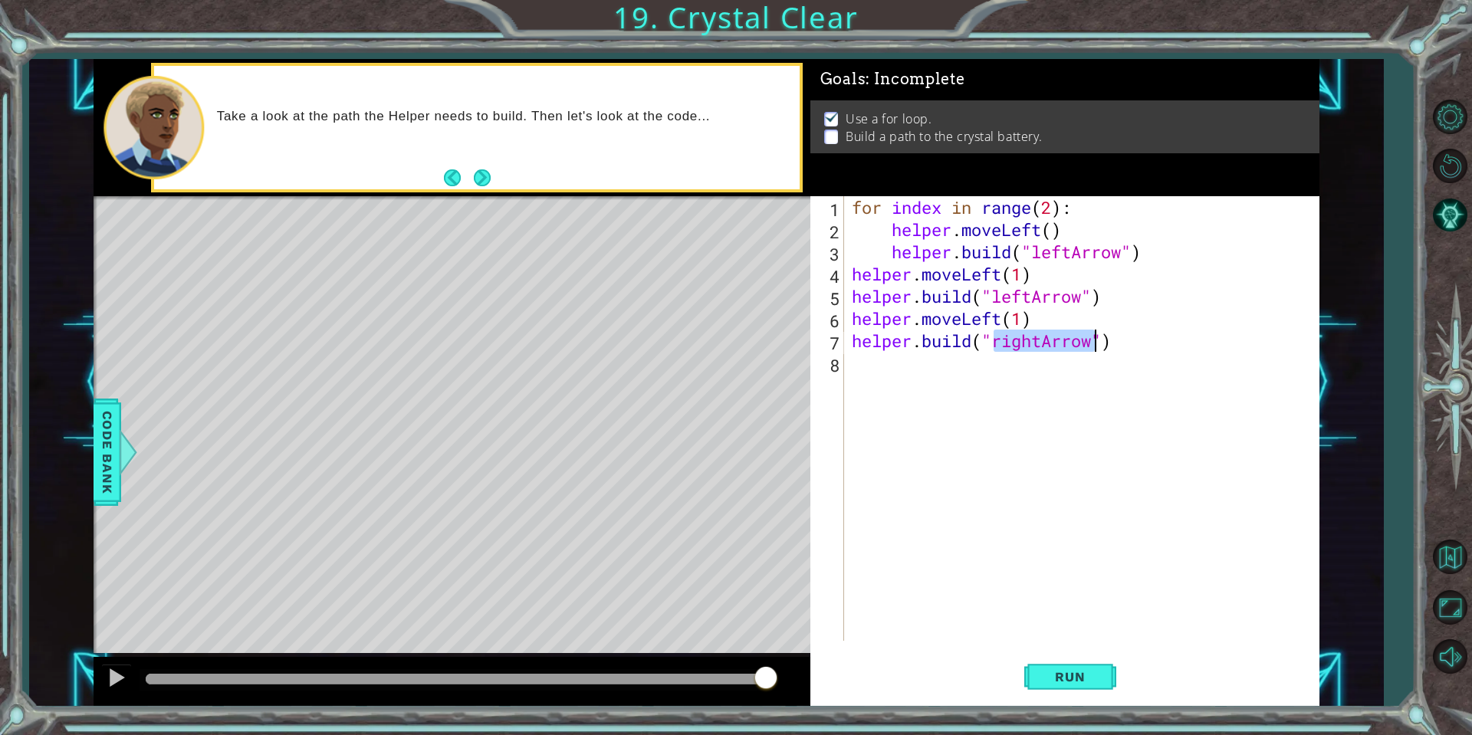
click at [1040, 331] on div "for index in range ( 2 ) : helper . moveLeft ( ) helper . build ( "leftArrow" )…" at bounding box center [1082, 418] width 466 height 445
click at [1045, 363] on div "" leftArrow" press enter" at bounding box center [1117, 380] width 290 height 55
type textarea "[DOMAIN_NAME]("leftArrow")"
click at [1045, 683] on span "Run" at bounding box center [1070, 676] width 61 height 15
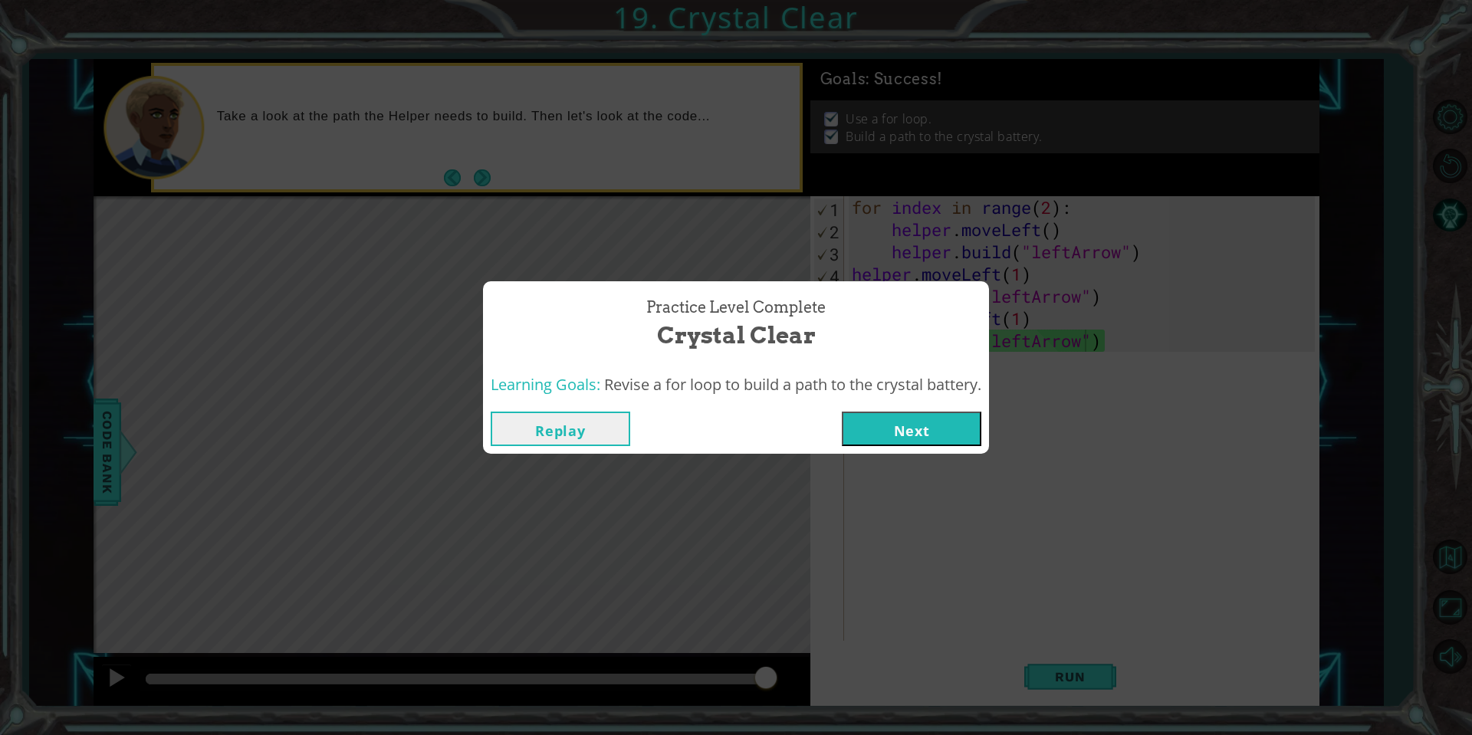
click at [921, 435] on button "Next" at bounding box center [912, 429] width 140 height 35
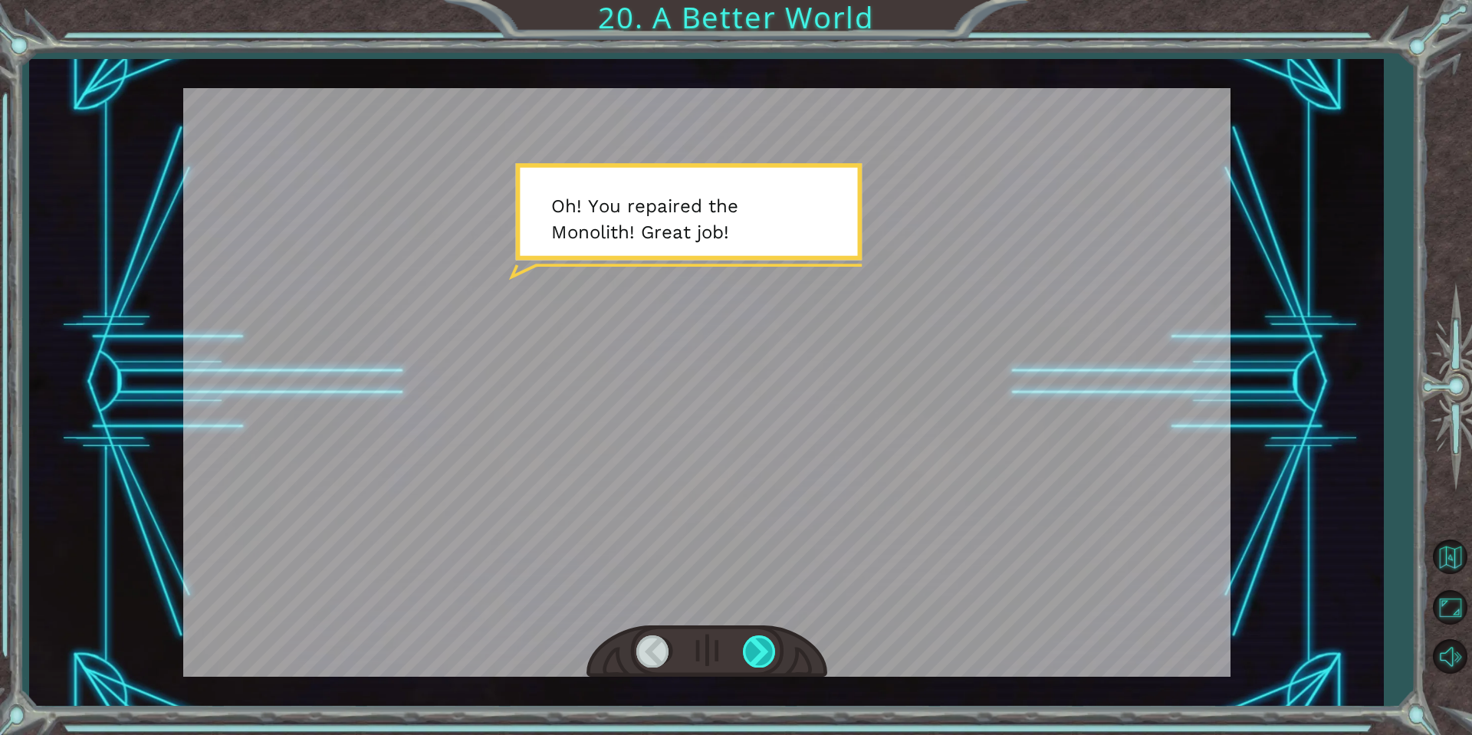
click at [772, 639] on div at bounding box center [760, 651] width 35 height 31
click at [777, 646] on div at bounding box center [707, 652] width 241 height 53
click at [771, 640] on div at bounding box center [760, 651] width 35 height 31
click at [767, 648] on div at bounding box center [760, 651] width 35 height 31
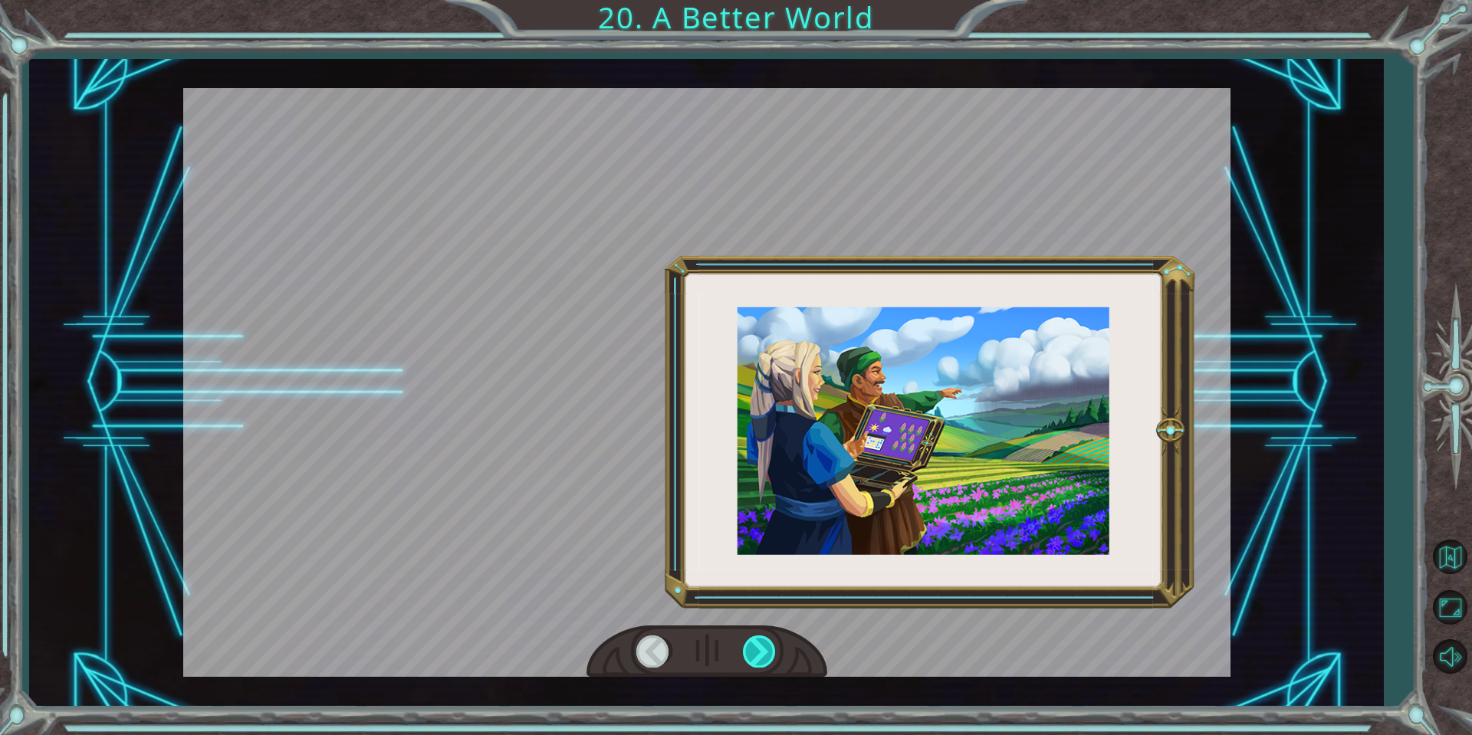
click at [767, 648] on div at bounding box center [760, 651] width 35 height 31
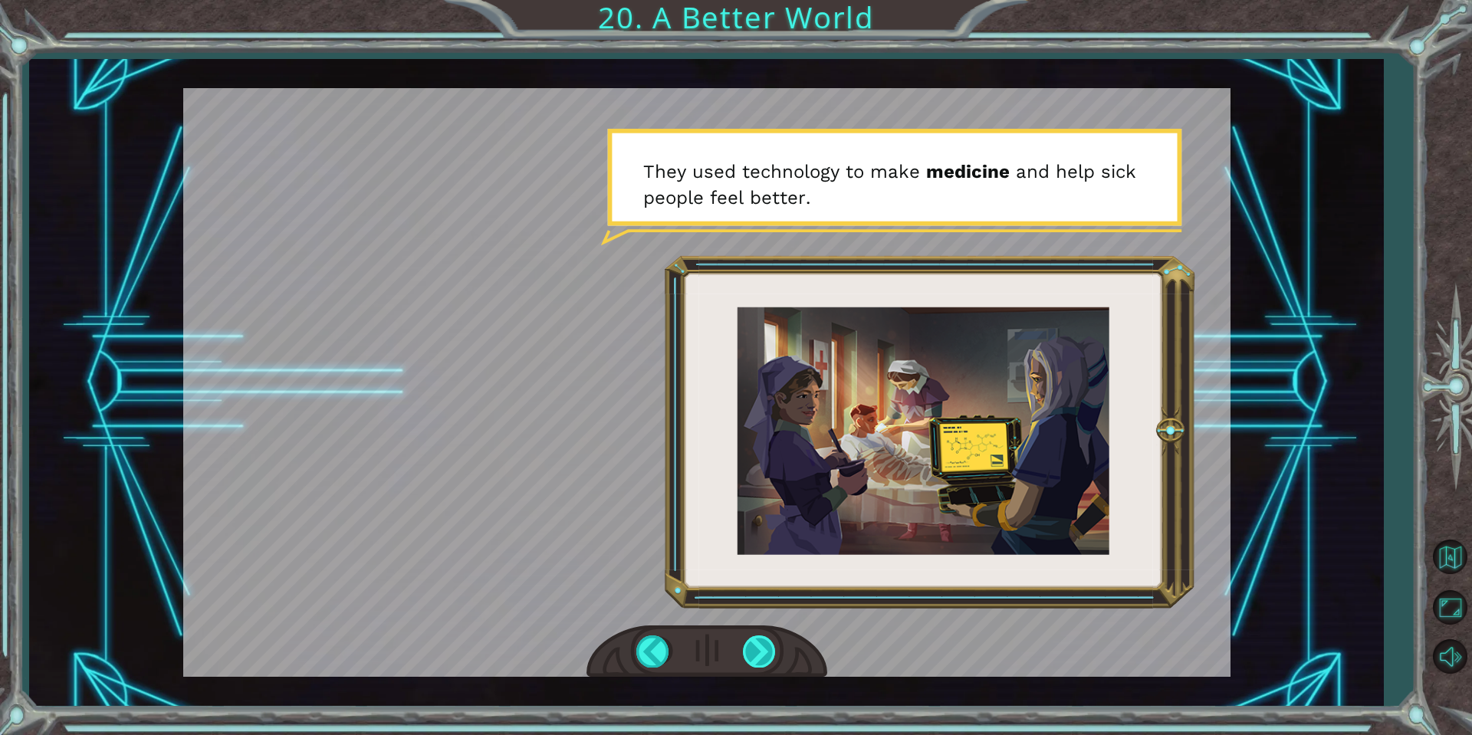
click at [756, 647] on div at bounding box center [760, 651] width 35 height 31
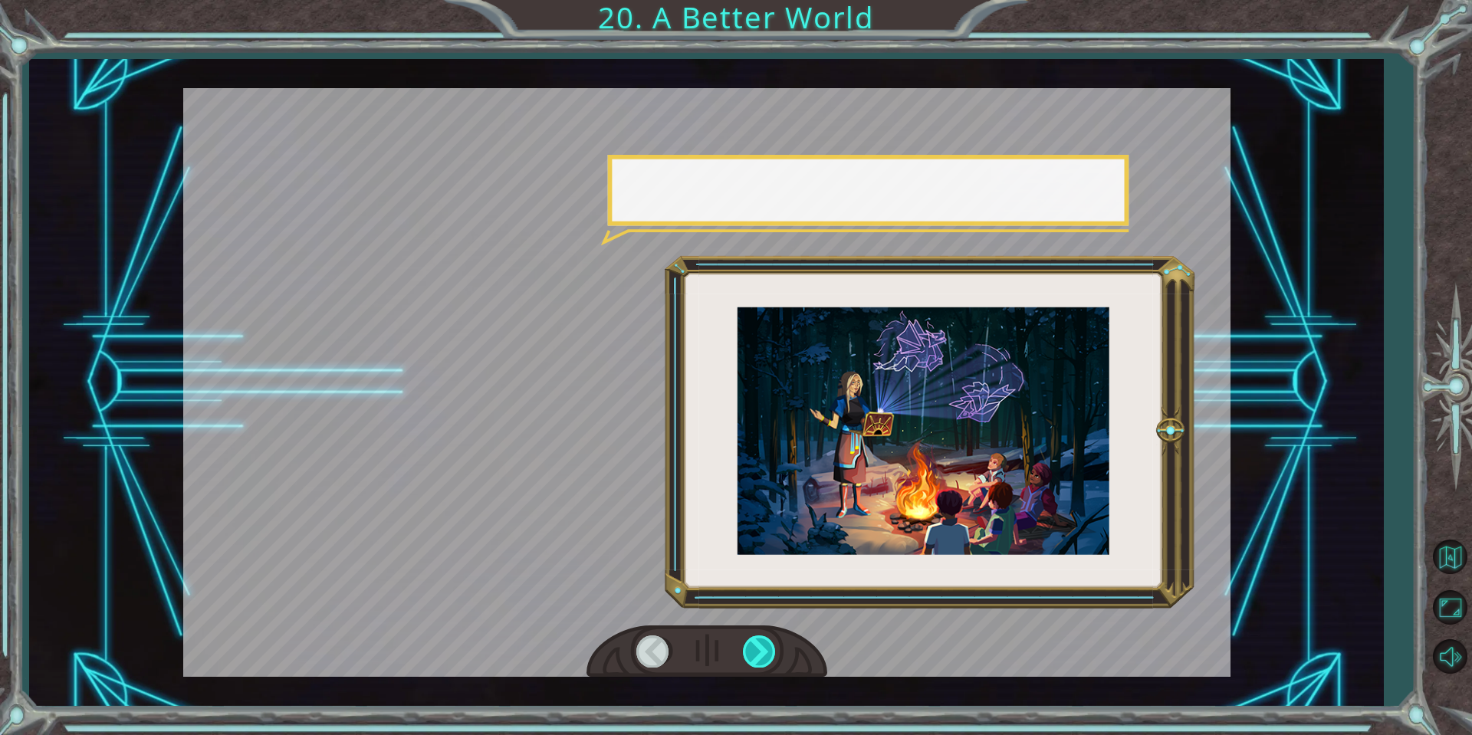
click at [756, 647] on div at bounding box center [760, 651] width 35 height 31
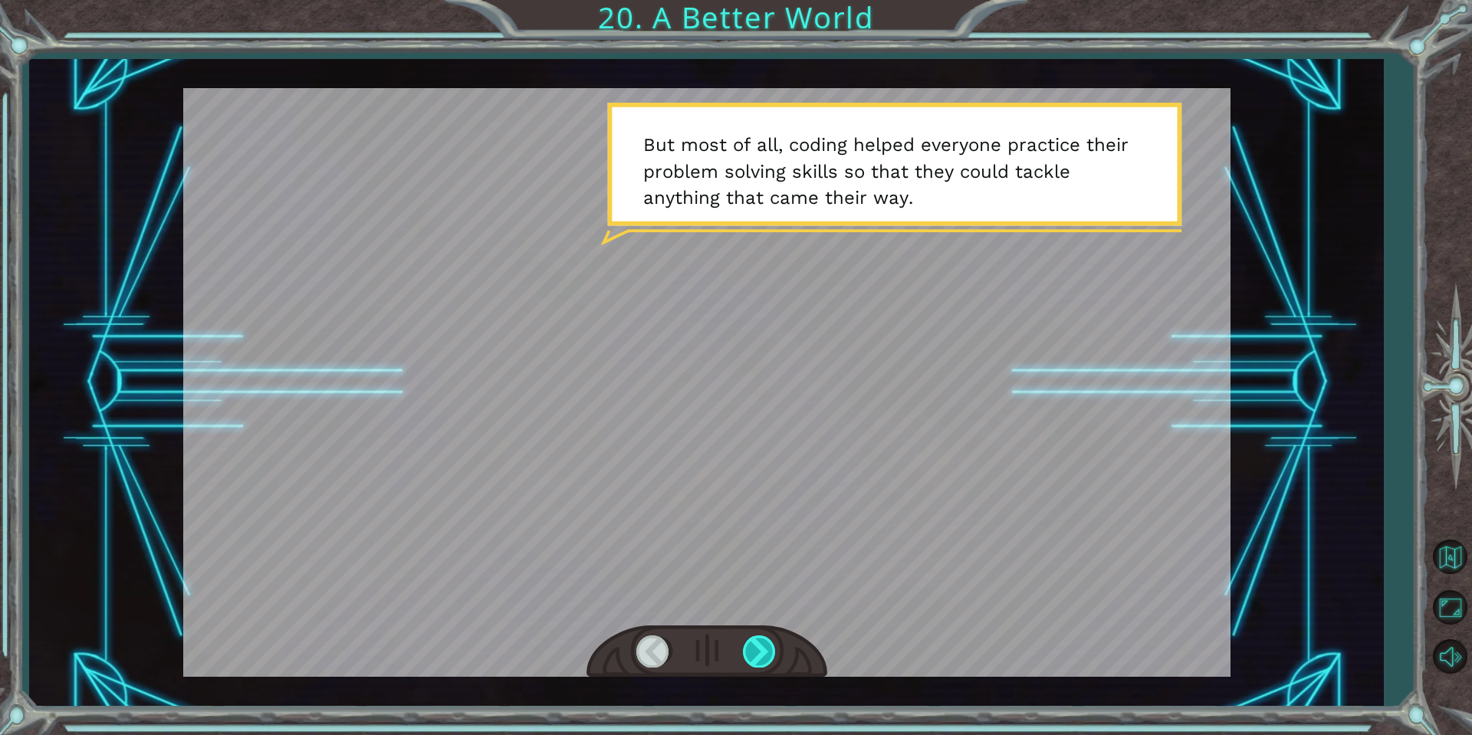
click at [752, 649] on div at bounding box center [760, 651] width 35 height 31
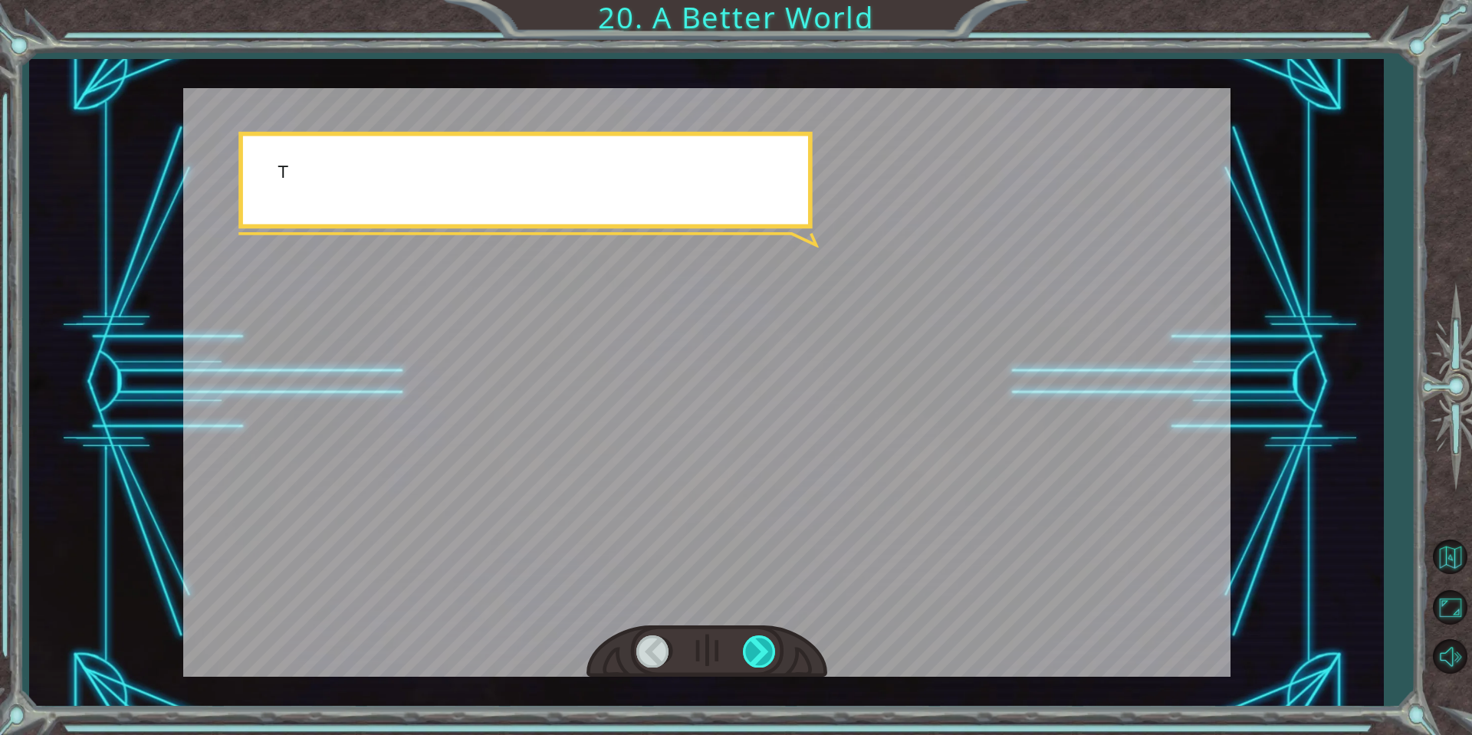
click at [758, 648] on div at bounding box center [760, 651] width 35 height 31
click at [761, 643] on div at bounding box center [760, 651] width 35 height 31
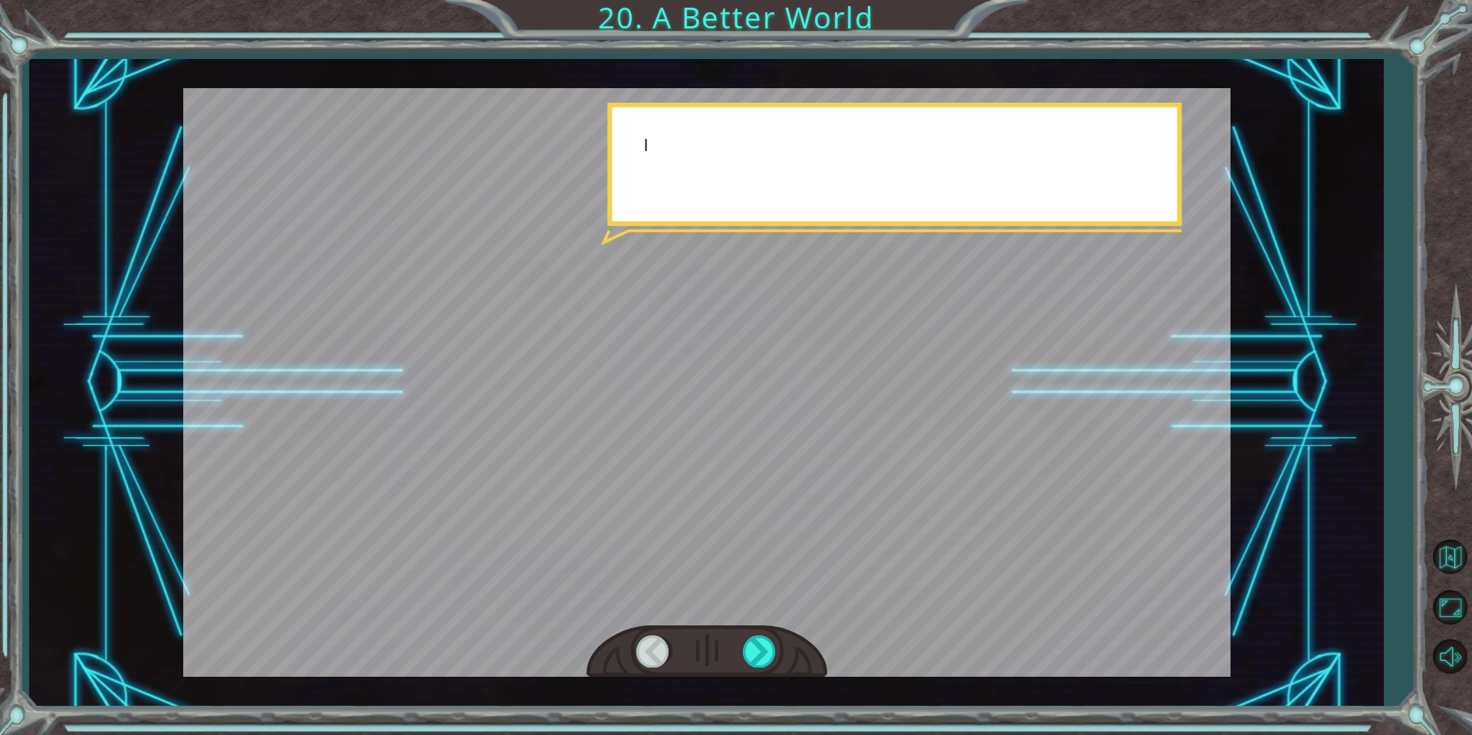
drag, startPoint x: 762, startPoint y: 642, endPoint x: 764, endPoint y: 634, distance: 7.8
click at [763, 639] on div at bounding box center [760, 651] width 35 height 31
click at [764, 634] on div at bounding box center [707, 652] width 241 height 53
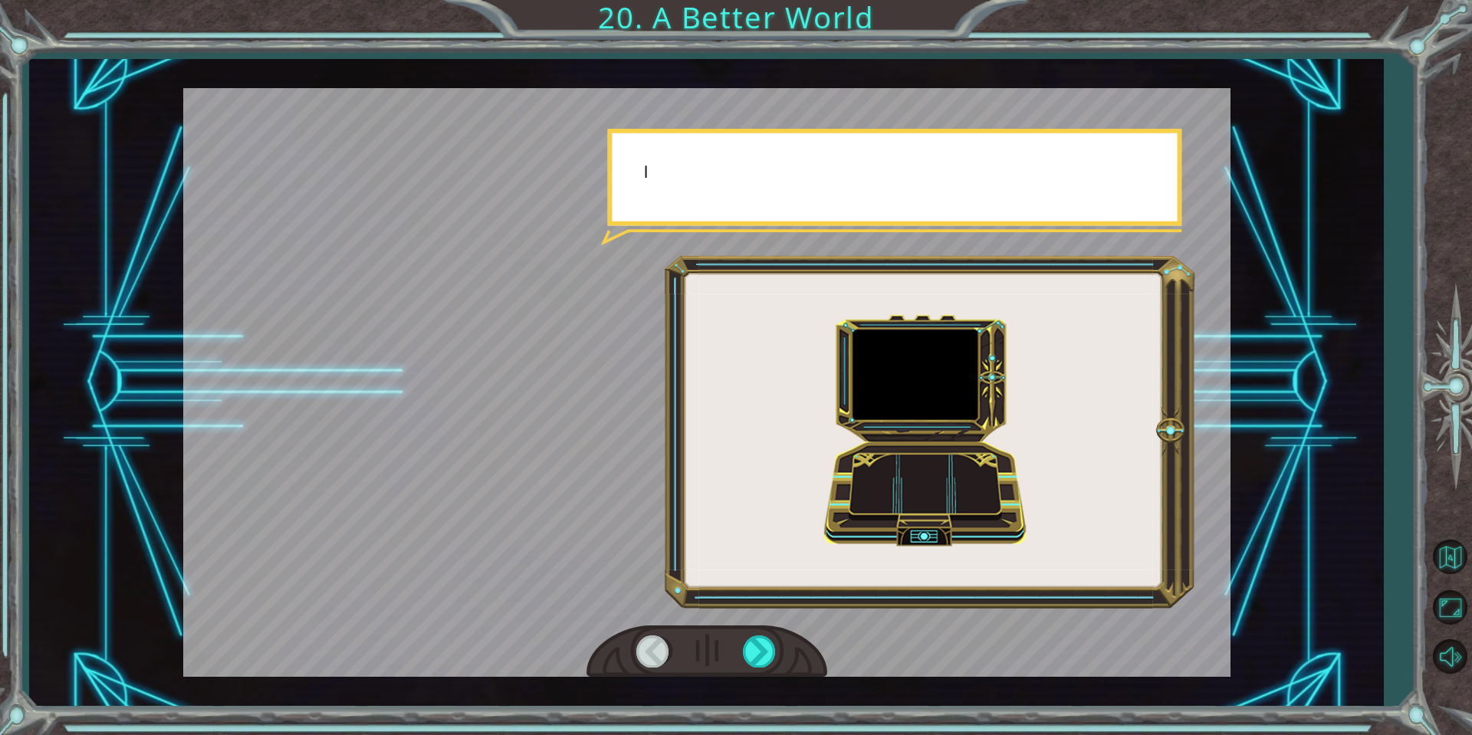
click at [764, 634] on div at bounding box center [707, 652] width 241 height 53
click at [758, 638] on div at bounding box center [760, 651] width 35 height 31
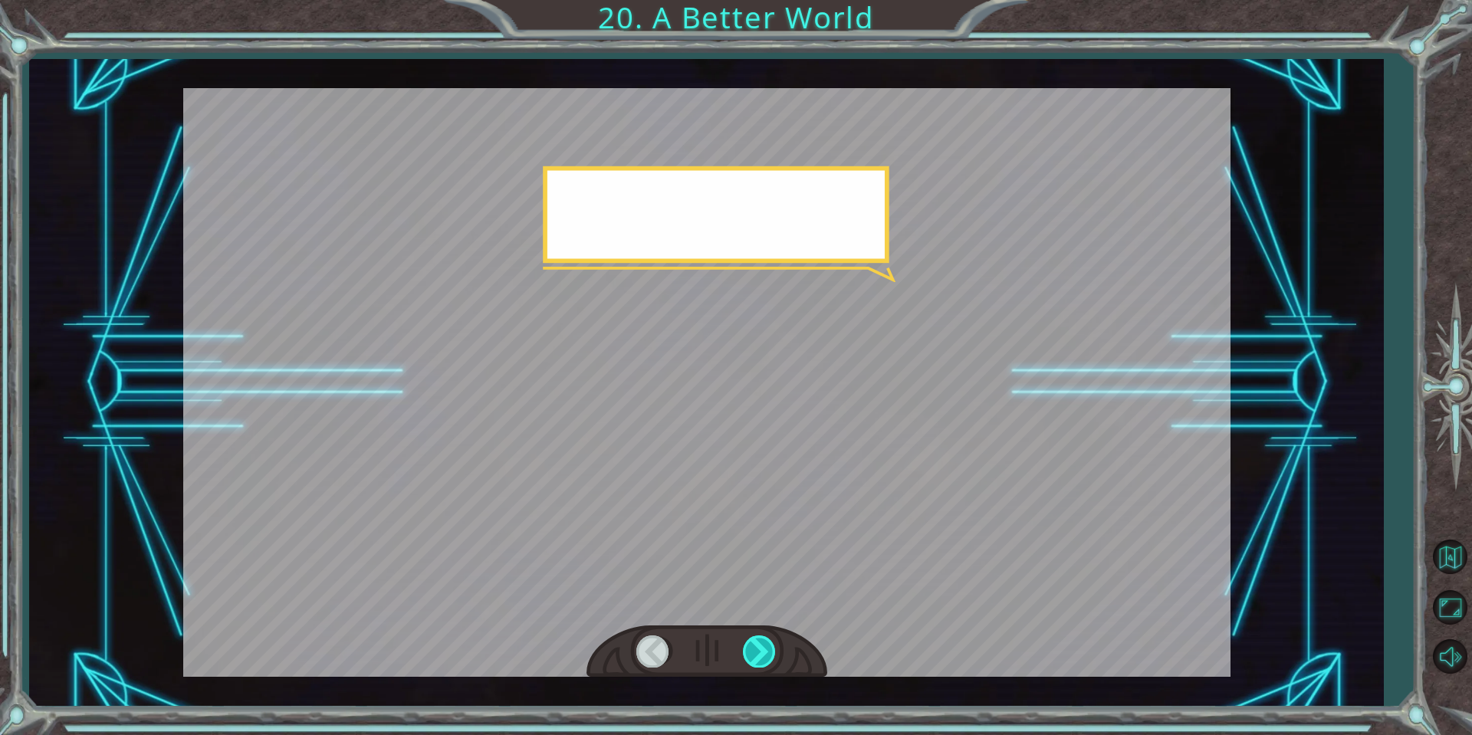
click at [758, 638] on div at bounding box center [760, 651] width 35 height 31
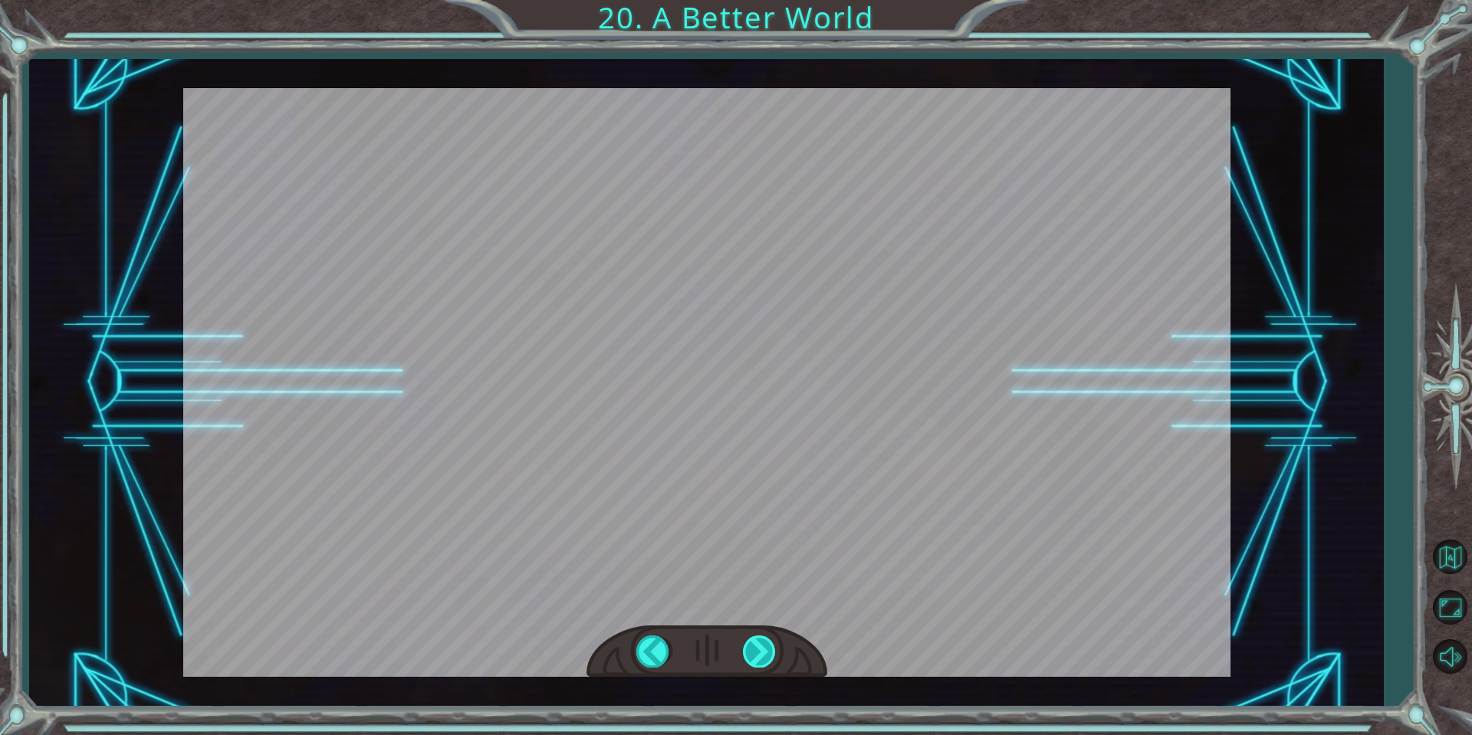
click at [758, 0] on div "O h ! Y o u r e p a i r e d t h e M o n o l i t h ! G r e a t j o b ! A n d i t…" at bounding box center [736, 0] width 1472 height 0
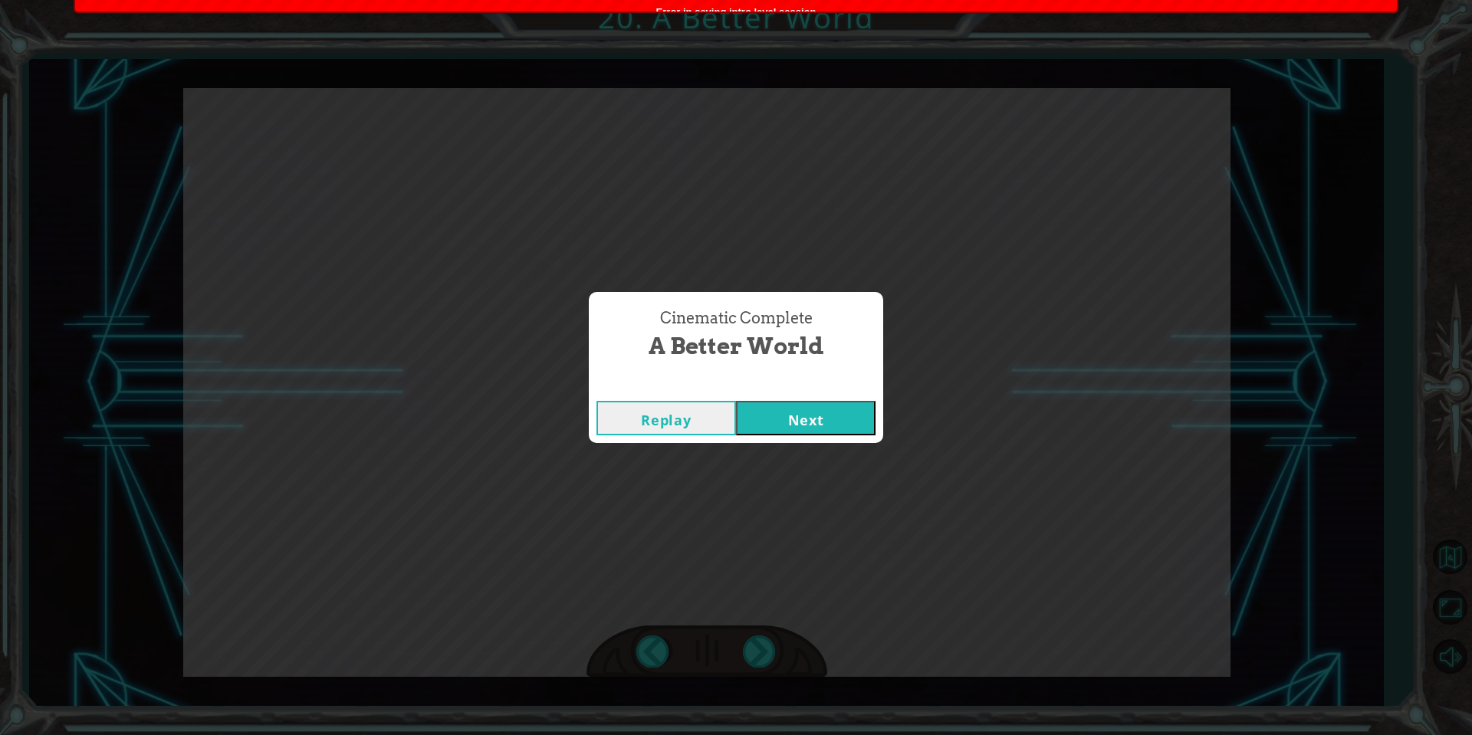
drag, startPoint x: 758, startPoint y: 638, endPoint x: 725, endPoint y: 629, distance: 34.8
click at [726, 631] on div "Cinematic Complete A Better World Replay Next" at bounding box center [736, 367] width 1472 height 735
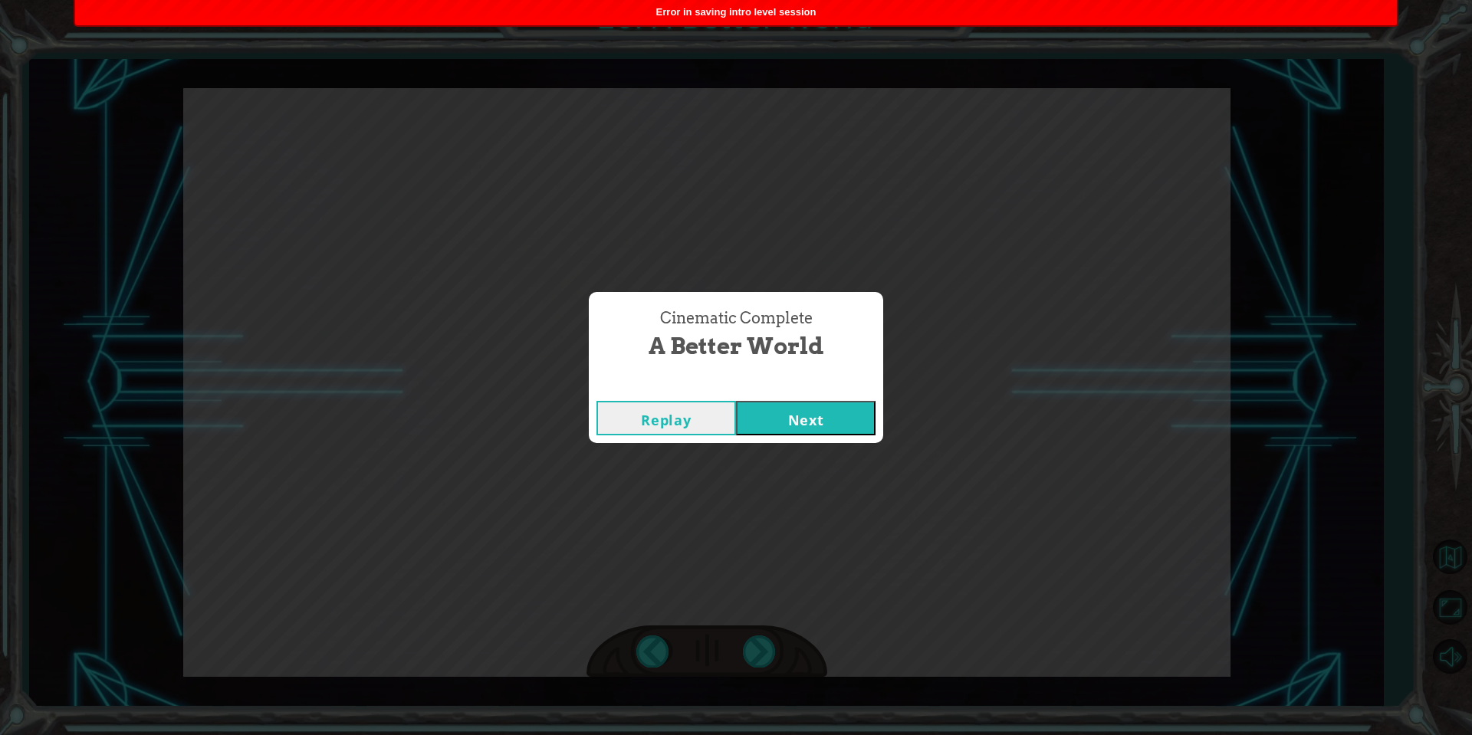
drag, startPoint x: 714, startPoint y: 622, endPoint x: 702, endPoint y: 623, distance: 12.4
click at [706, 623] on div "Cinematic Complete A Better World Replay Next" at bounding box center [736, 367] width 1472 height 735
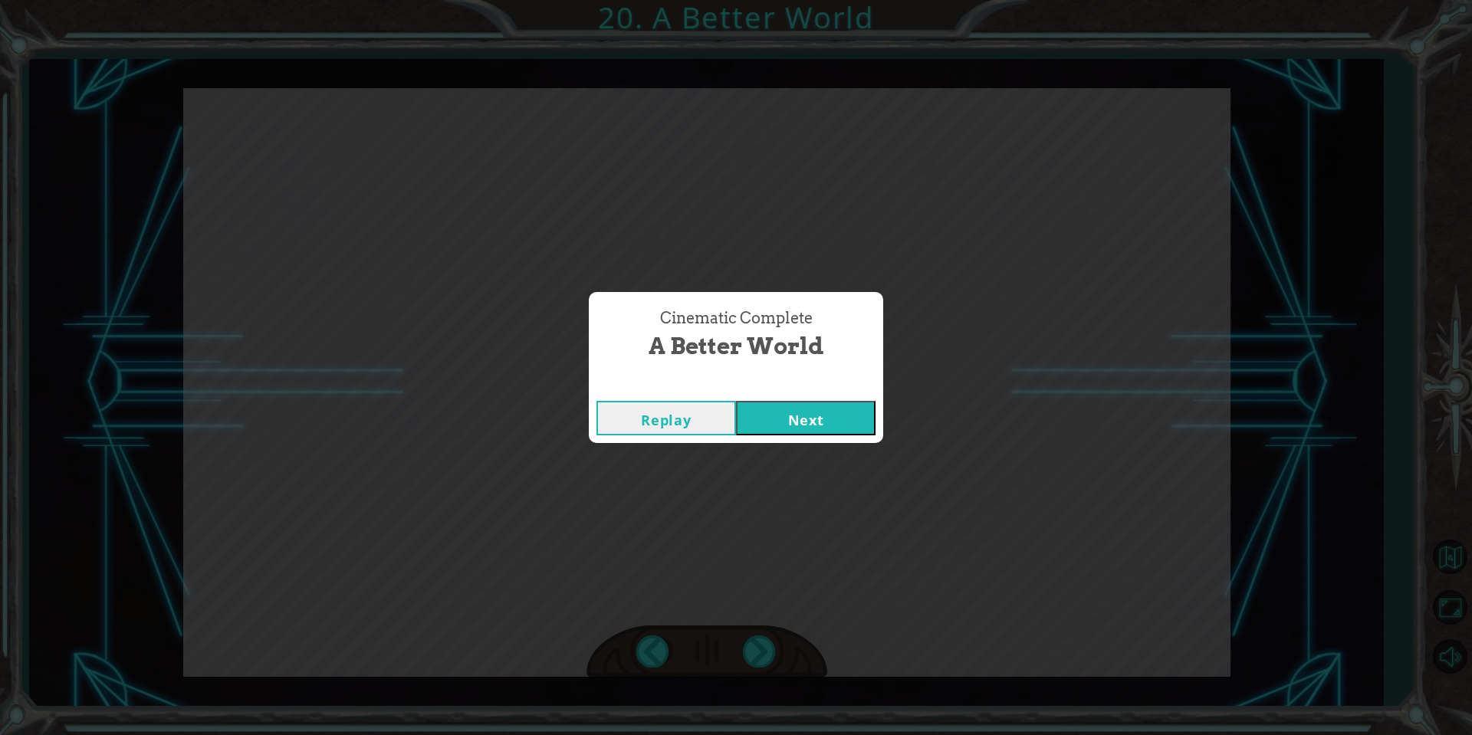
click at [589, 562] on div "Cinematic Complete A Better World Replay Next" at bounding box center [736, 367] width 1472 height 735
click at [810, 426] on button "Next" at bounding box center [806, 418] width 140 height 35
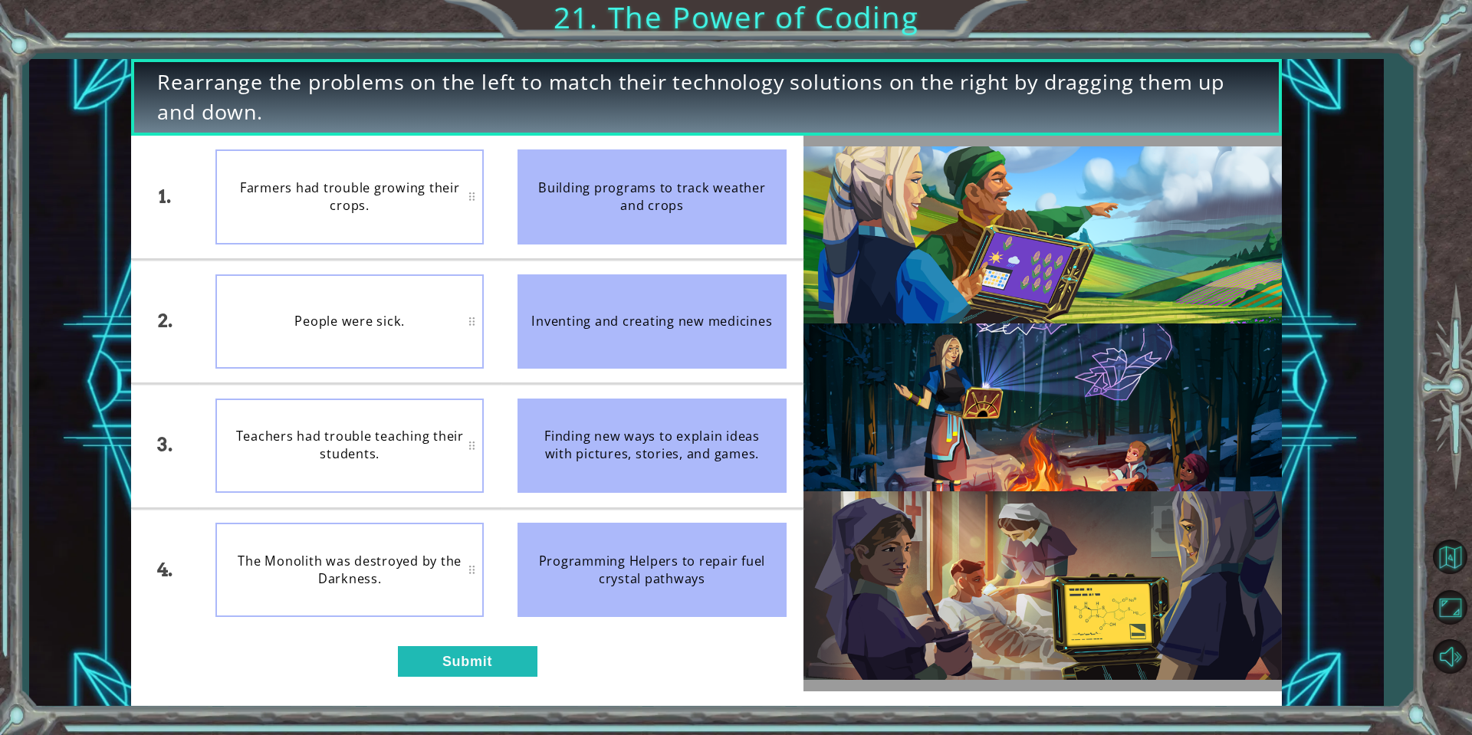
drag, startPoint x: 201, startPoint y: 297, endPoint x: 218, endPoint y: 223, distance: 76.3
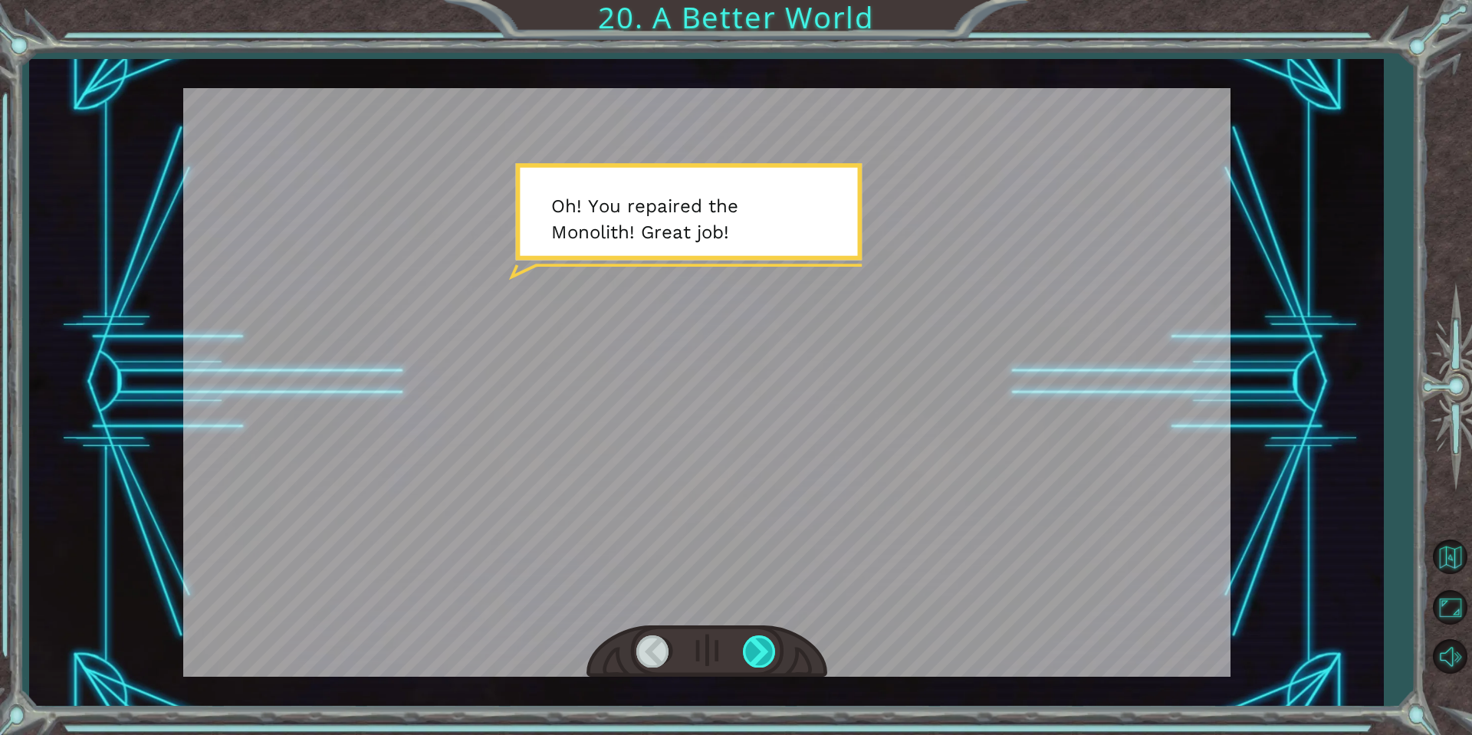
click at [749, 638] on div at bounding box center [760, 651] width 35 height 31
click at [747, 633] on div at bounding box center [707, 652] width 241 height 53
click at [753, 643] on div at bounding box center [760, 651] width 35 height 31
click at [754, 643] on div at bounding box center [760, 651] width 35 height 31
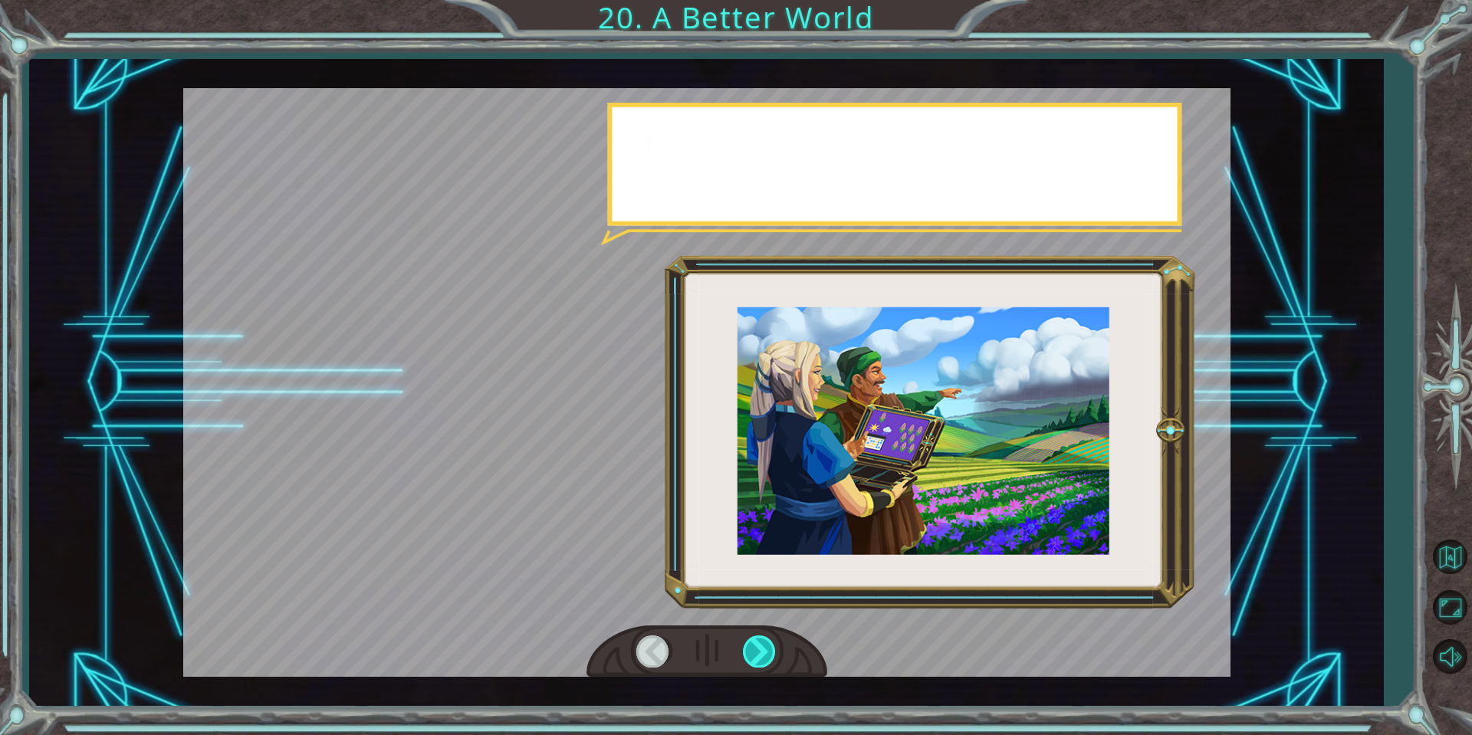
click at [754, 643] on div at bounding box center [760, 651] width 35 height 31
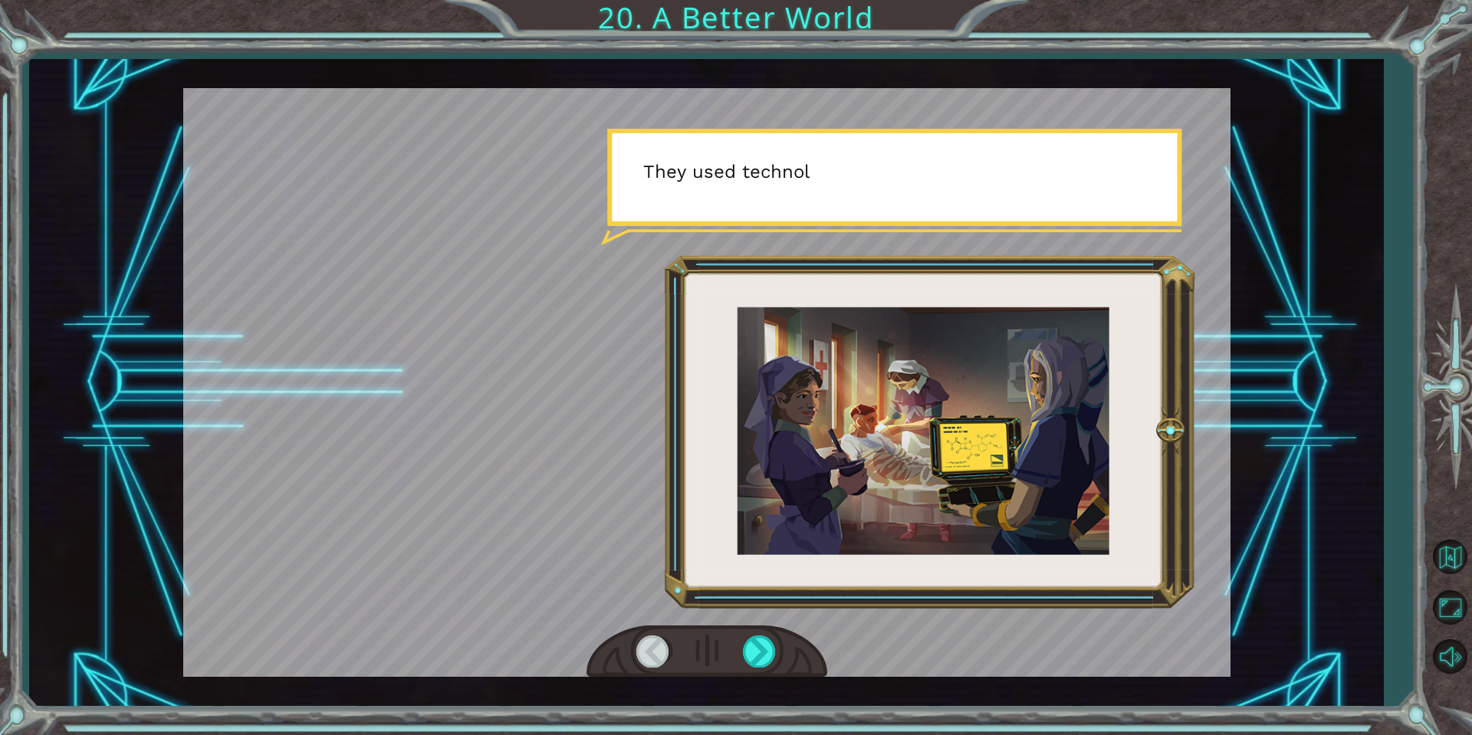
drag, startPoint x: 821, startPoint y: 682, endPoint x: 815, endPoint y: 656, distance: 27.5
click at [823, 686] on div "O h ! Y o u r e p a i r e d t h e M o n o l i t h ! G r e a t j o b ! A n d i t…" at bounding box center [706, 382] width 1354 height 647
click at [761, 664] on div at bounding box center [760, 651] width 35 height 31
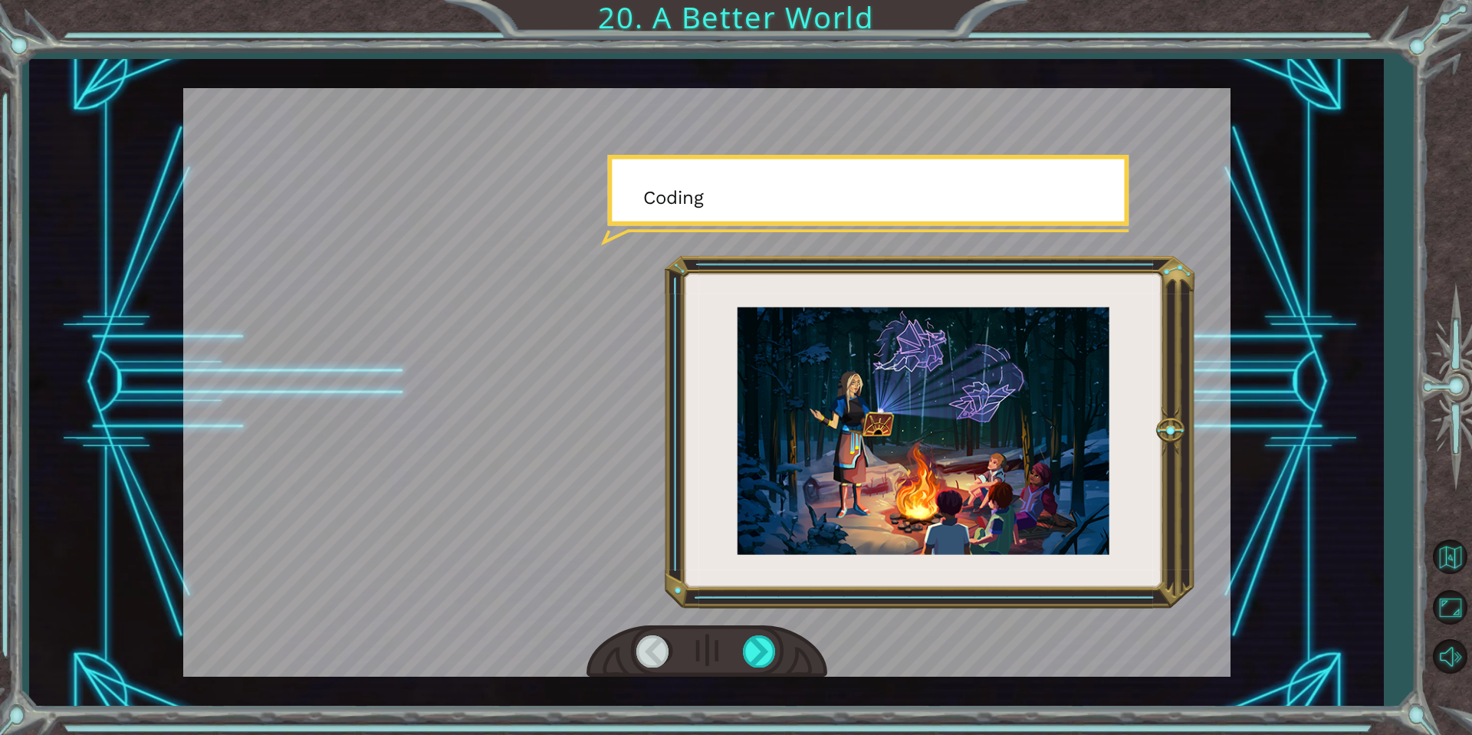
click at [758, 675] on div at bounding box center [707, 652] width 241 height 53
click at [753, 646] on div at bounding box center [760, 651] width 35 height 31
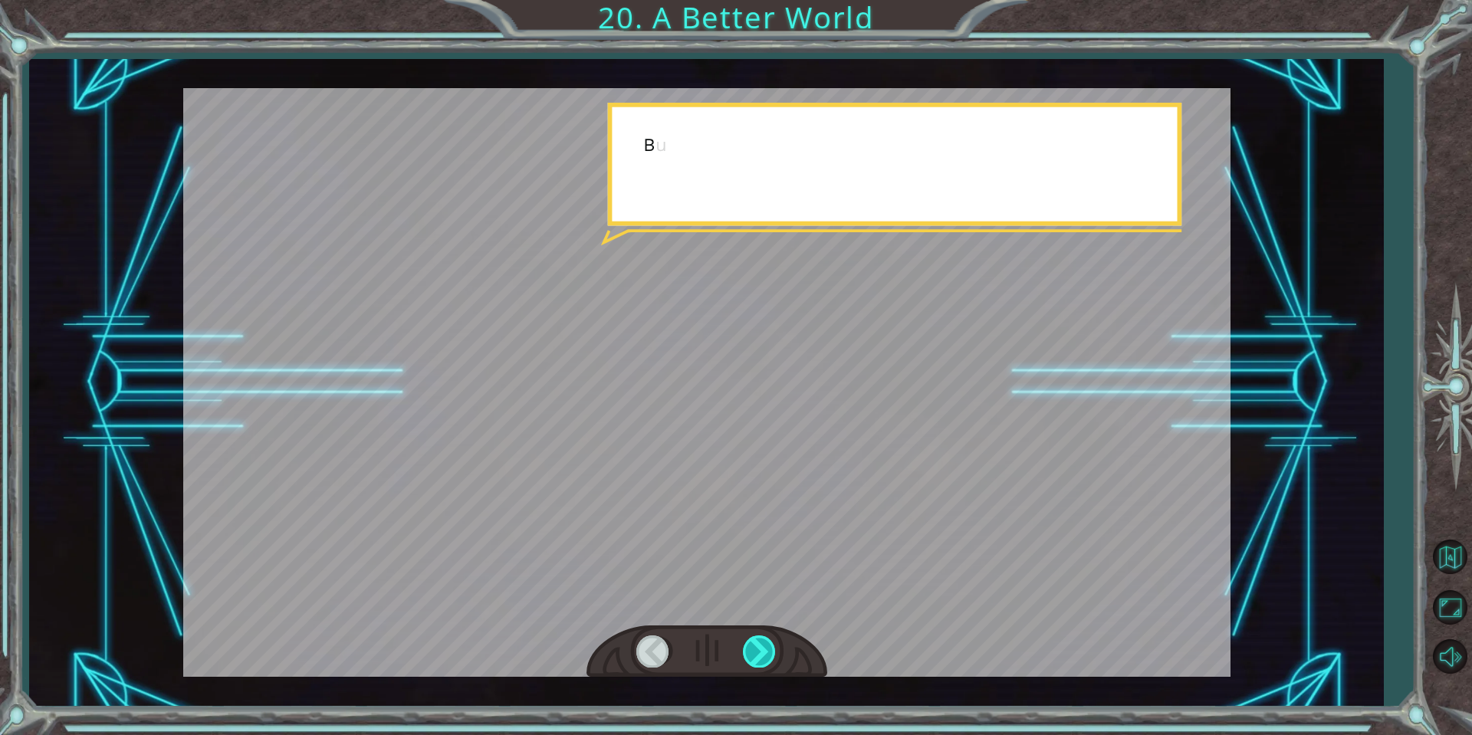
click at [753, 646] on div at bounding box center [760, 651] width 35 height 31
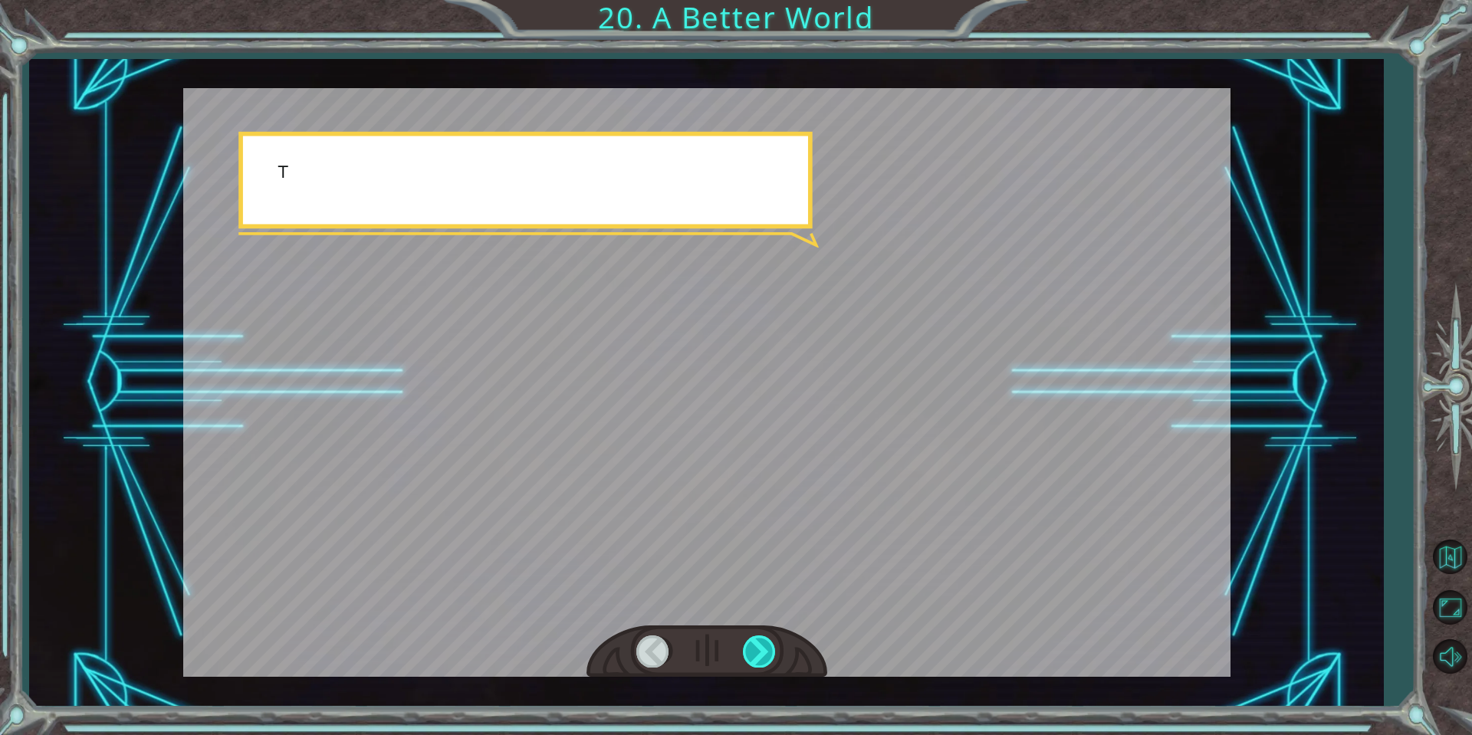
click at [753, 646] on div at bounding box center [760, 651] width 35 height 31
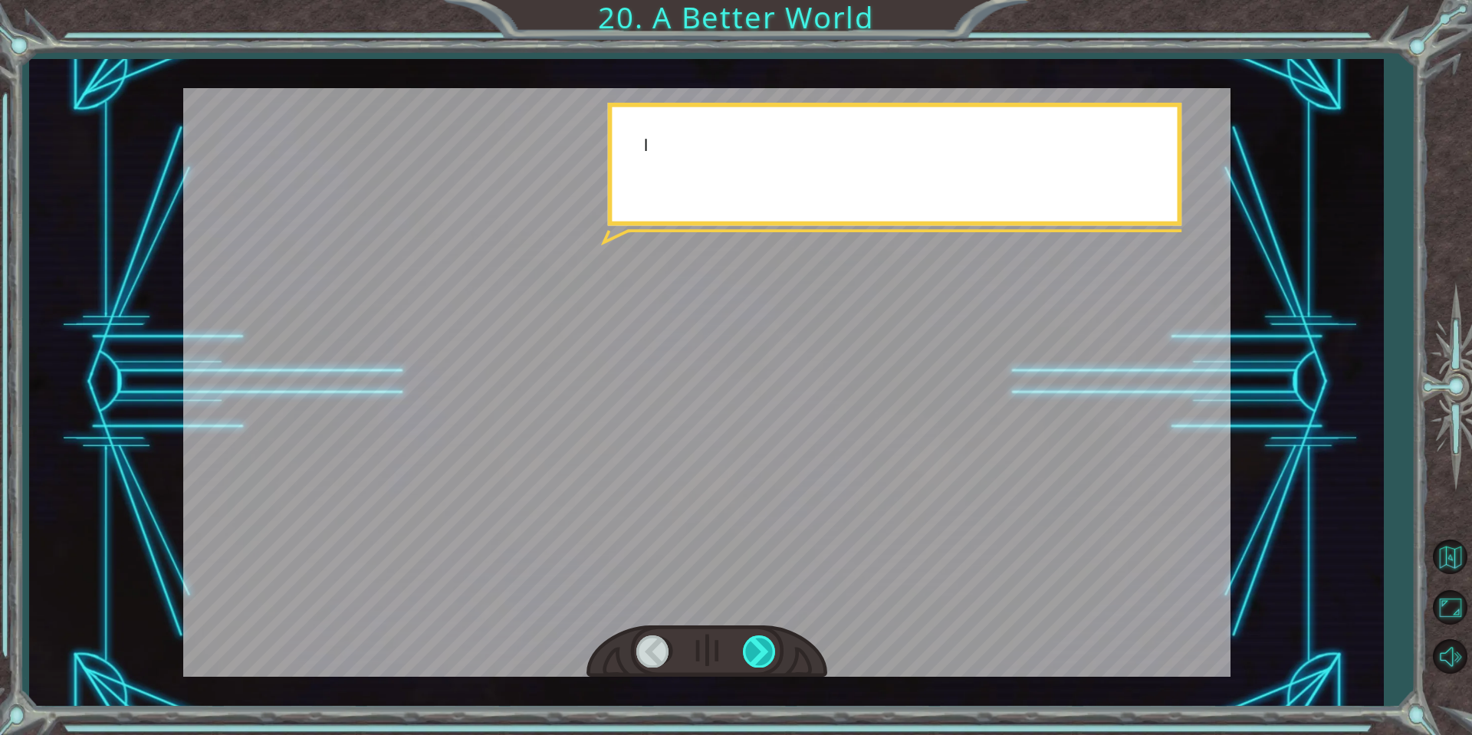
click at [753, 646] on div at bounding box center [760, 651] width 35 height 31
click at [757, 646] on div at bounding box center [760, 651] width 35 height 31
click at [759, 645] on div at bounding box center [760, 651] width 35 height 31
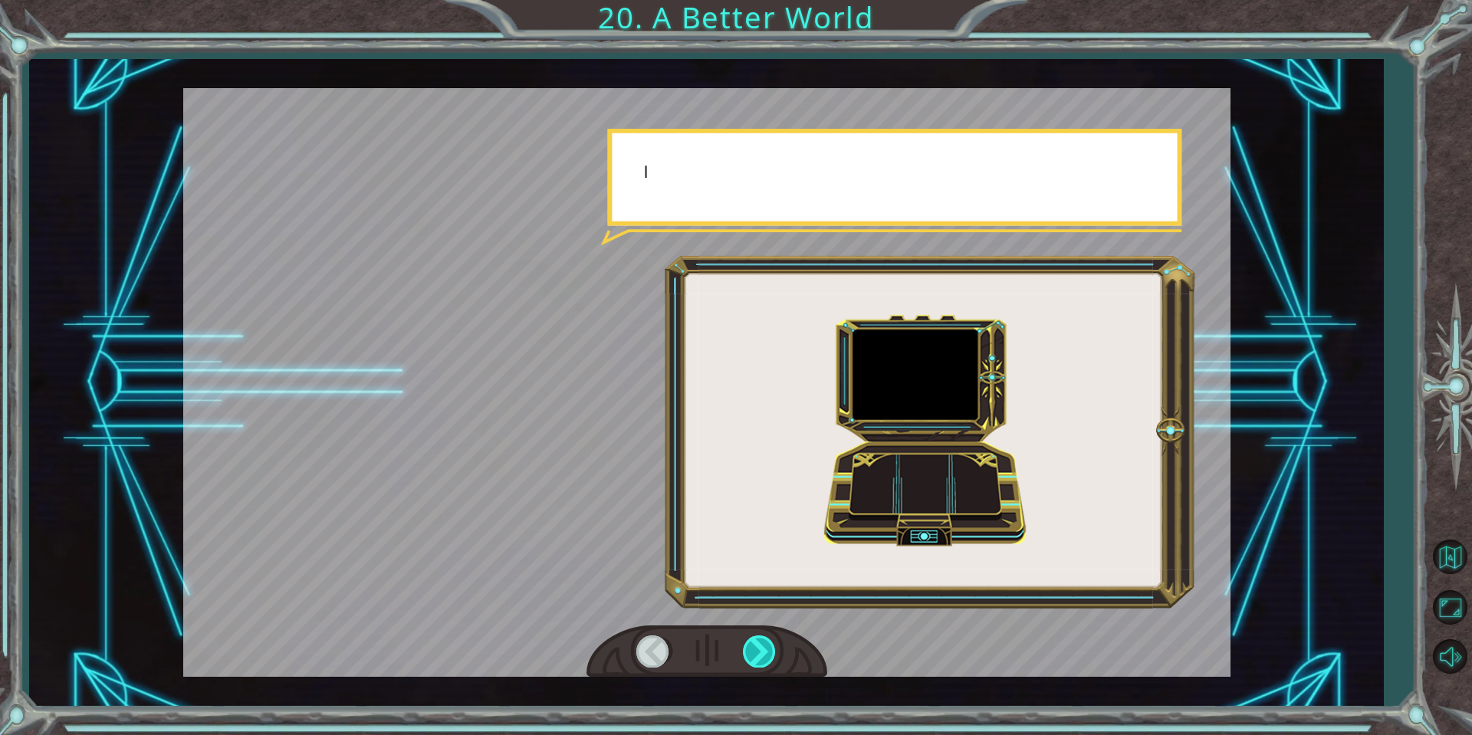
click at [761, 644] on div at bounding box center [760, 651] width 35 height 31
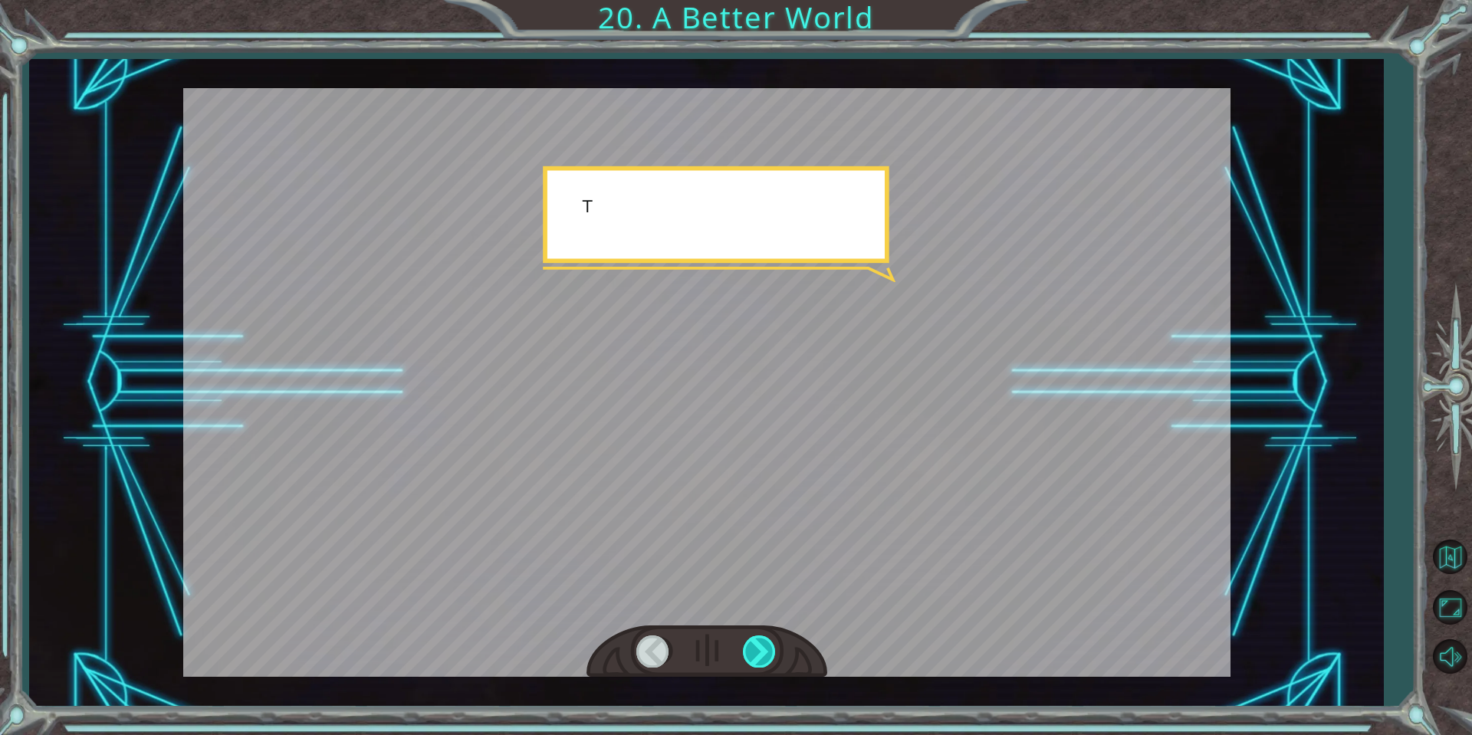
click at [762, 643] on div at bounding box center [760, 651] width 35 height 31
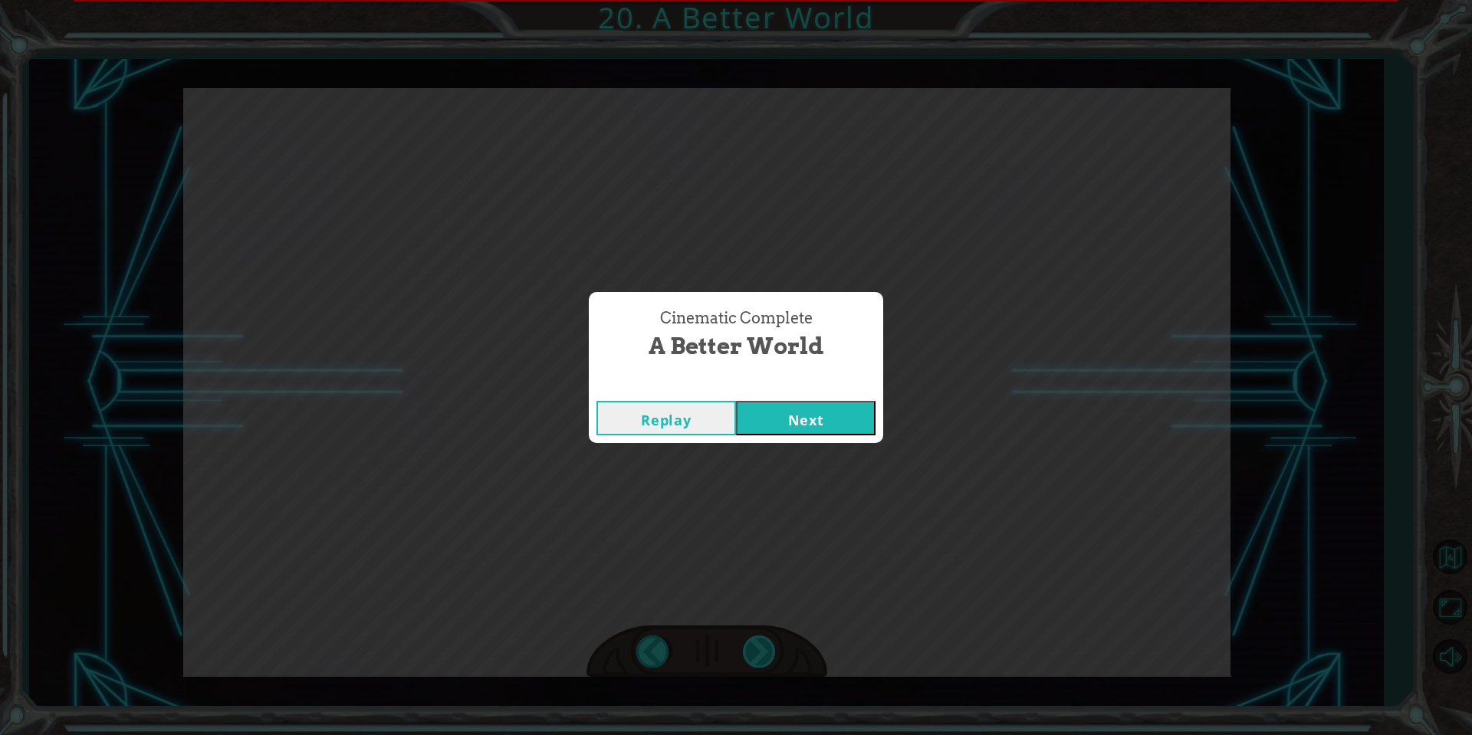
click at [764, 0] on div "O h ! Y o u r e p a i r e d t h e M o n o l i t h ! G r e a t j o b ! A n d i t…" at bounding box center [736, 0] width 1472 height 0
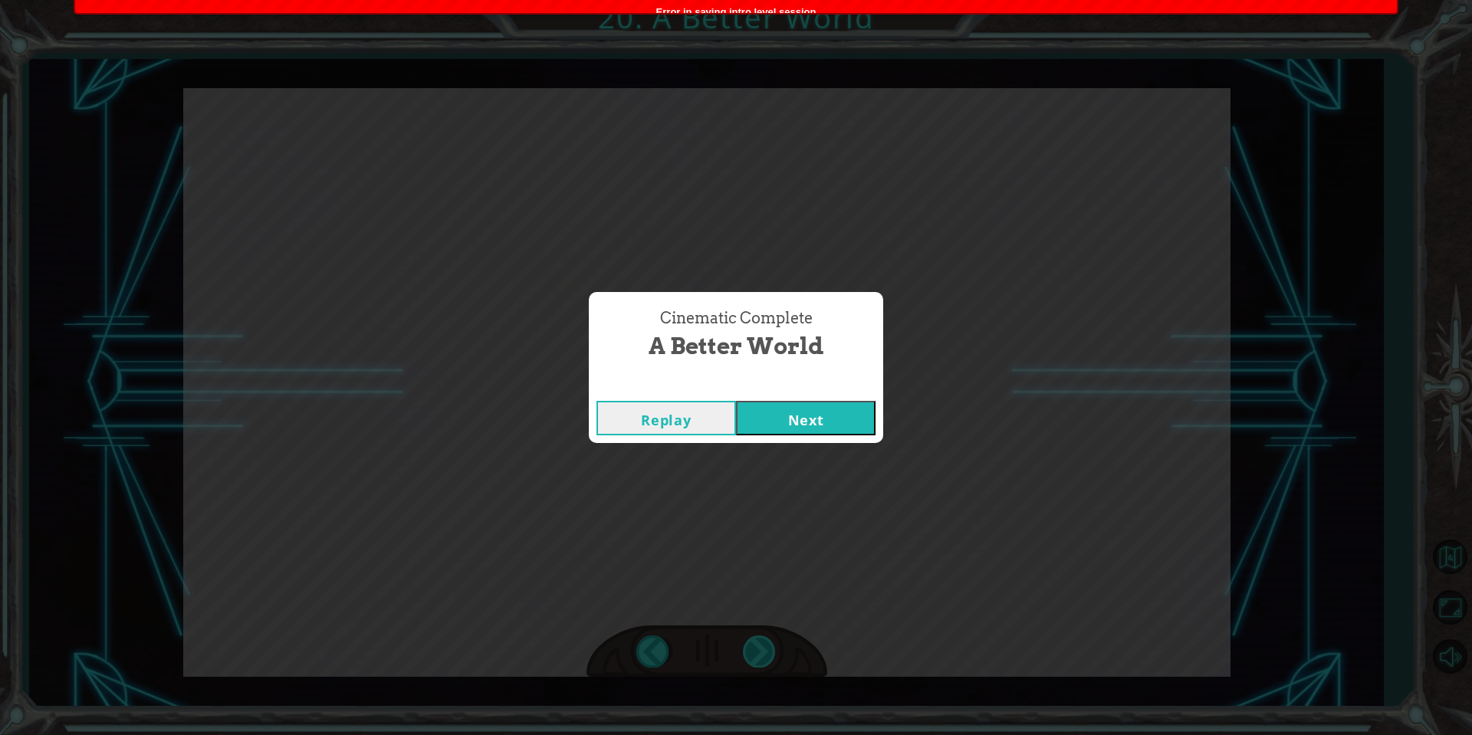
click at [764, 643] on div "Cinematic Complete A Better World Replay Next" at bounding box center [736, 367] width 1472 height 735
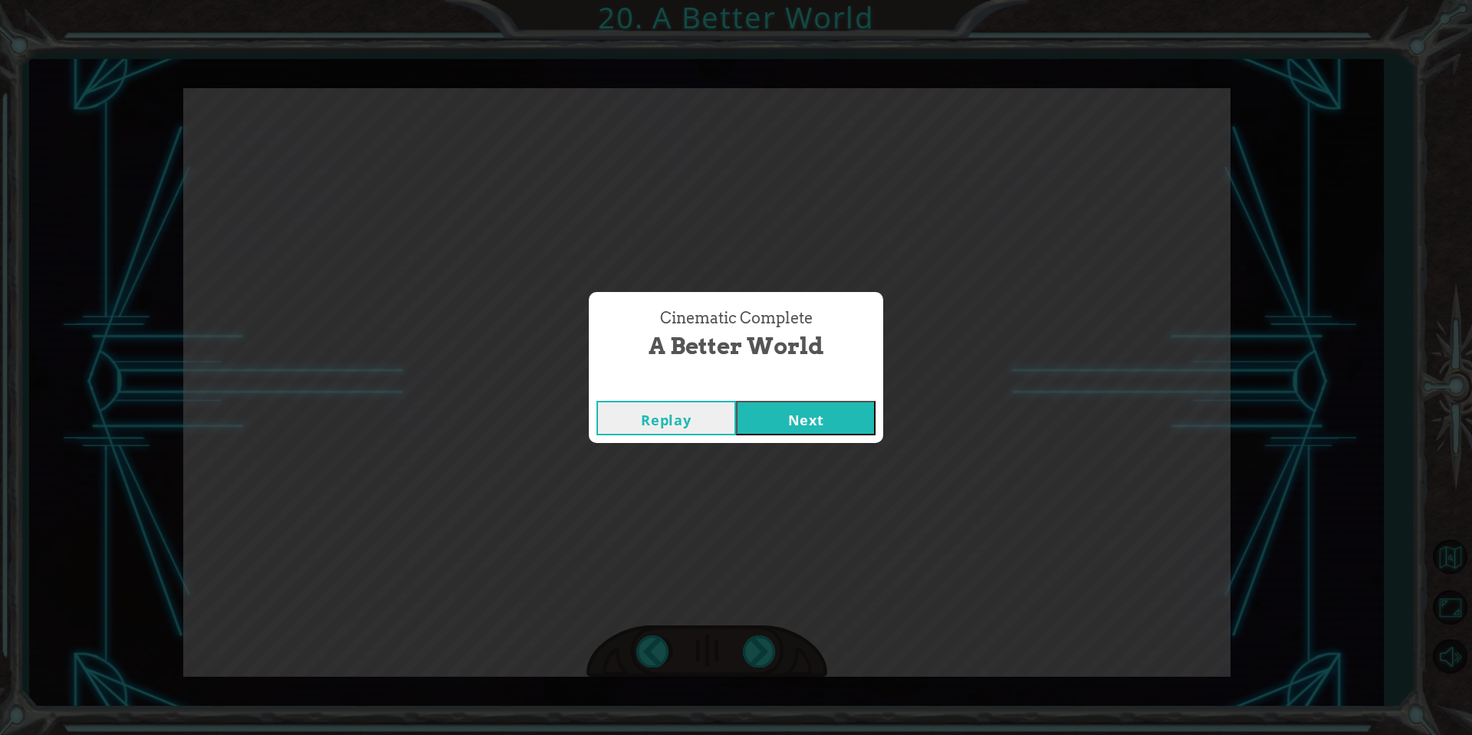
click at [1020, 315] on div "Cinematic Complete A Better World Replay Next" at bounding box center [736, 367] width 1472 height 735
click at [840, 393] on div "Replay Next" at bounding box center [736, 418] width 294 height 50
drag, startPoint x: 846, startPoint y: 403, endPoint x: 841, endPoint y: 411, distance: 9.4
click at [841, 411] on button "Next" at bounding box center [806, 418] width 140 height 35
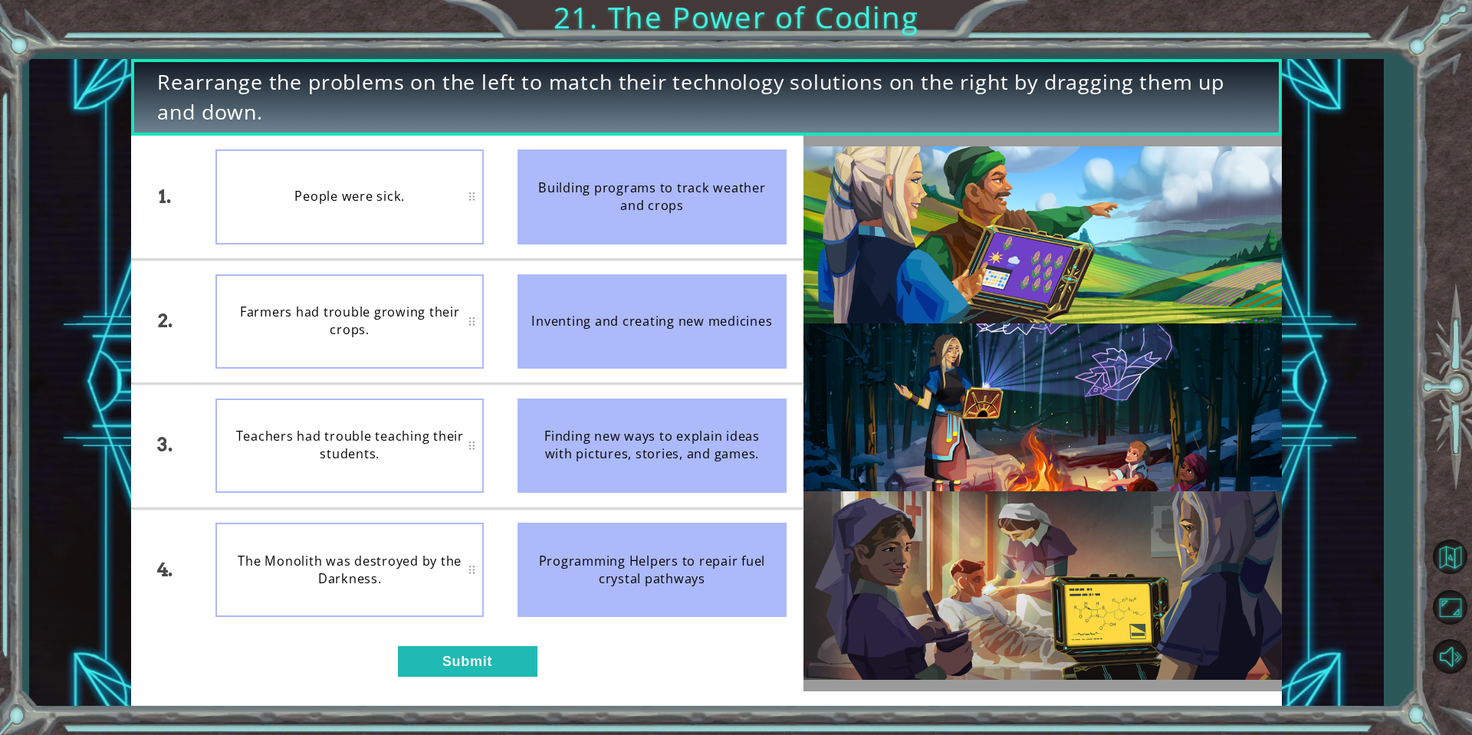
click at [942, 163] on div "Rearrange the problems on the left to match their technology solutions on the r…" at bounding box center [706, 382] width 1150 height 647
